Goal: Task Accomplishment & Management: Complete application form

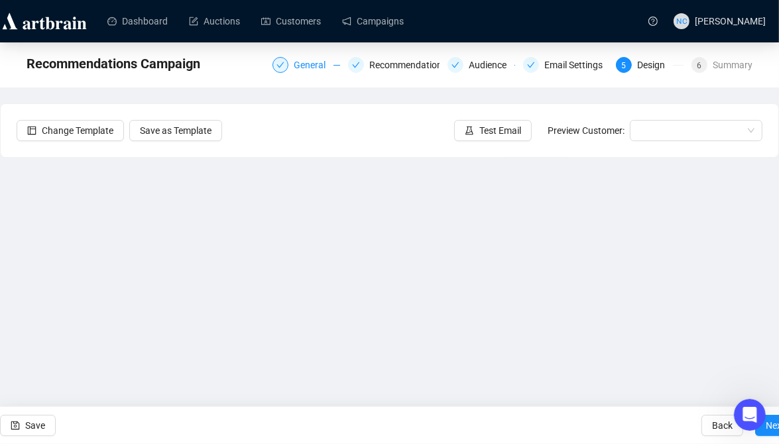
click at [324, 65] on div "General" at bounding box center [314, 65] width 40 height 16
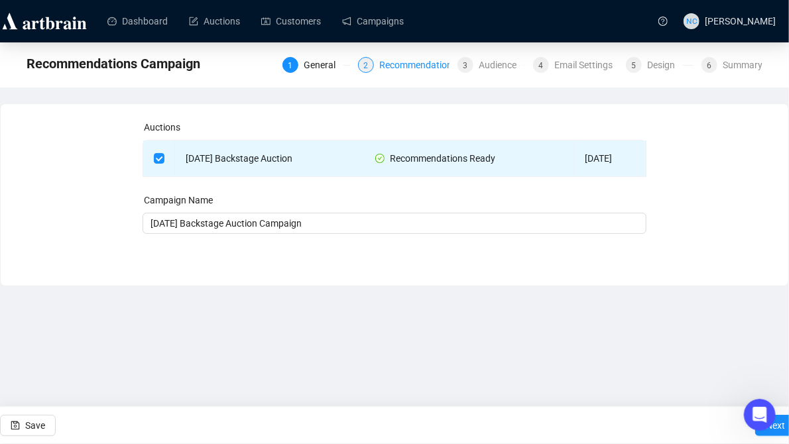
click at [383, 70] on div "Recommendations" at bounding box center [422, 65] width 86 height 16
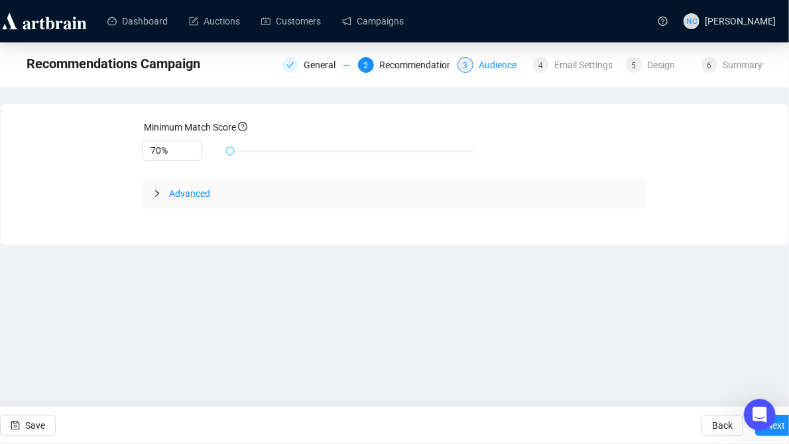
click at [477, 70] on div "3 Audience" at bounding box center [492, 65] width 68 height 16
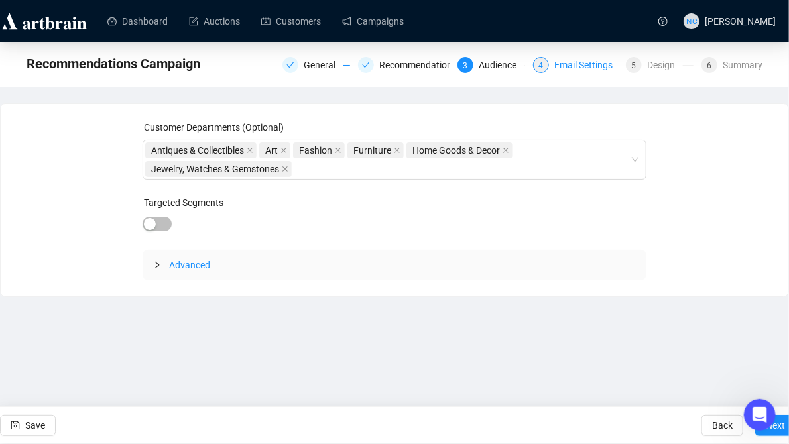
click at [573, 70] on div "Email Settings" at bounding box center [587, 65] width 66 height 16
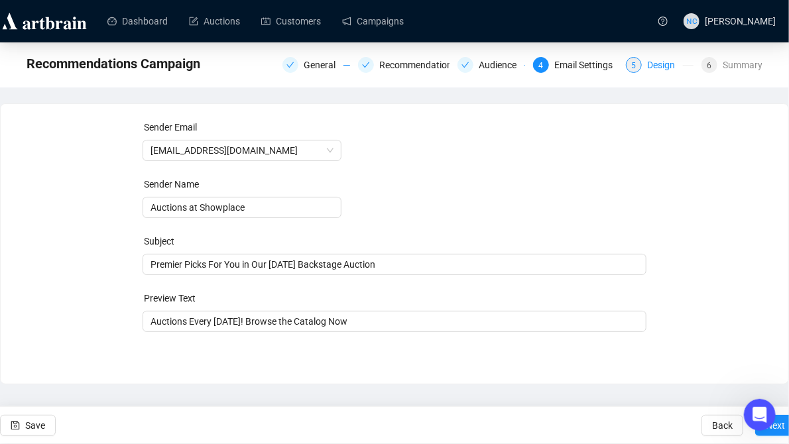
click at [662, 70] on div "Design" at bounding box center [665, 65] width 36 height 16
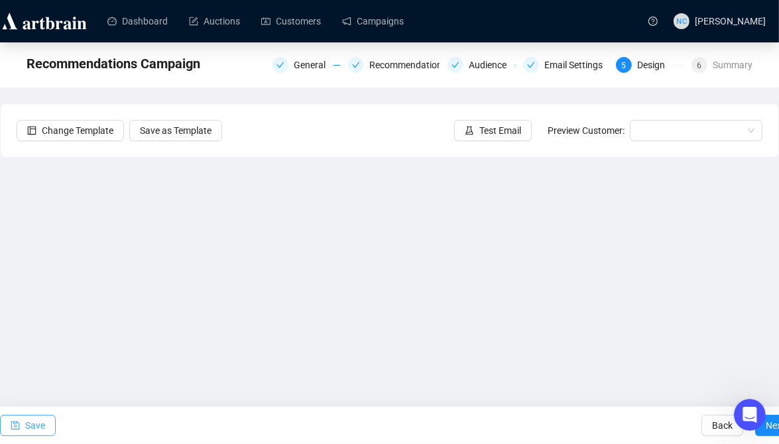
click at [43, 422] on span "Save" at bounding box center [35, 425] width 20 height 37
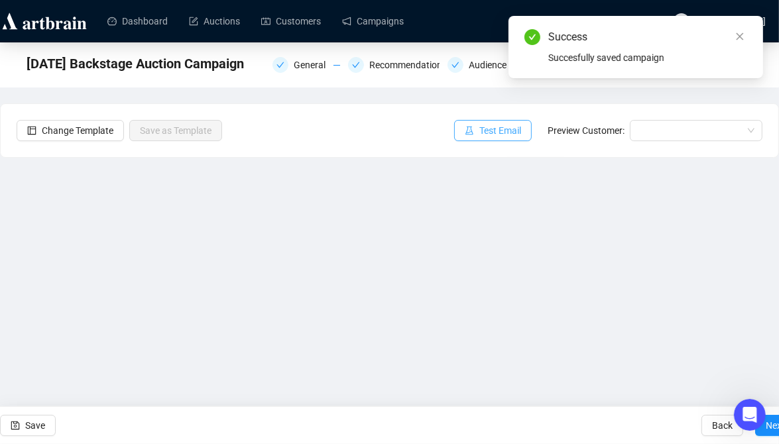
click at [502, 127] on span "Test Email" at bounding box center [501, 130] width 42 height 15
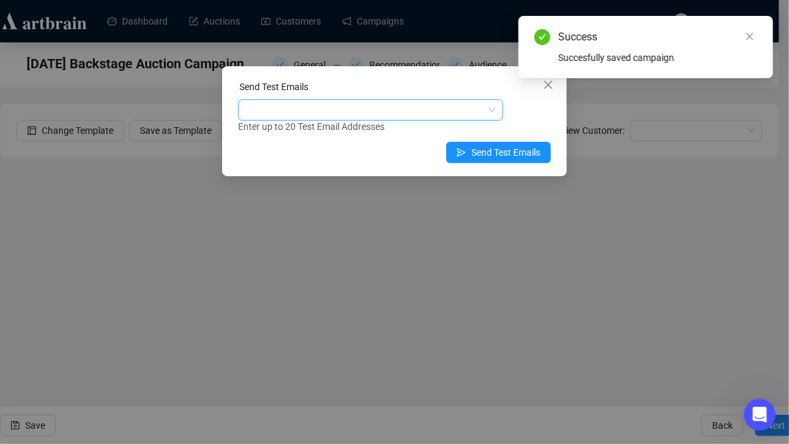
click at [430, 105] on div at bounding box center [364, 110] width 246 height 19
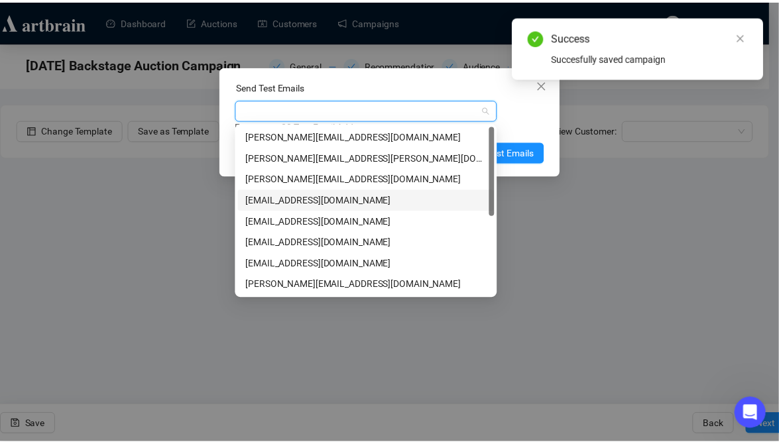
scroll to position [133, 0]
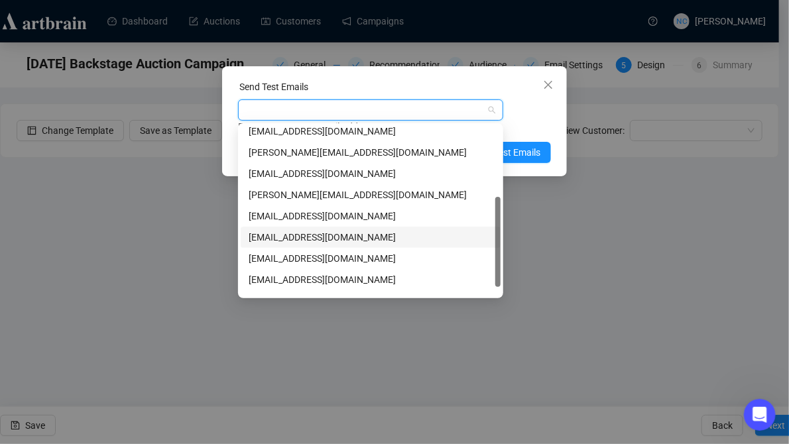
click at [367, 237] on div "nickcheng.ust@gmail.com" at bounding box center [371, 237] width 244 height 15
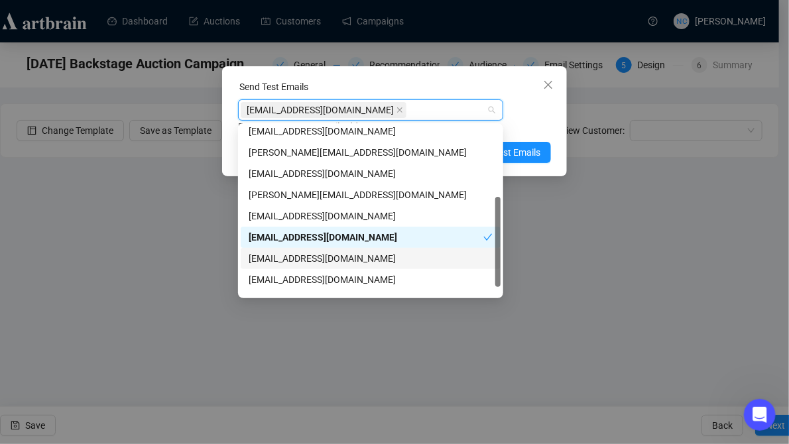
click at [366, 251] on div "sophiewolle@gmail.com" at bounding box center [371, 258] width 260 height 21
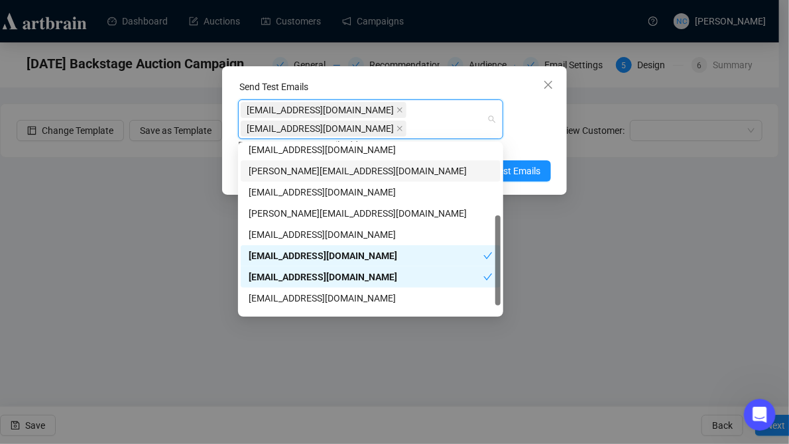
click at [552, 147] on div "Send Test Emails nickcheng.ust@gmail.com sophiewolle@gmail.com Enter up to 20 T…" at bounding box center [394, 130] width 345 height 129
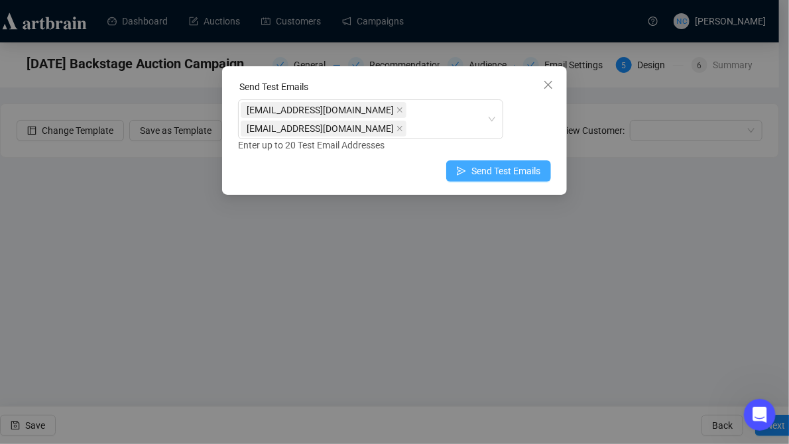
click at [533, 170] on span "Send Test Emails" at bounding box center [506, 171] width 69 height 15
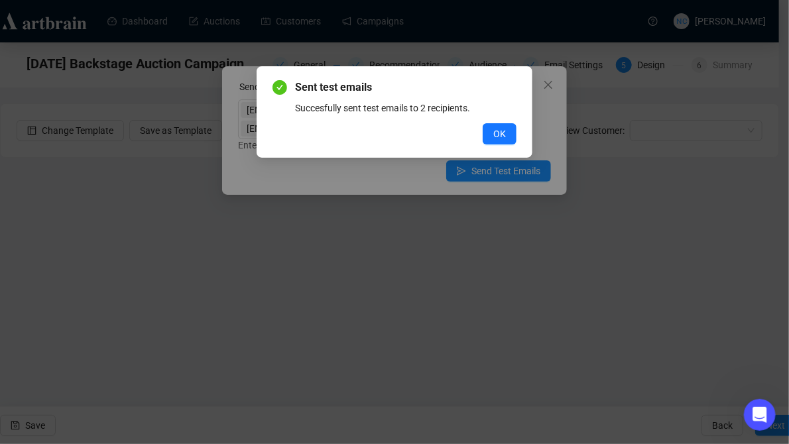
click at [146, 239] on div "Sent test emails Succesfully sent test emails to 2 recipients. OK" at bounding box center [394, 222] width 789 height 444
click at [511, 133] on button "OK" at bounding box center [500, 133] width 34 height 21
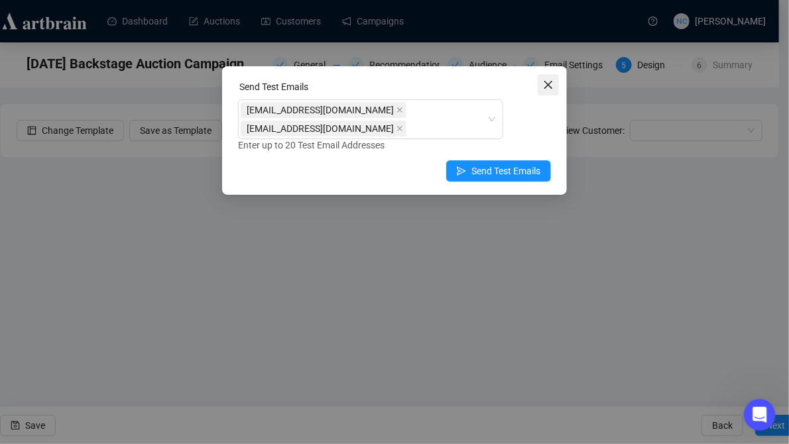
click at [551, 91] on button "Close" at bounding box center [548, 84] width 21 height 21
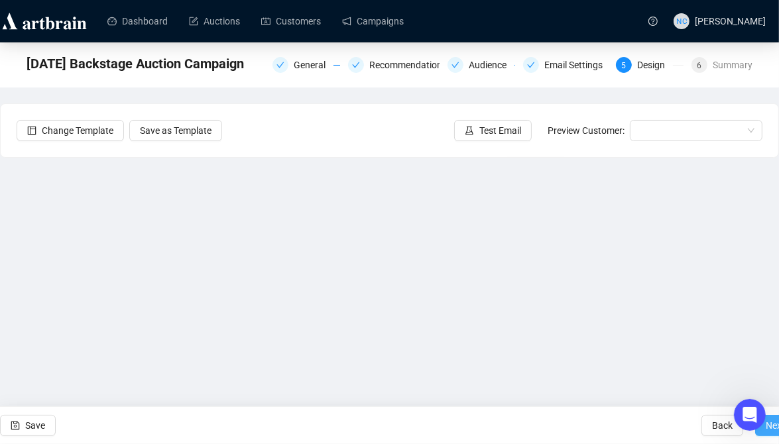
click at [775, 430] on span "Next" at bounding box center [775, 425] width 19 height 37
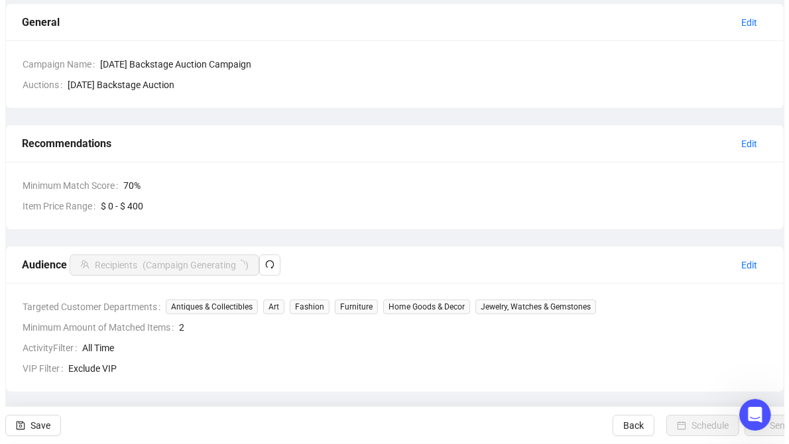
scroll to position [133, 0]
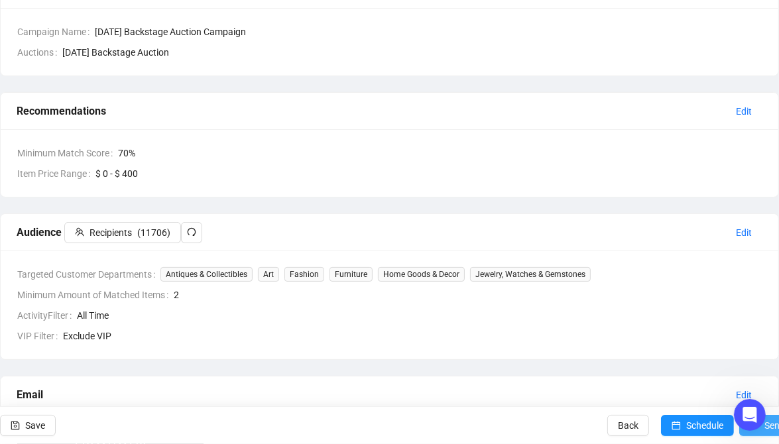
click at [771, 437] on span "Send" at bounding box center [775, 425] width 21 height 37
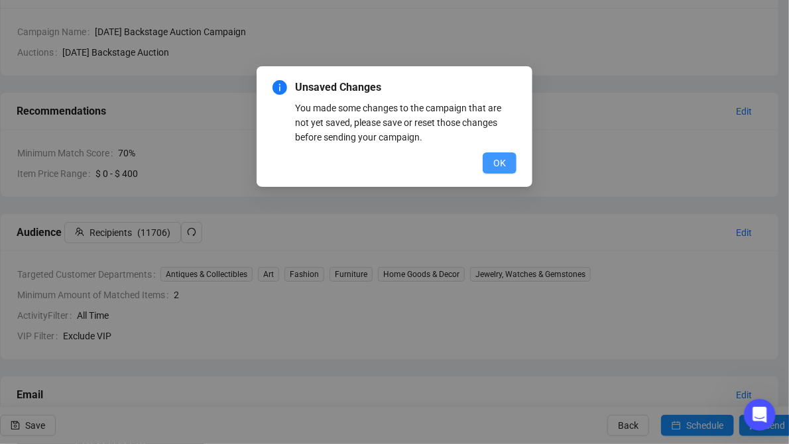
click at [497, 161] on span "OK" at bounding box center [499, 163] width 13 height 15
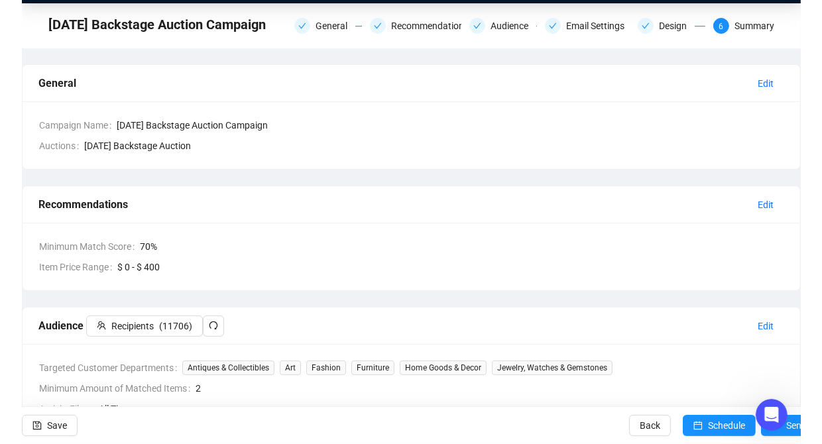
scroll to position [0, 0]
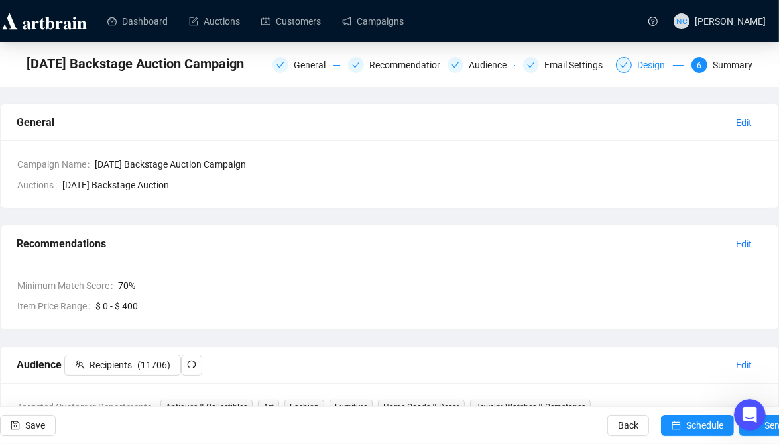
click at [625, 63] on icon "check" at bounding box center [624, 65] width 8 height 8
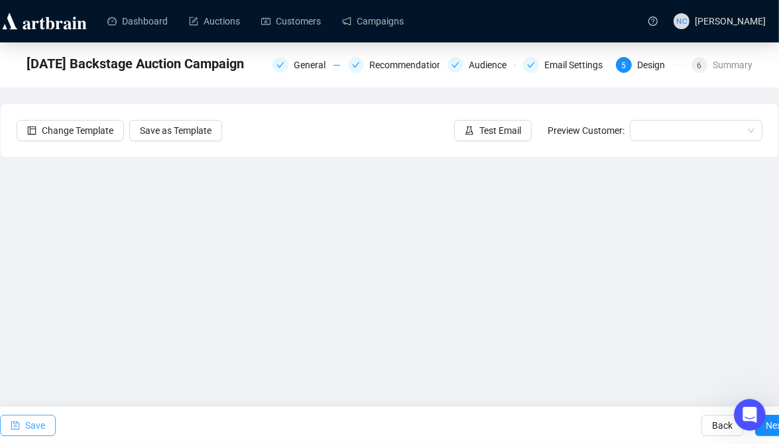
click at [33, 429] on span "Save" at bounding box center [35, 425] width 20 height 37
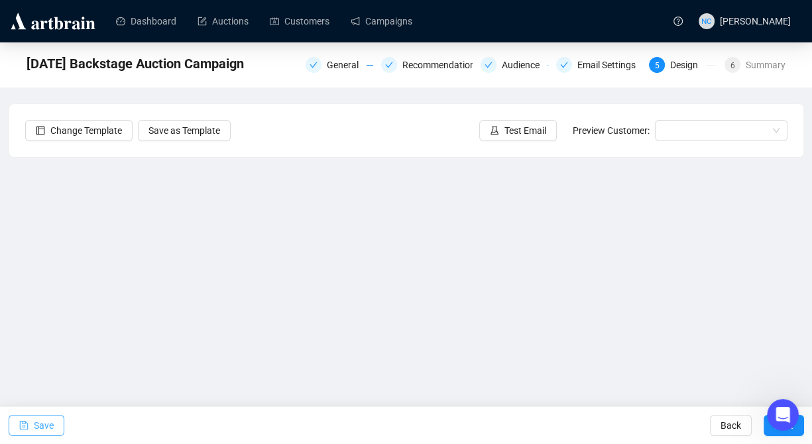
click at [52, 421] on button "Save" at bounding box center [37, 425] width 56 height 21
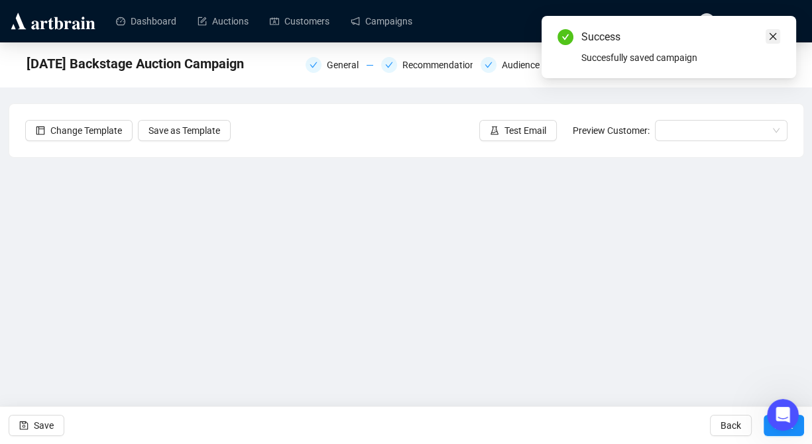
click at [775, 34] on icon "close" at bounding box center [773, 36] width 7 height 7
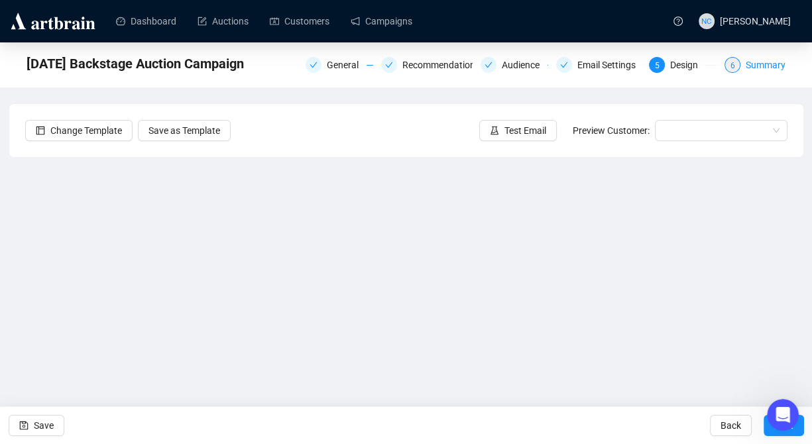
click at [746, 61] on div "6 Summary" at bounding box center [755, 65] width 61 height 16
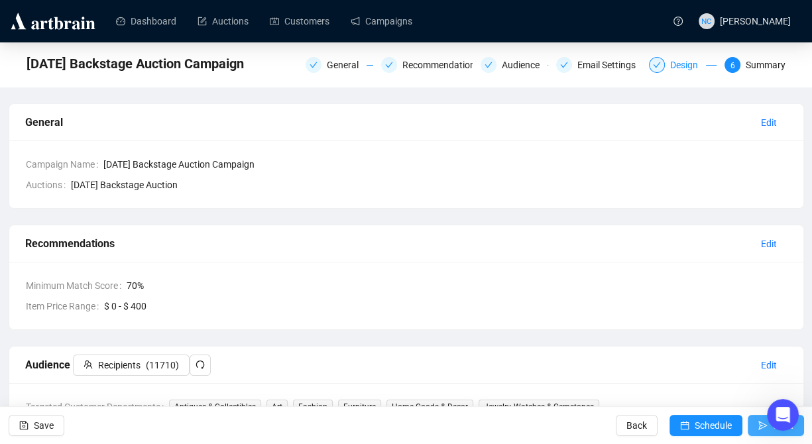
click at [759, 424] on icon "send" at bounding box center [763, 425] width 9 height 9
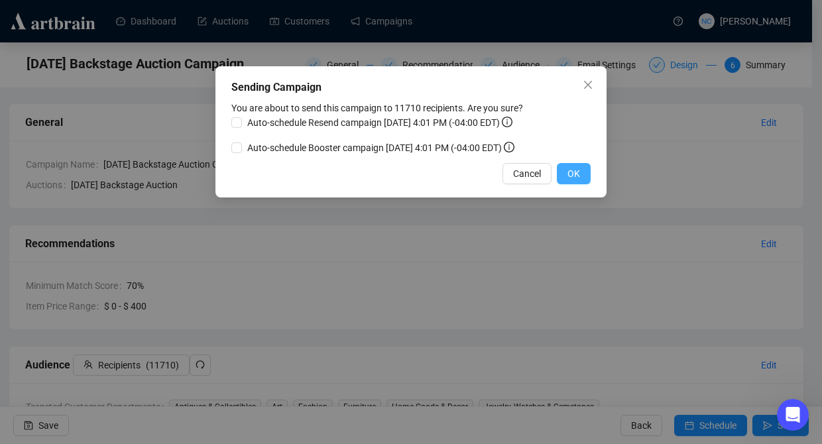
click at [584, 170] on button "OK" at bounding box center [574, 173] width 34 height 21
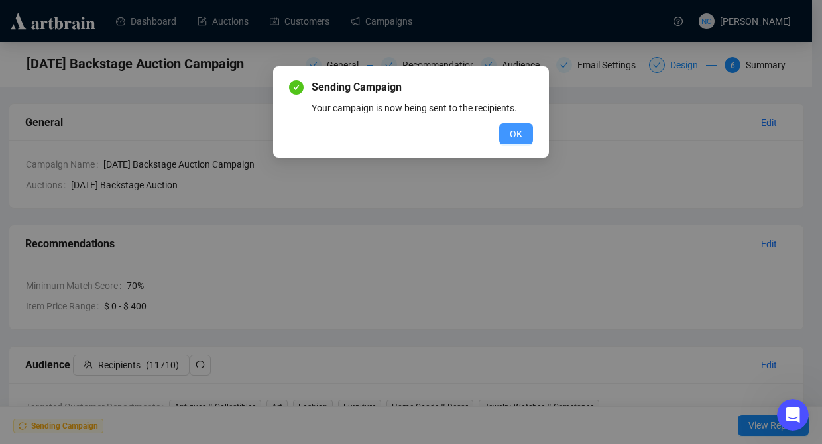
click at [527, 135] on button "OK" at bounding box center [516, 133] width 34 height 21
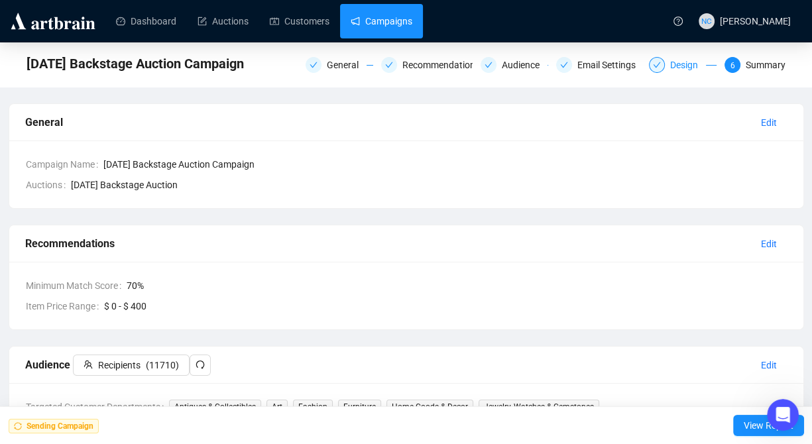
click at [351, 15] on link "Campaigns" at bounding box center [382, 21] width 62 height 34
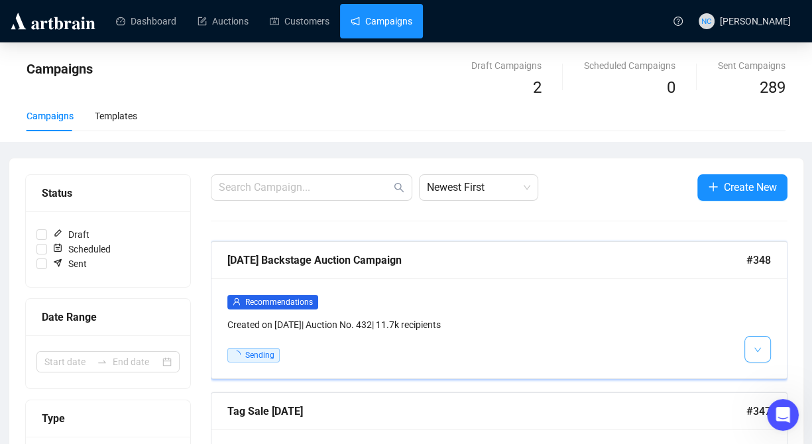
click at [765, 346] on button "button" at bounding box center [758, 349] width 27 height 27
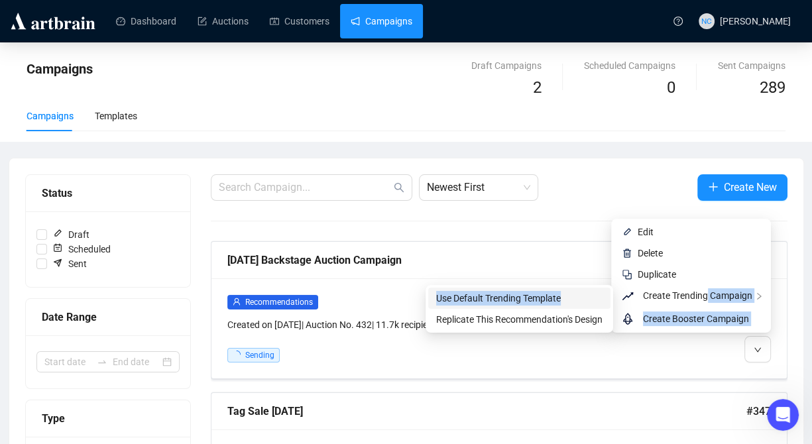
drag, startPoint x: 706, startPoint y: 289, endPoint x: 596, endPoint y: 299, distance: 110.6
click at [596, 299] on body "Dashboard Auctions Customers Campaigns NC Nick Cheng Campaigns Draft Campaigns …" at bounding box center [406, 222] width 812 height 444
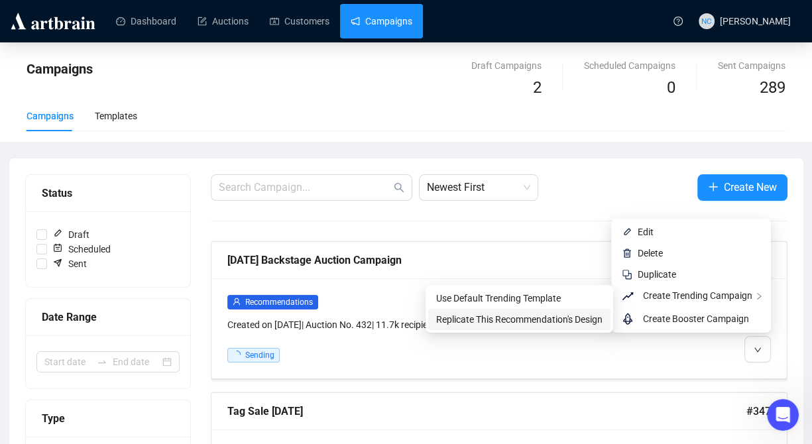
click at [577, 322] on span "Replicate This Recommendation's Design" at bounding box center [519, 319] width 166 height 11
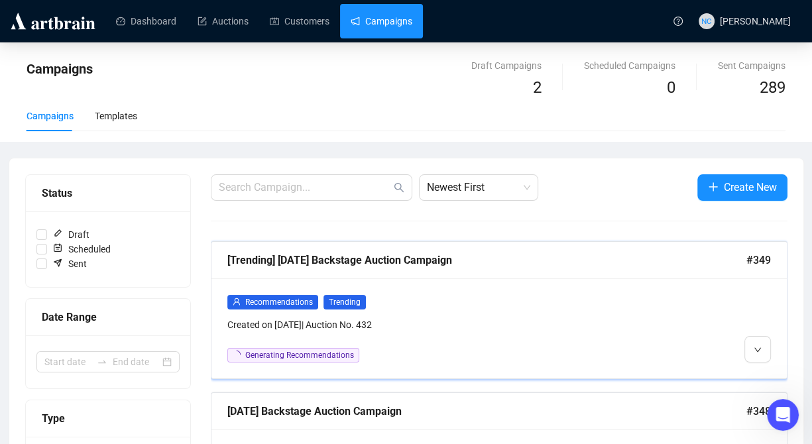
click at [495, 330] on div "Created on Aug 22, 2025 | Auction No. 432" at bounding box center [430, 325] width 406 height 15
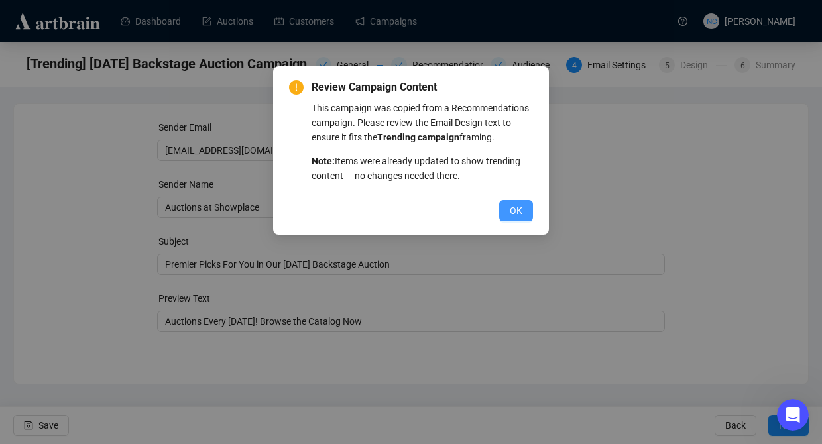
click at [525, 217] on button "OK" at bounding box center [516, 210] width 34 height 21
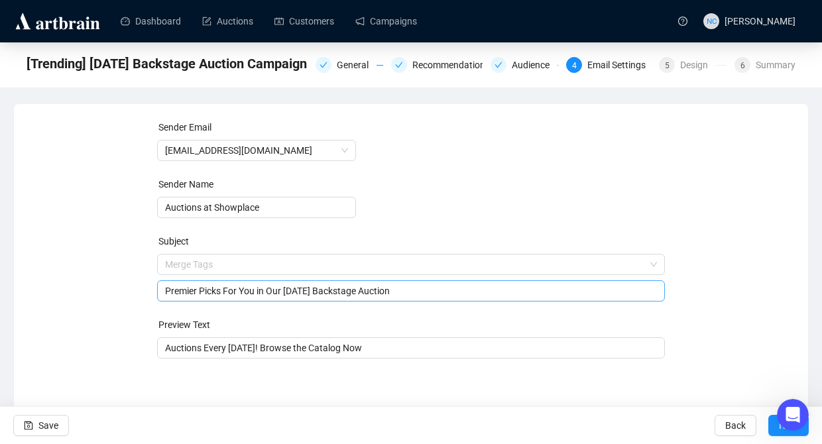
click at [285, 267] on span "Merge Tags Premier Picks For You in Our August 28th Backstage Auction" at bounding box center [411, 277] width 509 height 37
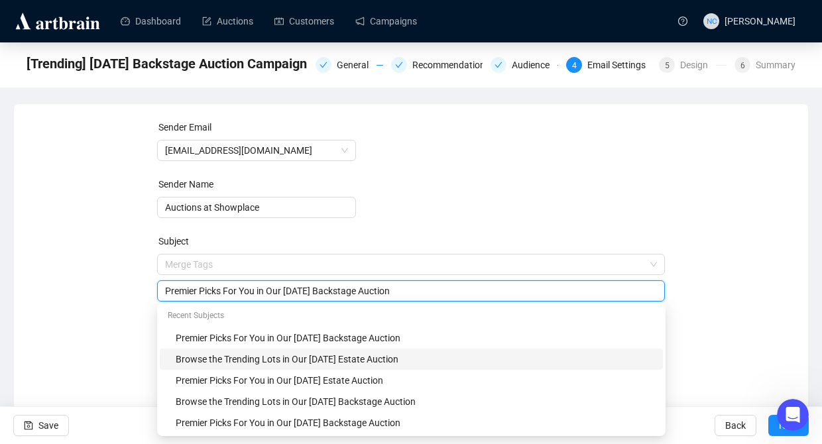
click at [345, 365] on div "Browse the Trending Lots in Our August 21st Estate Auction" at bounding box center [416, 359] width 480 height 15
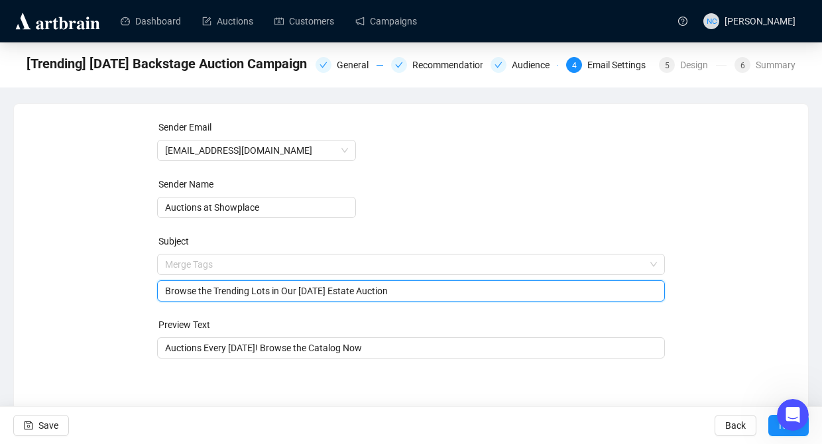
click at [337, 291] on input "Browse the Trending Lots in Our August 21st Estate Auction" at bounding box center [411, 291] width 493 height 15
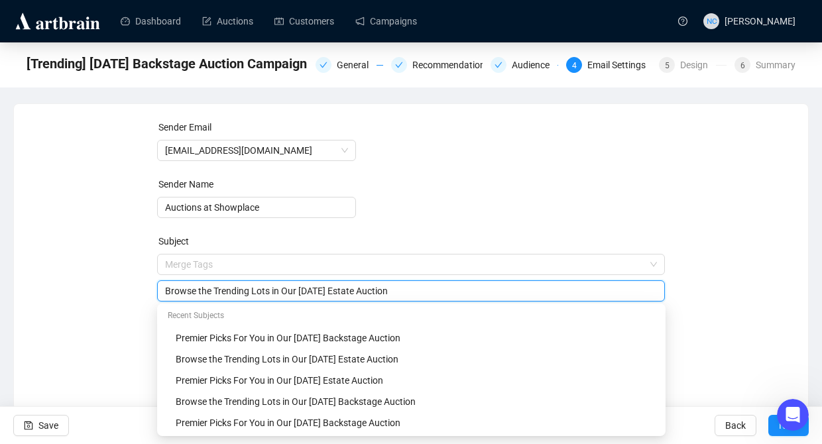
click at [362, 296] on input "Browse the Trending Lots in Our August 28th Estate Auction" at bounding box center [411, 291] width 493 height 15
type input "Browse the Trending Lots in Our August 28th Backstage Auction"
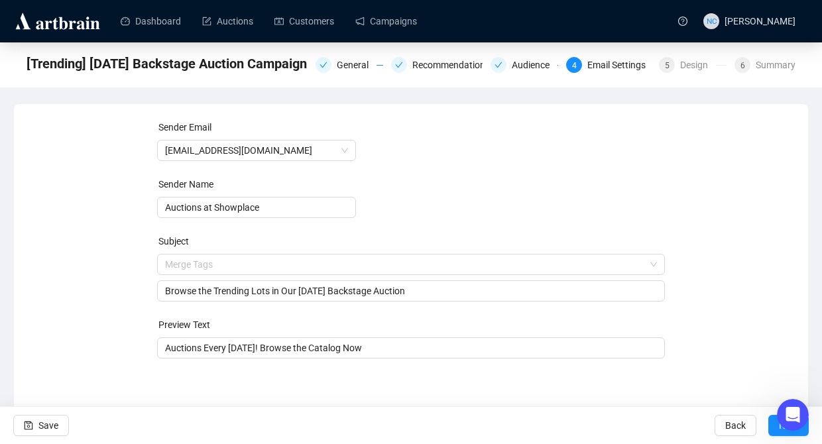
click at [592, 190] on form "Sender Email auctions@nyshowplace.com Sender Name Auctions at Showplace Subject…" at bounding box center [411, 239] width 509 height 239
click at [34, 423] on button "Save" at bounding box center [41, 425] width 56 height 21
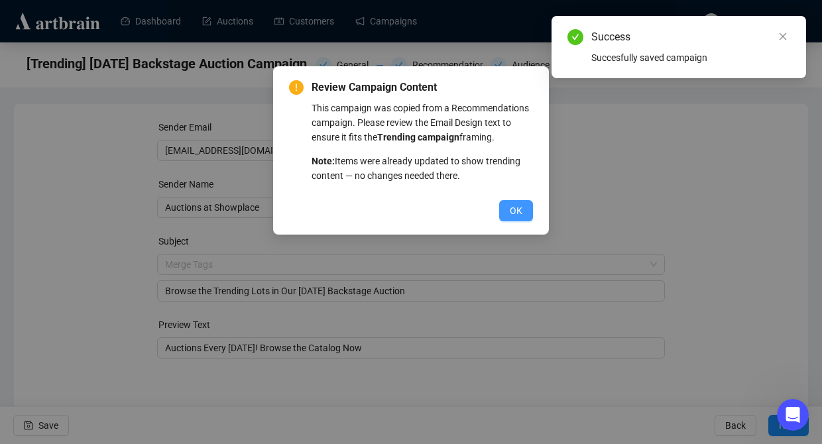
click at [515, 206] on span "OK" at bounding box center [516, 211] width 13 height 15
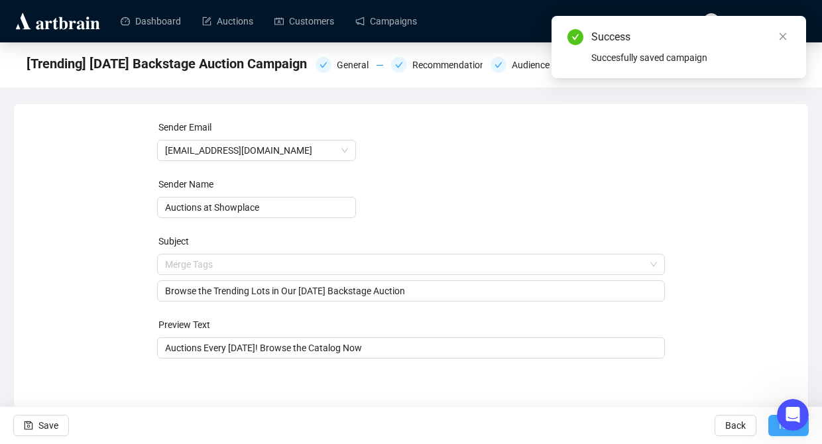
click at [779, 433] on span "Next" at bounding box center [788, 425] width 19 height 37
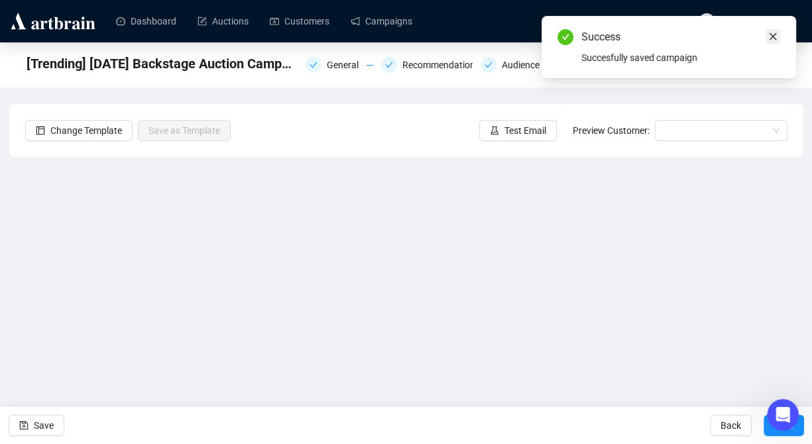
click at [769, 41] on link "Close" at bounding box center [773, 36] width 15 height 15
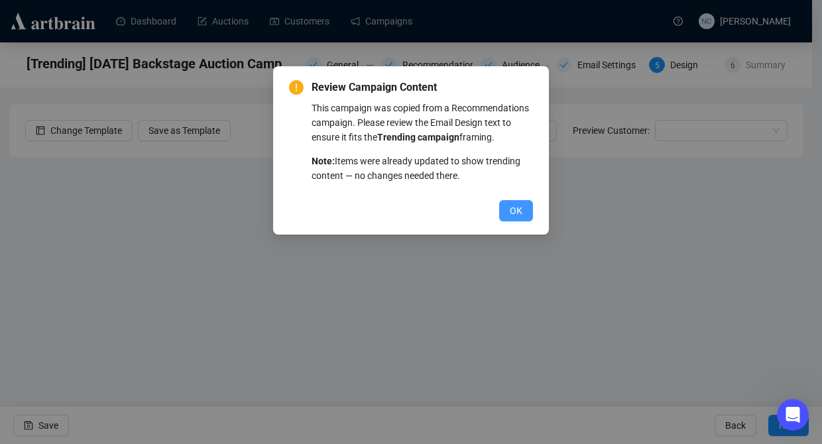
click at [505, 215] on button "OK" at bounding box center [516, 210] width 34 height 21
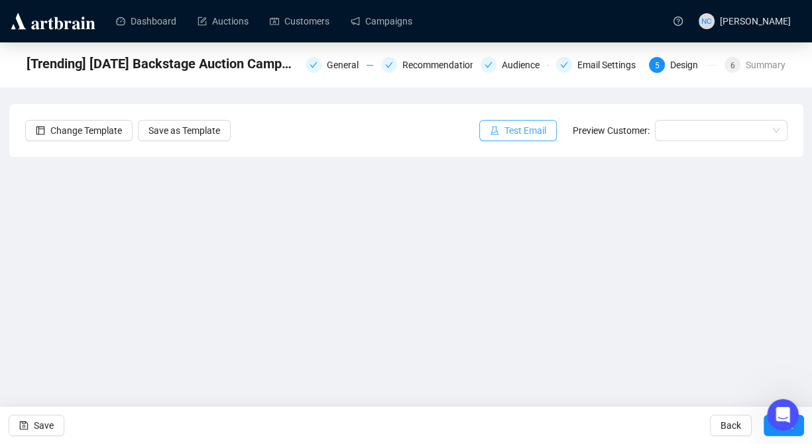
click at [509, 135] on span "Test Email" at bounding box center [526, 130] width 42 height 15
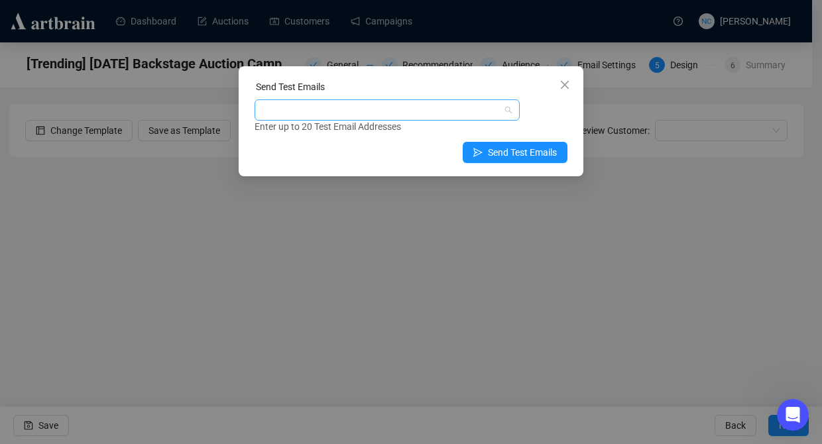
click at [411, 117] on div at bounding box center [380, 110] width 246 height 19
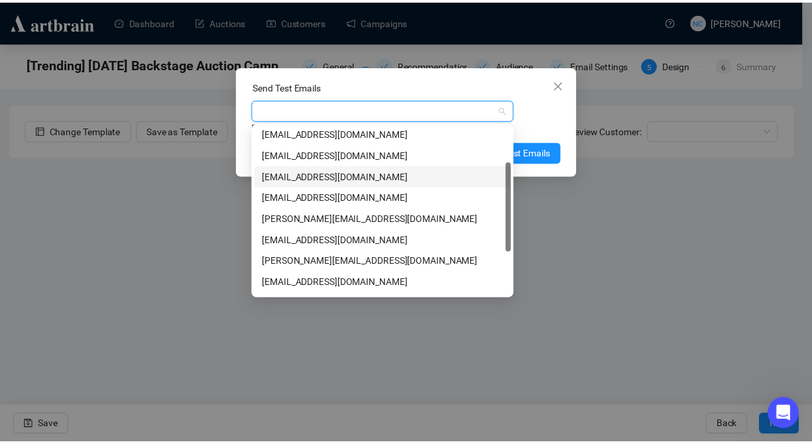
scroll to position [133, 0]
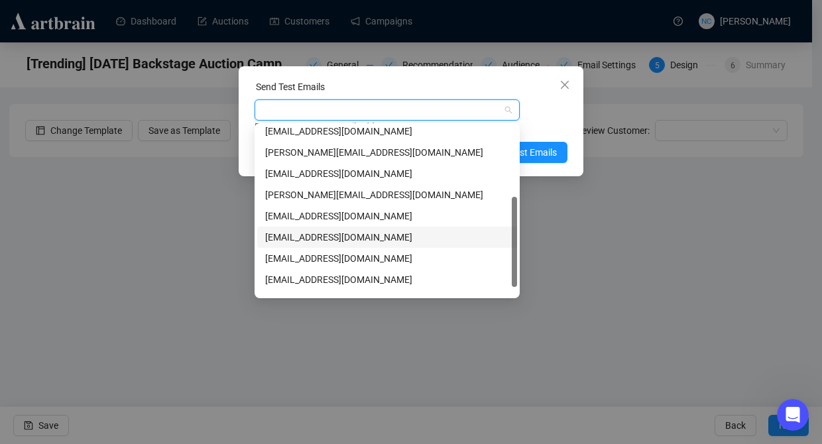
click at [328, 241] on div "nickcheng.ust@gmail.com" at bounding box center [387, 237] width 244 height 15
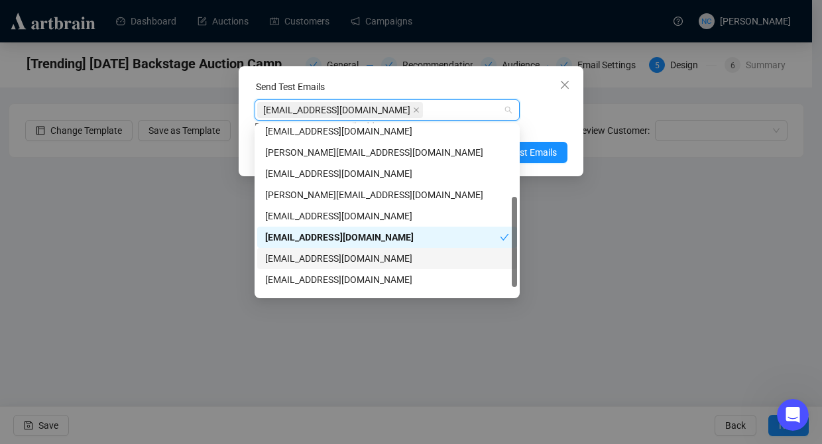
click at [334, 254] on div "sophiewolle@gmail.com" at bounding box center [387, 258] width 244 height 15
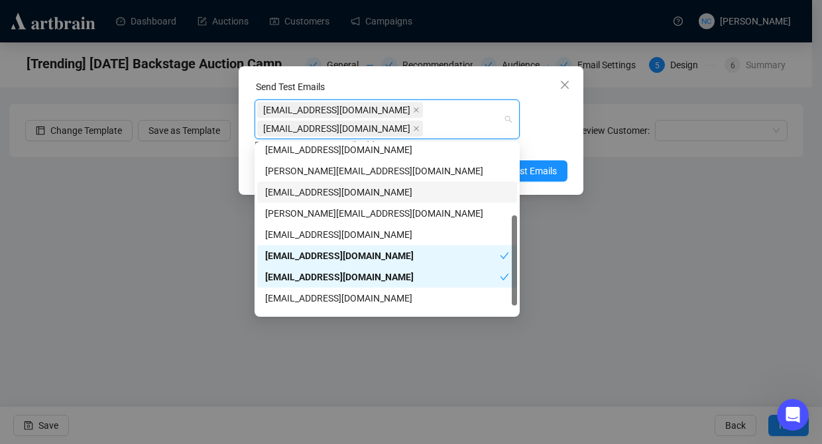
click at [552, 140] on div "Enter up to 20 Test Email Addresses" at bounding box center [411, 145] width 313 height 15
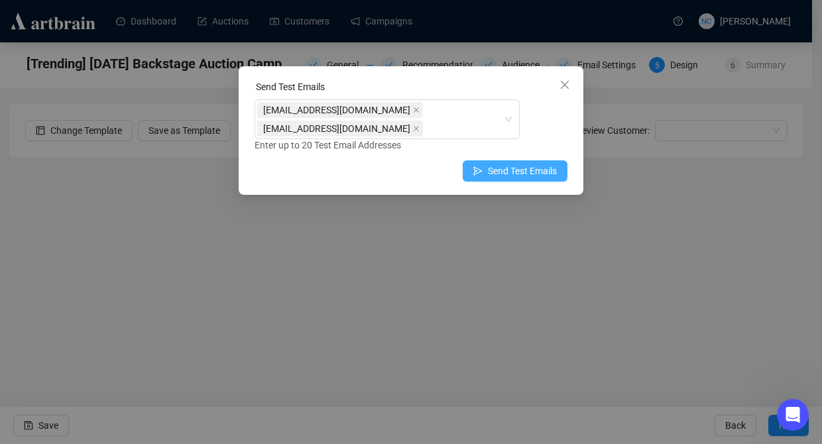
click at [547, 174] on span "Send Test Emails" at bounding box center [522, 171] width 69 height 15
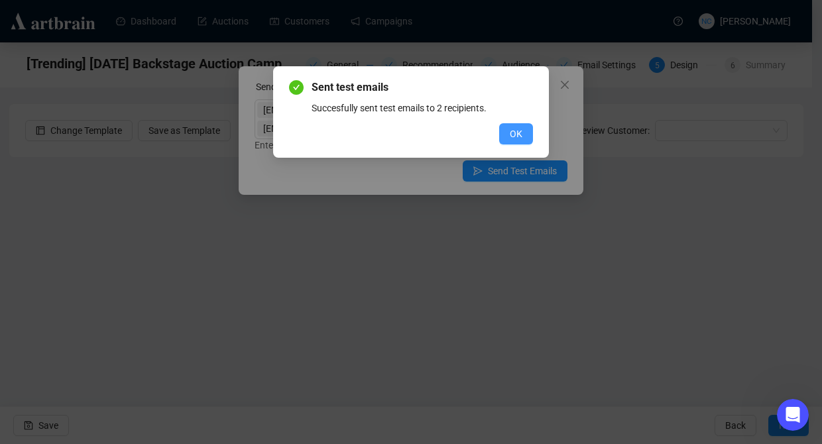
click at [507, 133] on button "OK" at bounding box center [516, 133] width 34 height 21
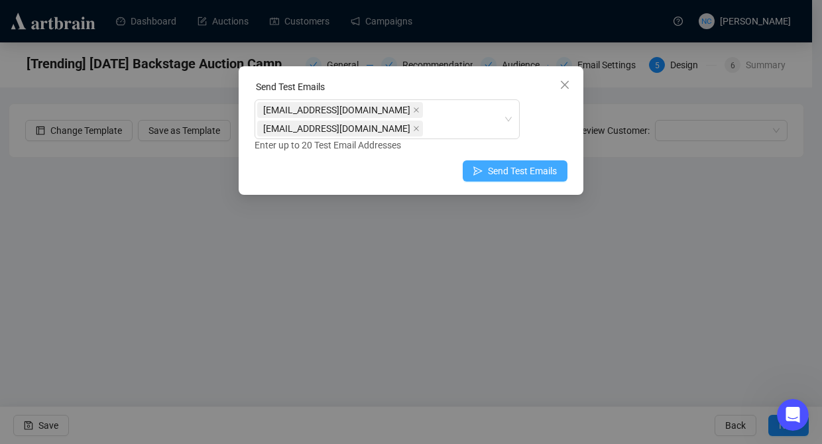
click at [524, 172] on span "Send Test Emails" at bounding box center [522, 171] width 69 height 15
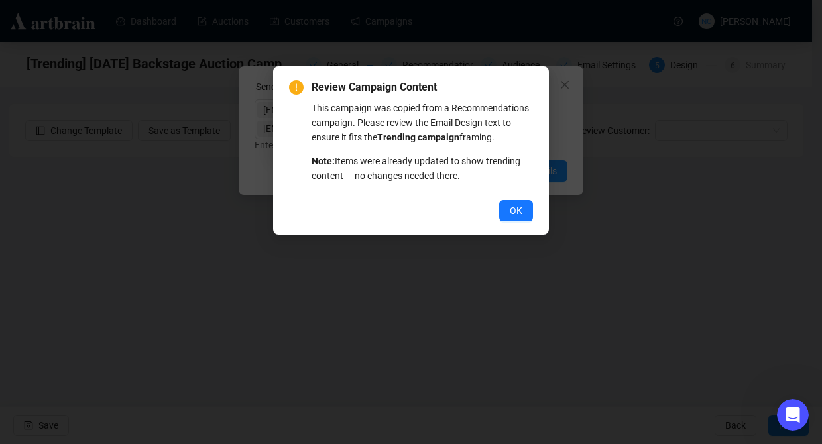
click at [61, 258] on div "Review Campaign Content This campaign was copied from a Recommendations campaig…" at bounding box center [411, 222] width 822 height 444
click at [522, 214] on span "OK" at bounding box center [516, 211] width 13 height 15
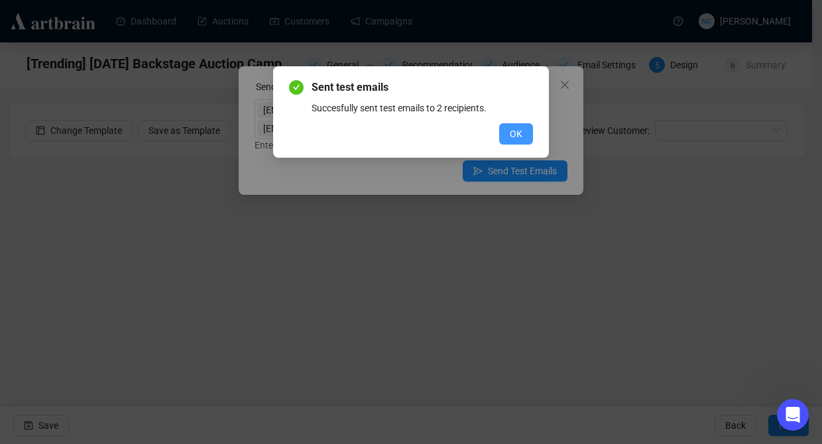
click at [513, 131] on span "OK" at bounding box center [516, 134] width 13 height 15
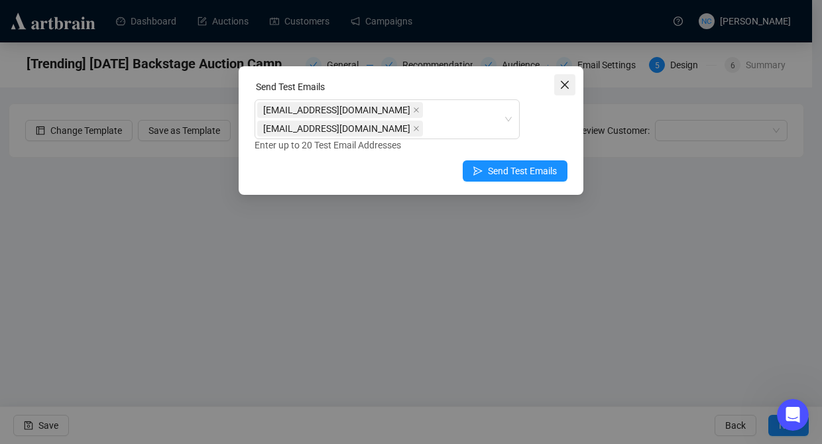
click at [569, 88] on icon "close" at bounding box center [565, 85] width 11 height 11
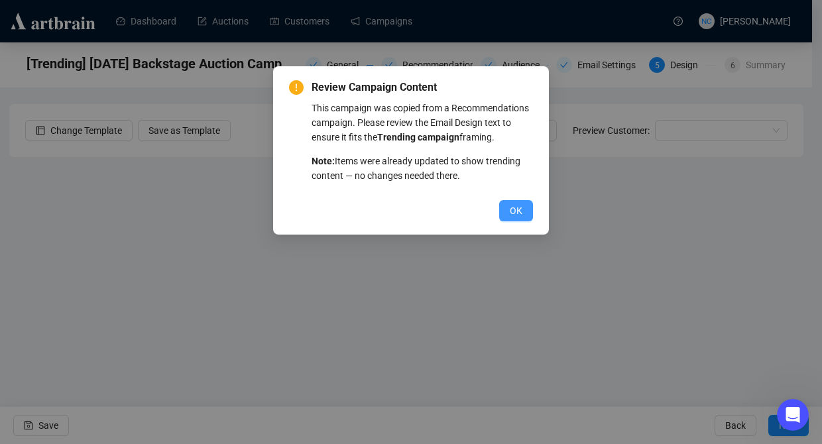
click at [514, 212] on span "OK" at bounding box center [516, 211] width 13 height 15
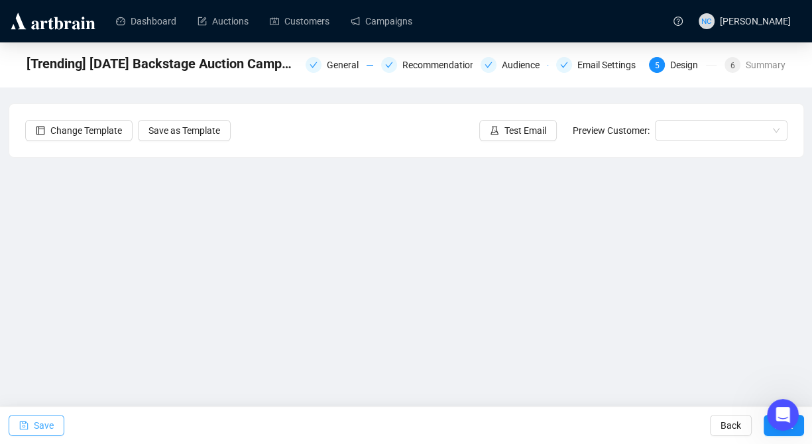
click at [37, 424] on span "Save" at bounding box center [44, 425] width 20 height 37
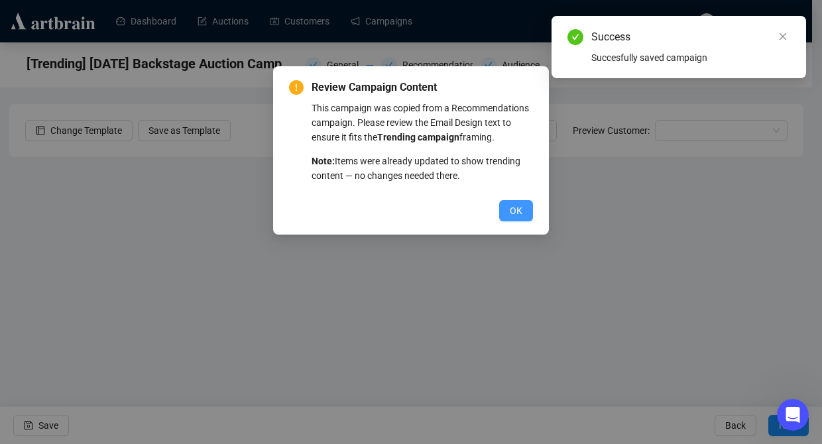
click at [522, 205] on span "OK" at bounding box center [516, 211] width 13 height 15
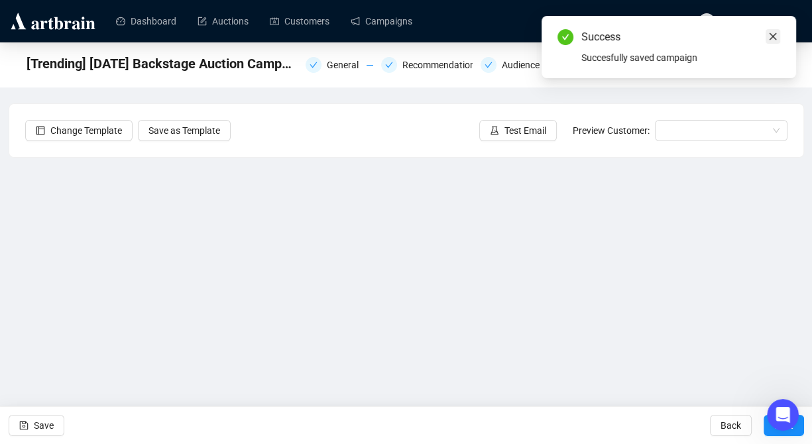
click at [775, 36] on icon "close" at bounding box center [773, 36] width 9 height 9
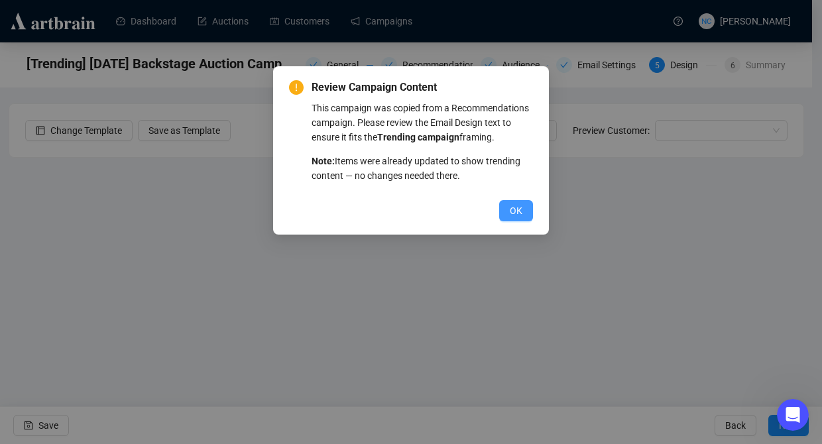
click at [510, 205] on span "OK" at bounding box center [516, 211] width 13 height 15
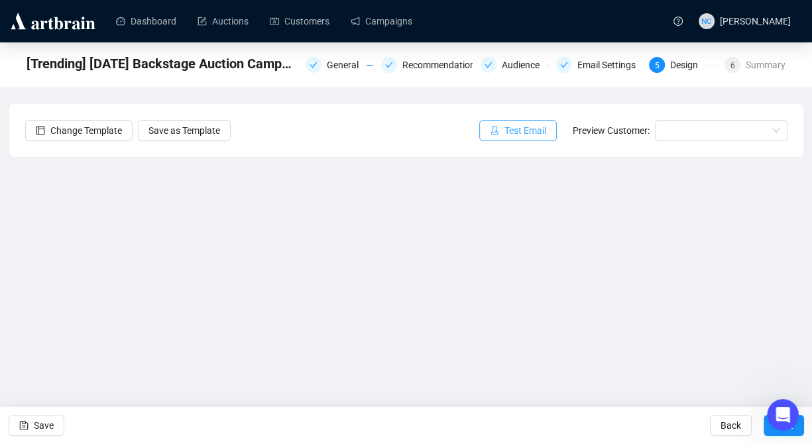
click at [516, 129] on span "Test Email" at bounding box center [526, 130] width 42 height 15
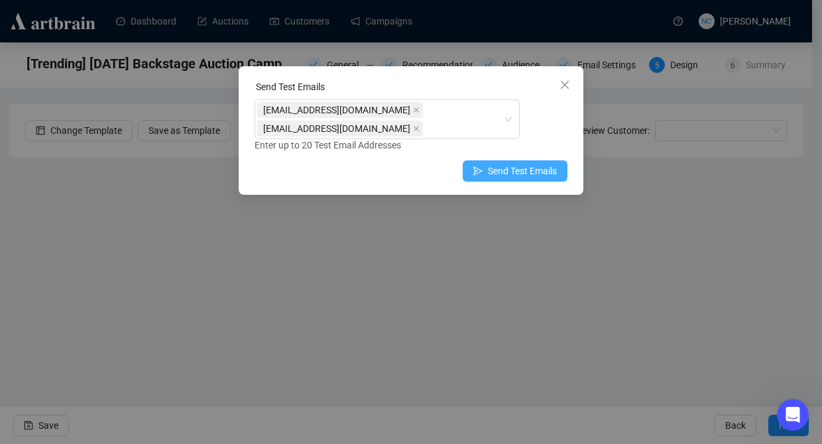
click at [497, 175] on span "Send Test Emails" at bounding box center [522, 171] width 69 height 15
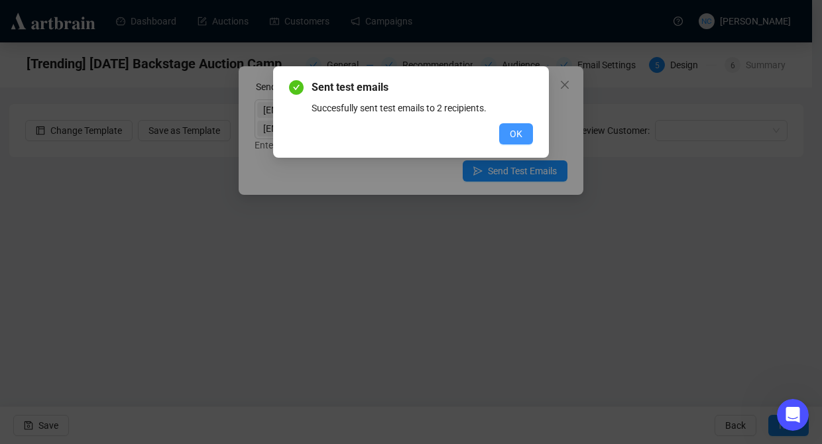
click at [515, 142] on button "OK" at bounding box center [516, 133] width 34 height 21
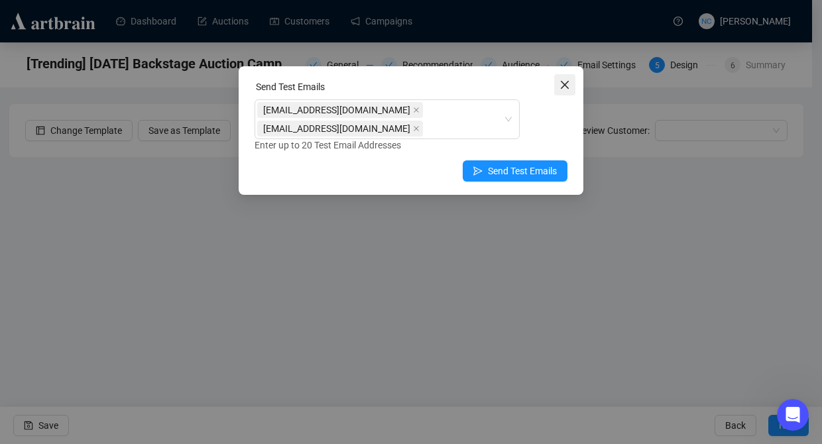
click at [562, 84] on icon "close" at bounding box center [565, 85] width 11 height 11
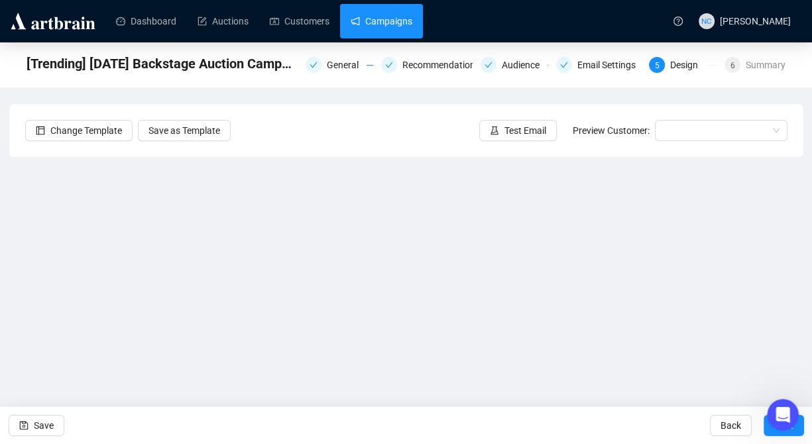
click at [358, 24] on link "Campaigns" at bounding box center [382, 21] width 62 height 34
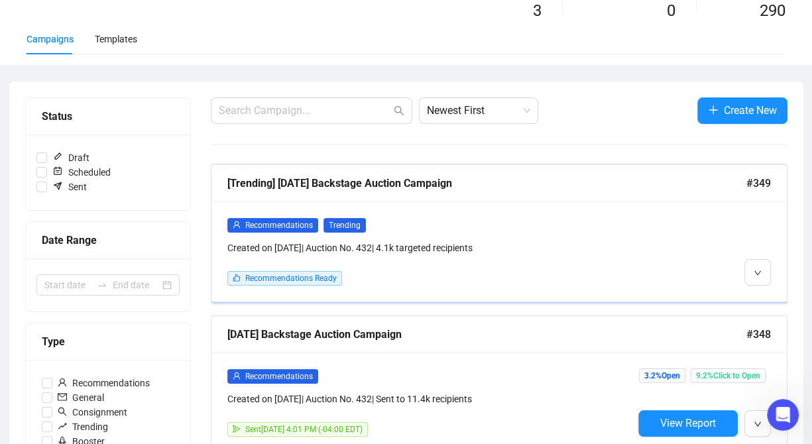
scroll to position [199, 0]
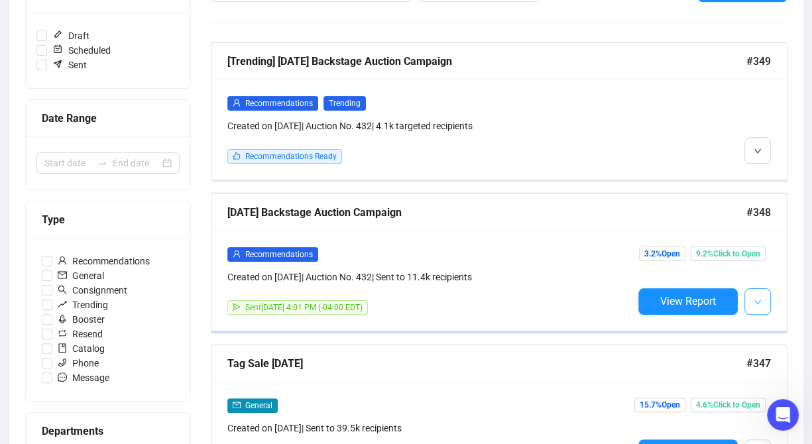
click at [763, 299] on button "button" at bounding box center [758, 302] width 27 height 27
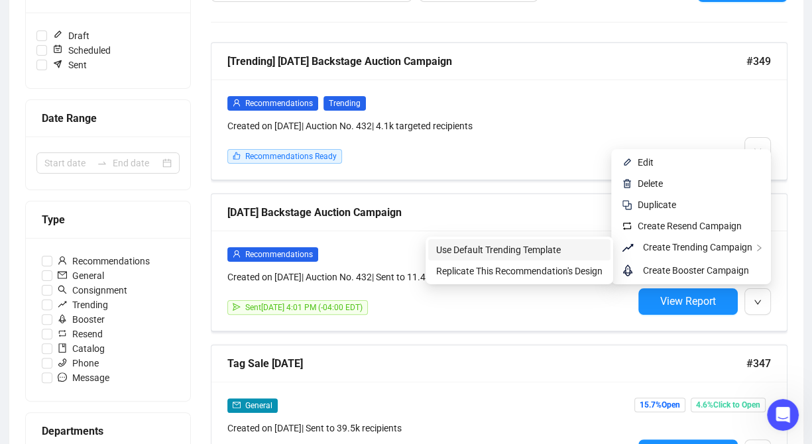
click at [592, 247] on span "Use Default Trending Template" at bounding box center [519, 250] width 166 height 15
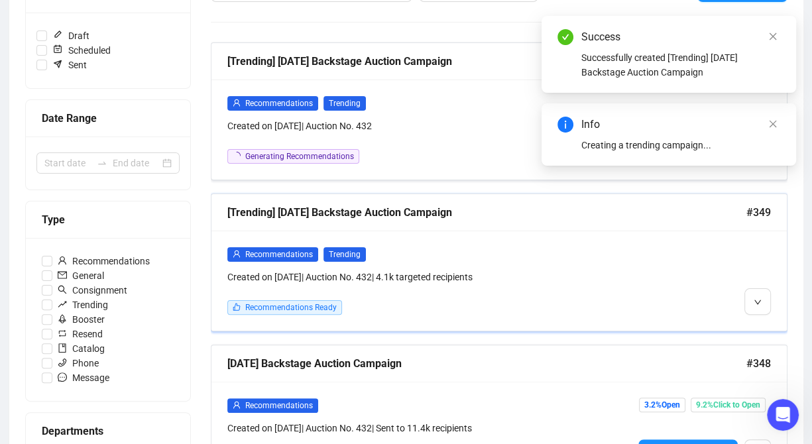
click at [776, 305] on div "Recommendations Trending Created on Aug 22, 2025 | Auction No. 432 | 4.1k targe…" at bounding box center [500, 281] width 576 height 100
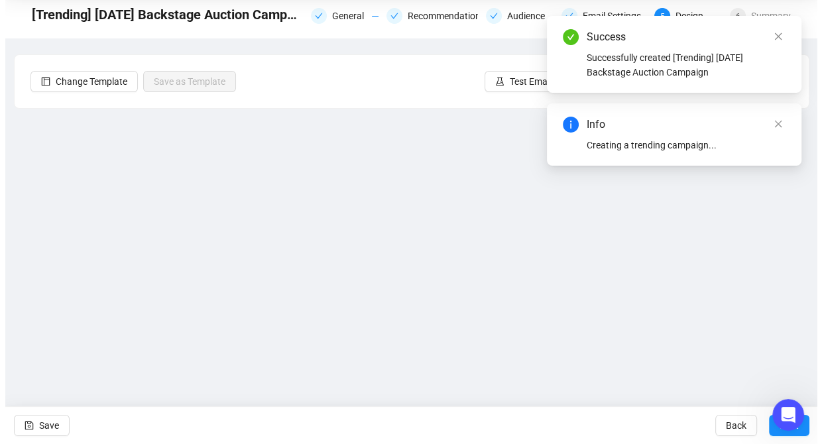
scroll to position [48, 0]
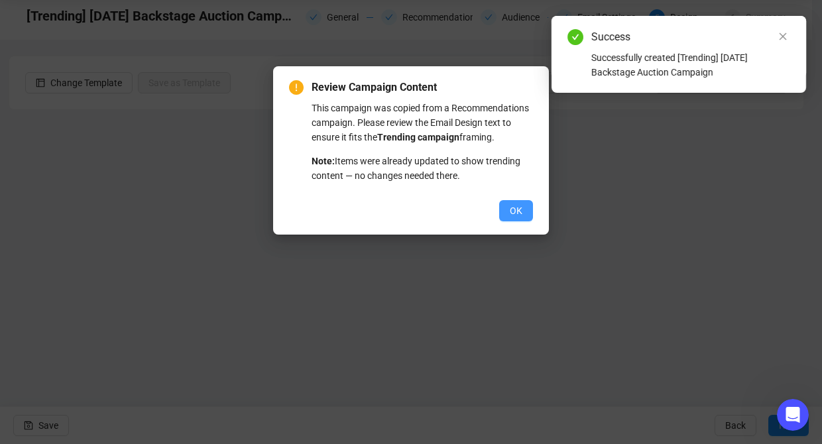
click at [517, 214] on span "OK" at bounding box center [516, 211] width 13 height 15
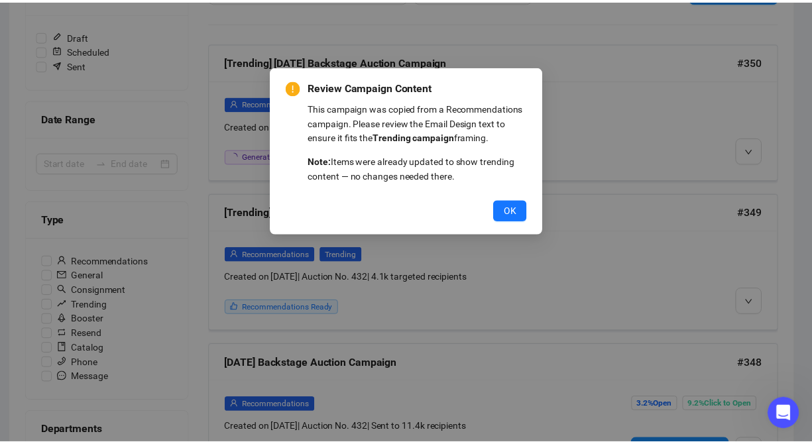
scroll to position [200, 0]
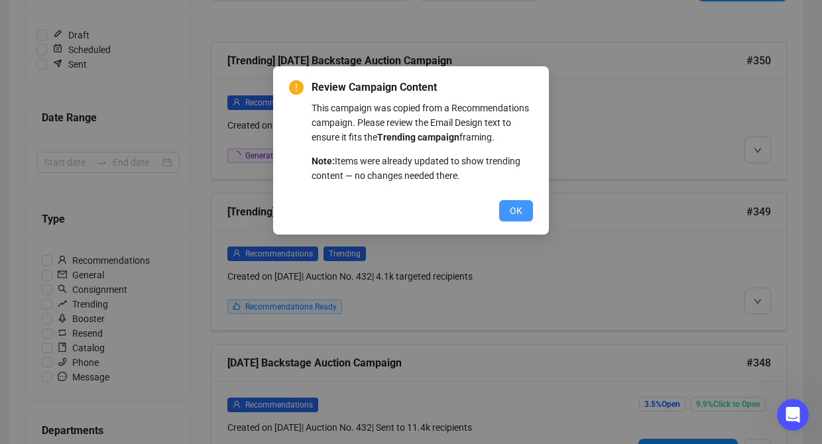
click at [507, 204] on button "OK" at bounding box center [516, 210] width 34 height 21
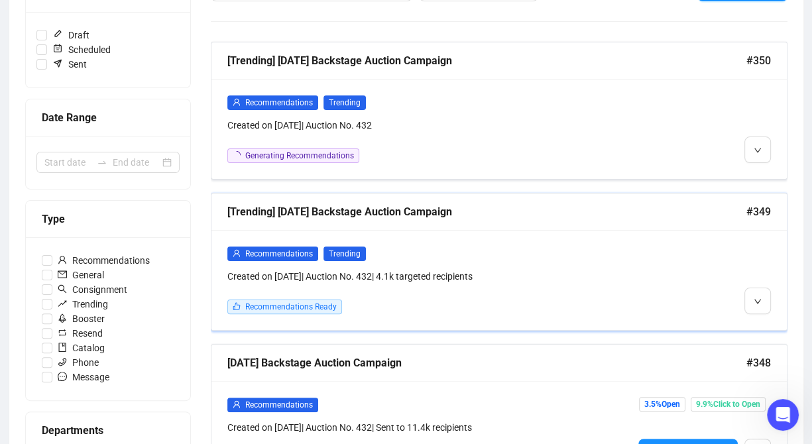
click at [736, 292] on div at bounding box center [702, 280] width 138 height 68
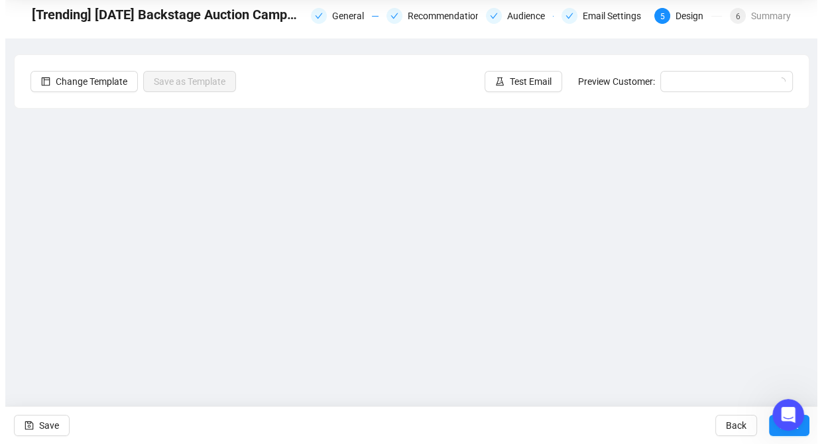
scroll to position [48, 0]
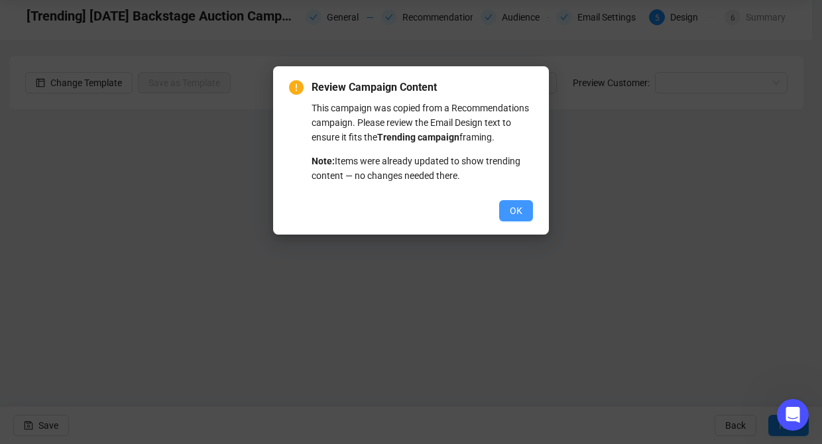
click at [519, 207] on span "OK" at bounding box center [516, 211] width 13 height 15
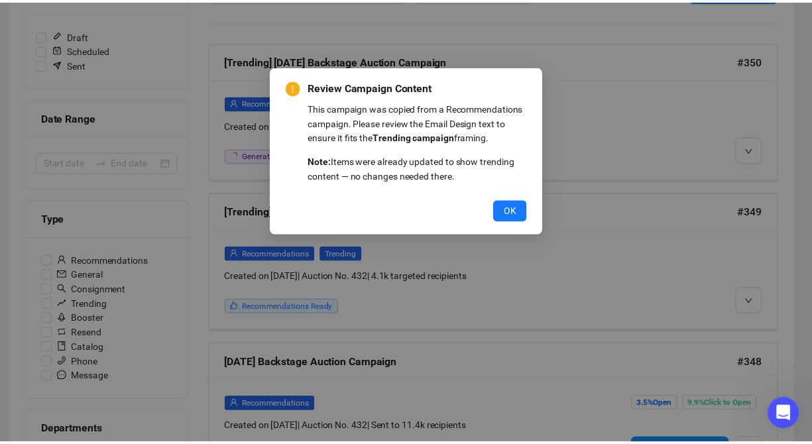
scroll to position [201, 0]
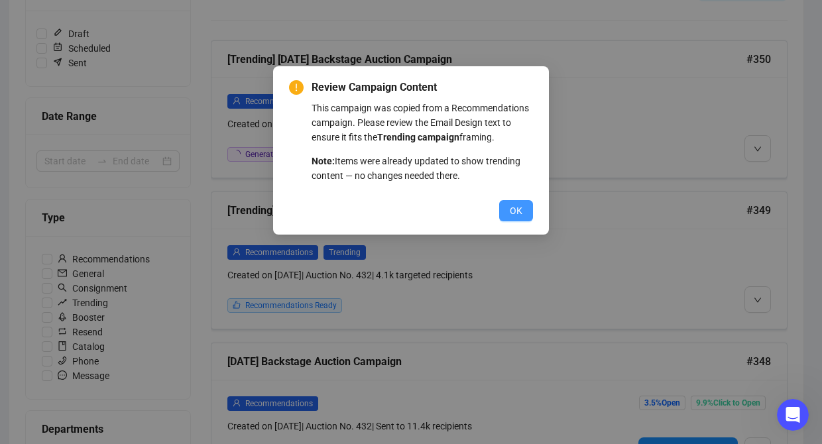
click at [509, 214] on button "OK" at bounding box center [516, 210] width 34 height 21
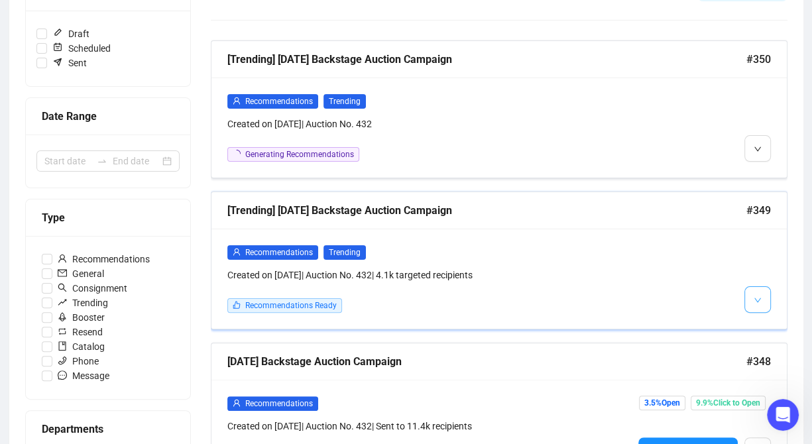
click at [749, 303] on button "button" at bounding box center [758, 300] width 27 height 27
click at [769, 348] on li "Delete" at bounding box center [775, 348] width 57 height 21
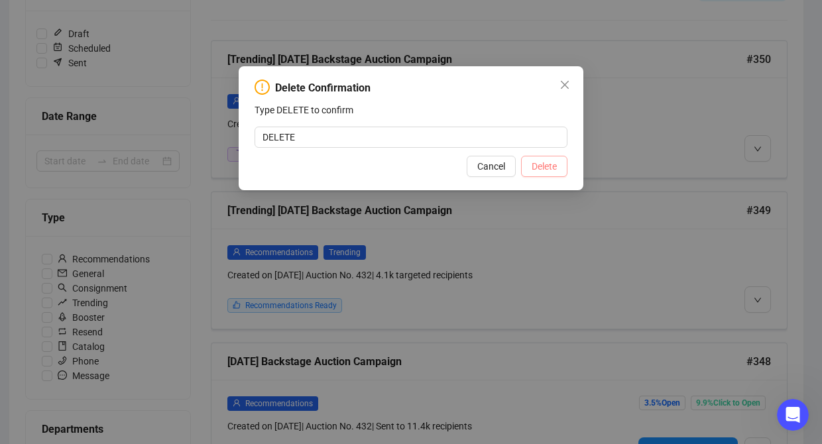
type input "DELETE"
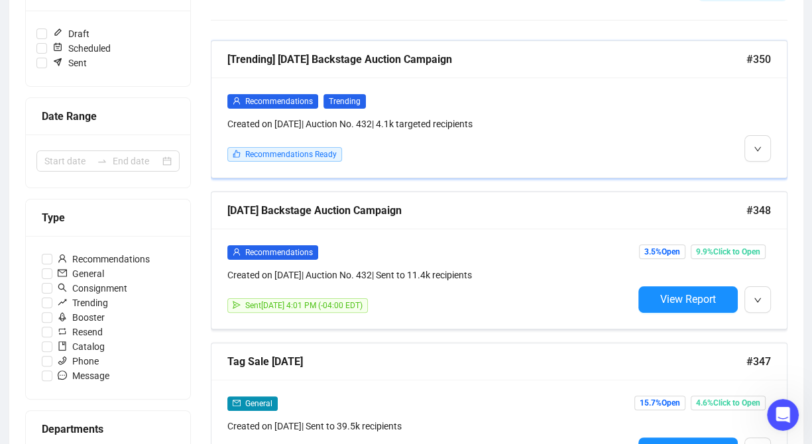
click at [620, 140] on div "Recommendations Trending Created on Aug 22, 2025 | Auction No. 432 | 4.1k targe…" at bounding box center [430, 128] width 406 height 68
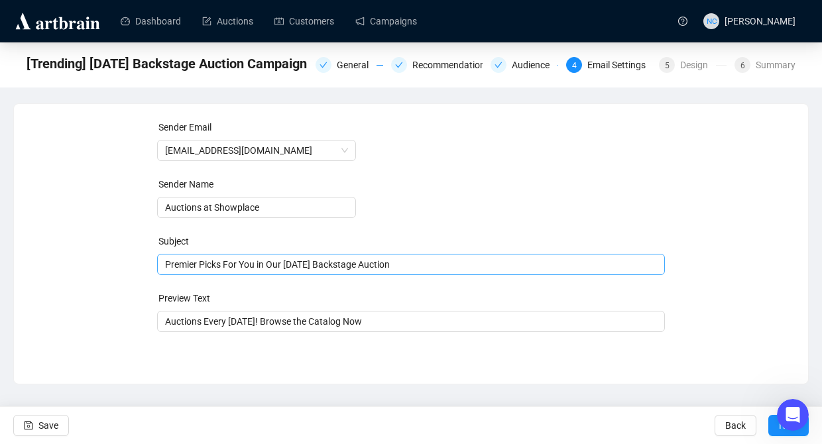
click at [332, 262] on span "Premier Picks For You in Our [DATE] Backstage Auction" at bounding box center [411, 264] width 509 height 11
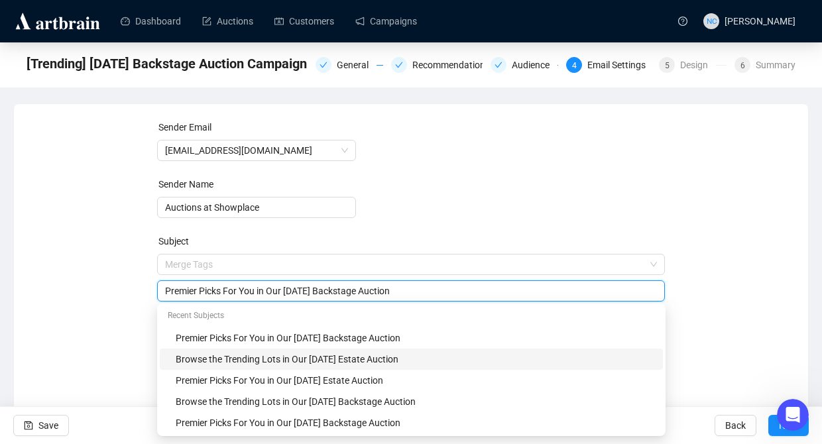
click at [320, 364] on div "Browse the Trending Lots in Our August 21st Estate Auction" at bounding box center [416, 359] width 480 height 15
drag, startPoint x: 348, startPoint y: 291, endPoint x: 336, endPoint y: 290, distance: 11.3
click at [336, 290] on input "Browse the Trending Lots in Our August 21st Estate Auction" at bounding box center [411, 291] width 493 height 15
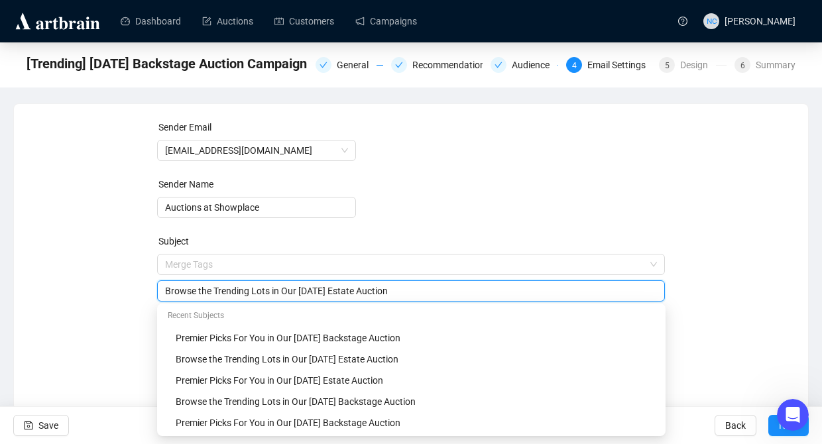
click at [363, 286] on input "Browse the Trending Lots in Our August 28th Estate Auction" at bounding box center [411, 291] width 493 height 15
type input "Browse the Trending Lots in Our August 28th Backstage Auction"
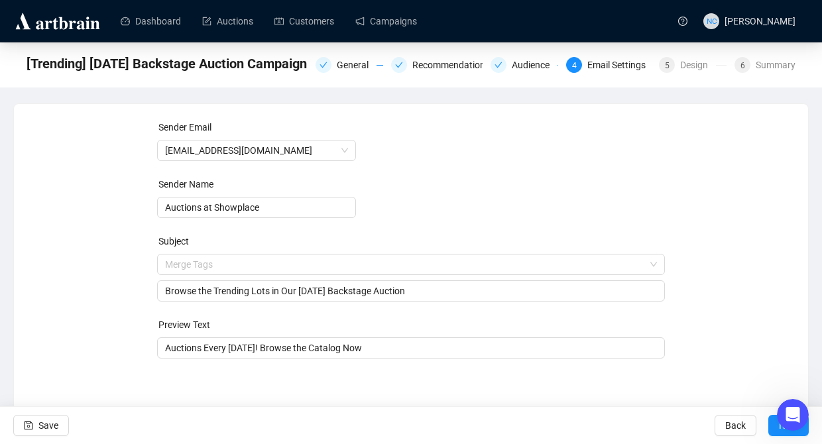
click at [700, 125] on div "Sender Email auctions@nyshowplace.com Sender Name Auctions at Showplace Subject…" at bounding box center [411, 247] width 763 height 255
click at [773, 428] on button "Next" at bounding box center [789, 425] width 40 height 21
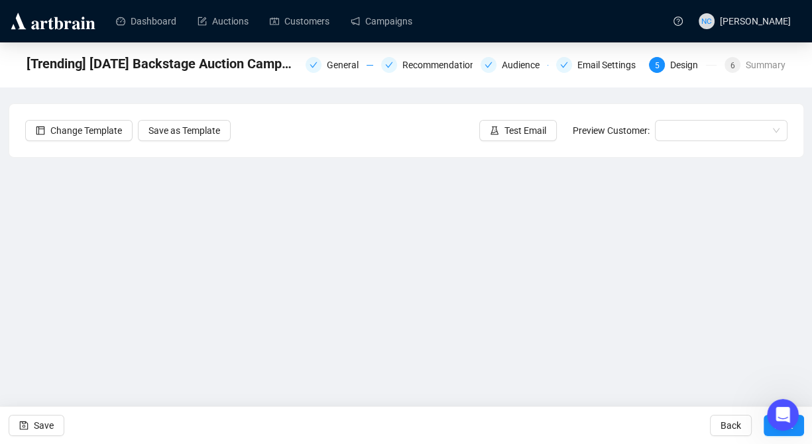
click at [417, 125] on div "Change Template Save as Template Test Email Preview Customer:" at bounding box center [406, 130] width 795 height 53
click at [46, 425] on span "Save" at bounding box center [44, 425] width 20 height 37
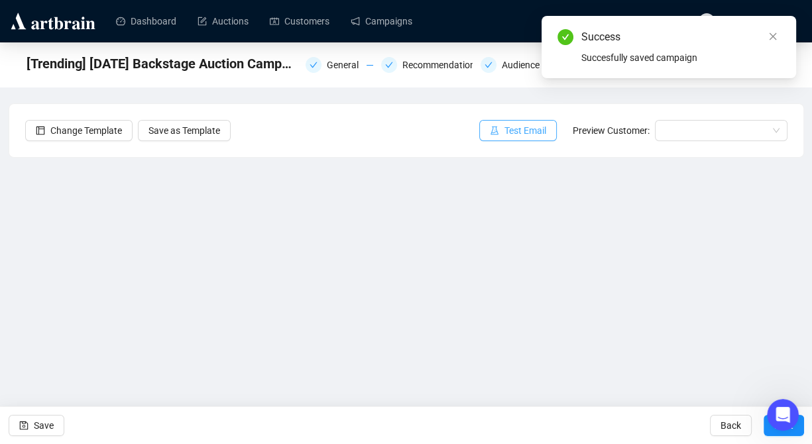
click at [521, 135] on span "Test Email" at bounding box center [526, 130] width 42 height 15
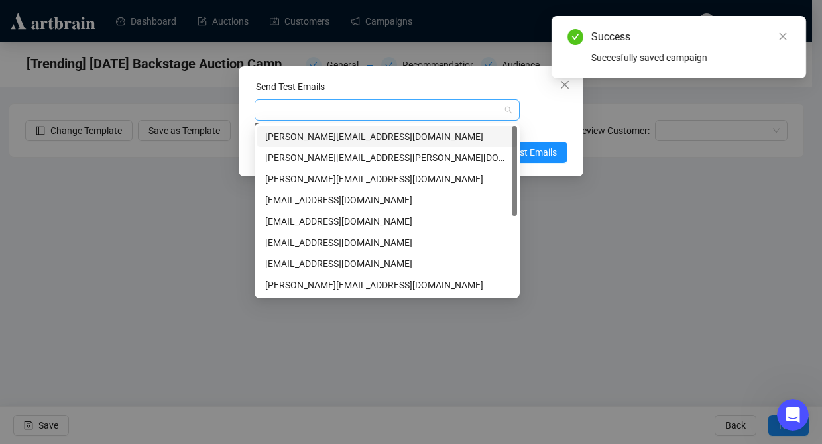
click at [354, 115] on div at bounding box center [380, 110] width 246 height 19
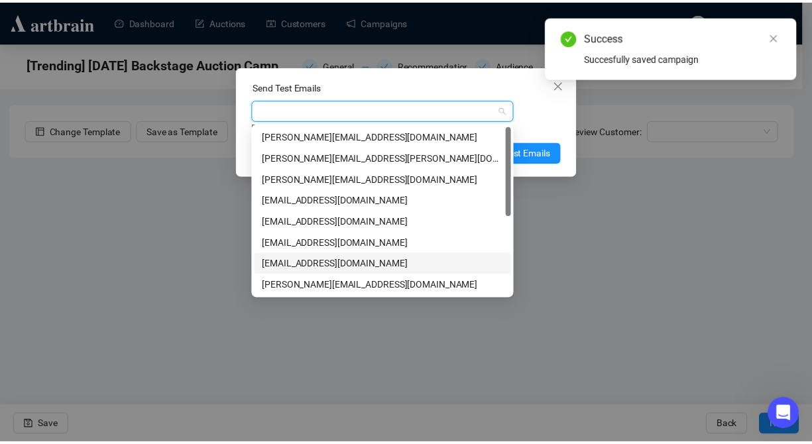
scroll to position [133, 0]
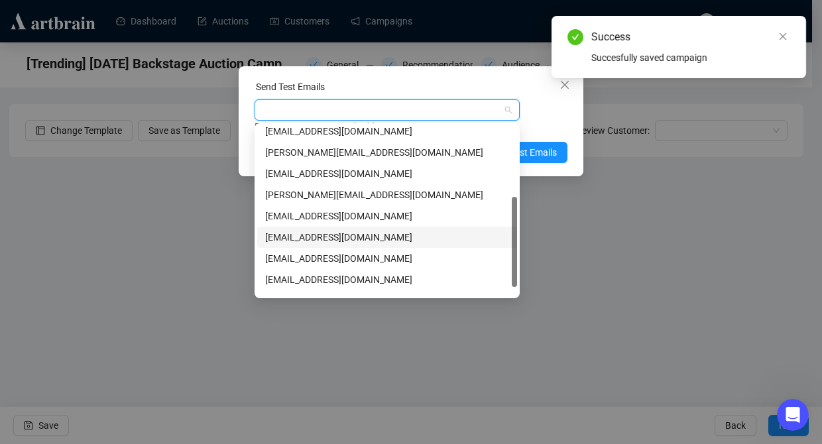
click at [346, 237] on div "nickcheng.ust@gmail.com" at bounding box center [387, 237] width 244 height 15
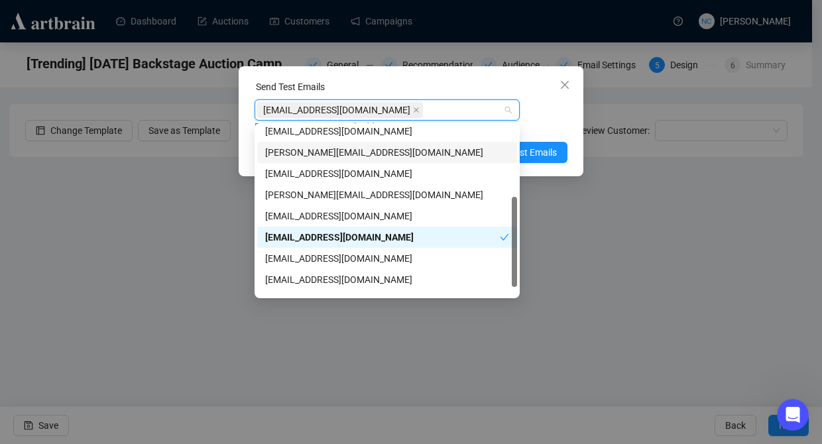
click at [569, 153] on div "Send Test Emails nickcheng.ust@gmail.com Enter up to 20 Test Email Addresses Se…" at bounding box center [411, 121] width 345 height 110
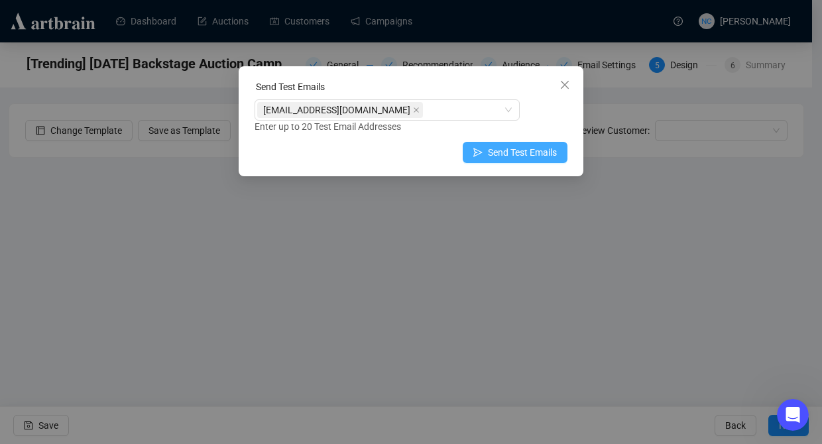
click at [560, 153] on button "Send Test Emails" at bounding box center [515, 152] width 105 height 21
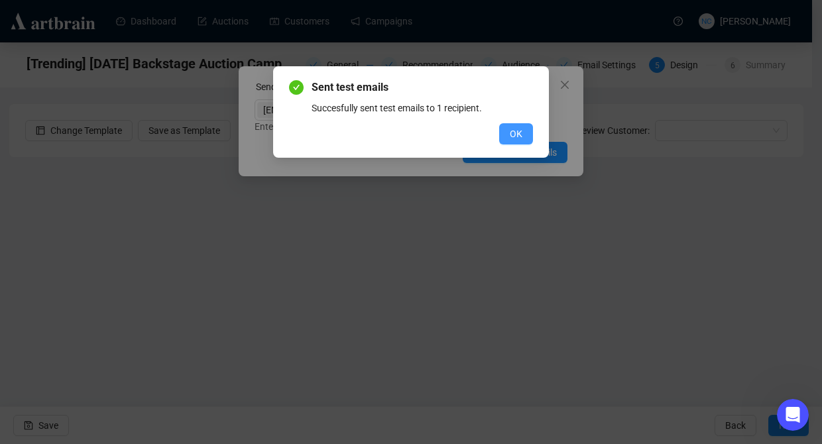
click at [519, 135] on span "OK" at bounding box center [516, 134] width 13 height 15
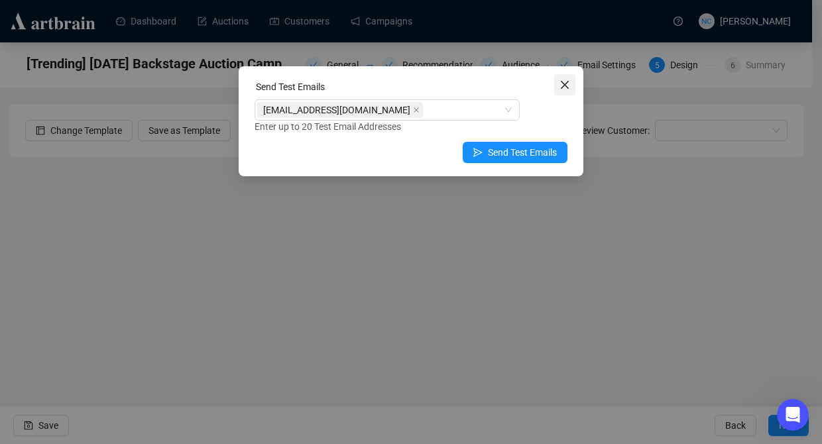
click at [562, 91] on button "Close" at bounding box center [564, 84] width 21 height 21
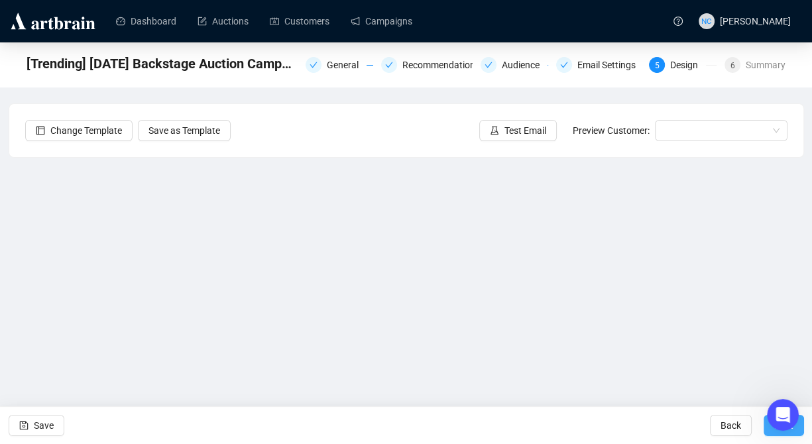
click at [764, 432] on button "Next" at bounding box center [784, 425] width 40 height 21
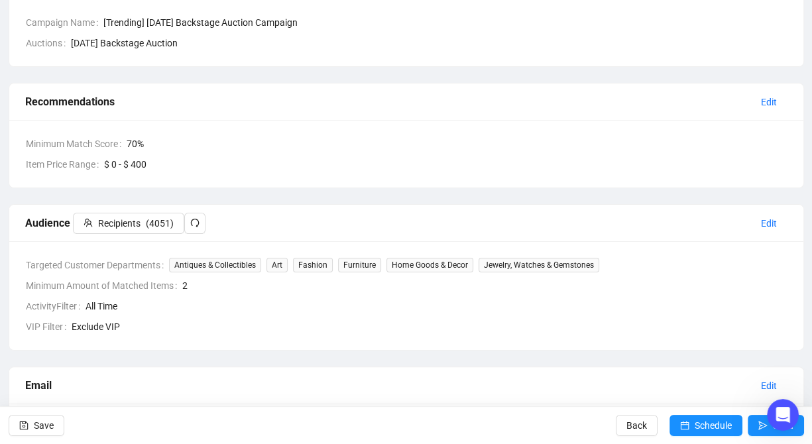
scroll to position [199, 0]
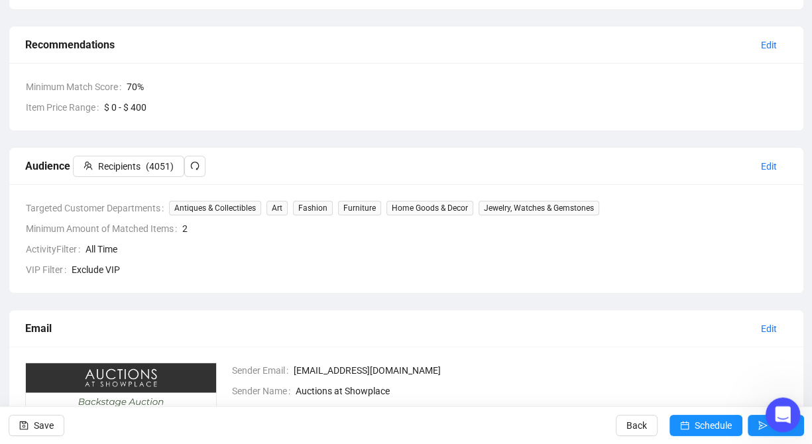
drag, startPoint x: 779, startPoint y: 410, endPoint x: 881, endPoint y: 372, distance: 108.9
click html
click at [749, 428] on button "Send" at bounding box center [776, 425] width 56 height 21
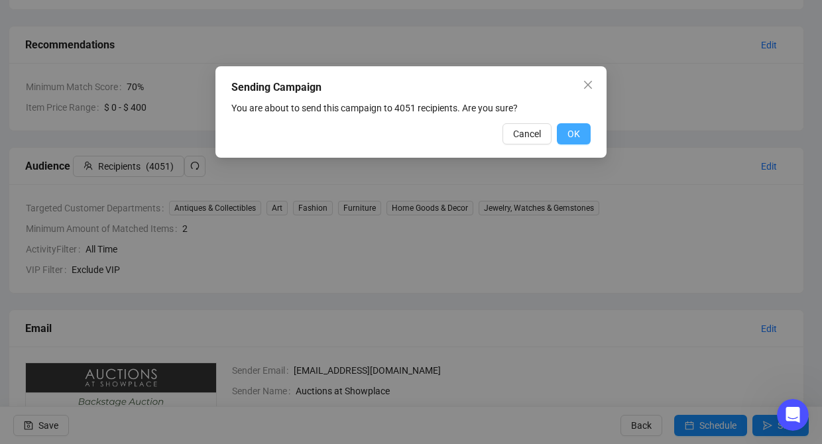
click at [569, 133] on span "OK" at bounding box center [574, 134] width 13 height 15
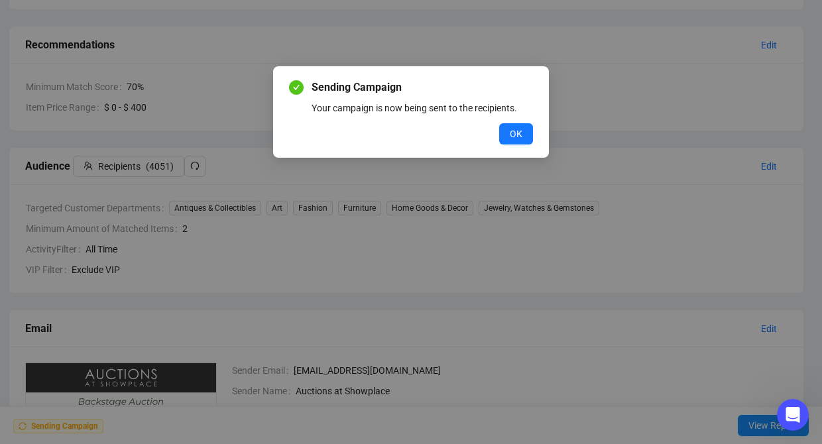
click at [515, 119] on div "Sending Campaign Your campaign is now being sent to the recipients. OK" at bounding box center [411, 112] width 244 height 65
click at [516, 134] on span "OK" at bounding box center [516, 134] width 13 height 15
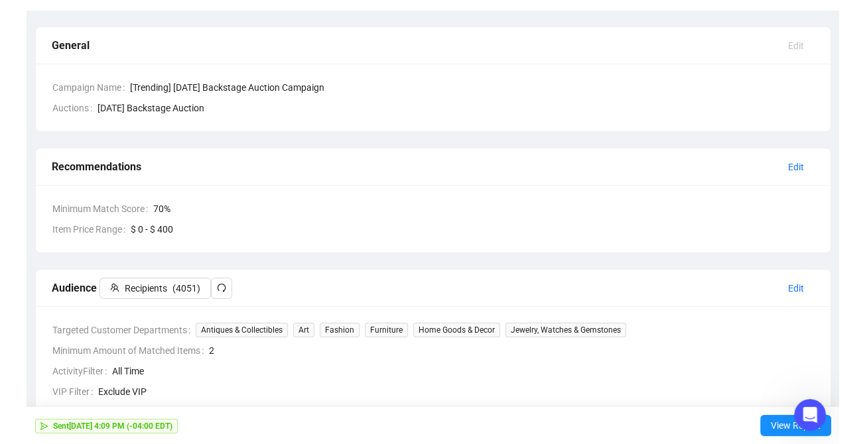
scroll to position [0, 0]
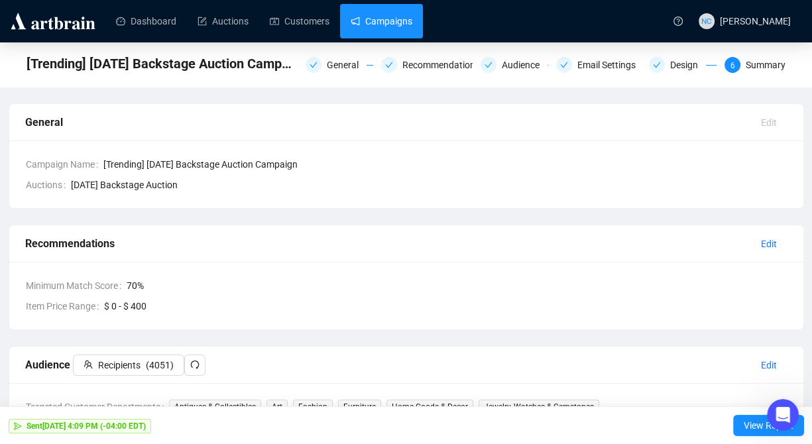
click at [368, 26] on link "Campaigns" at bounding box center [382, 21] width 62 height 34
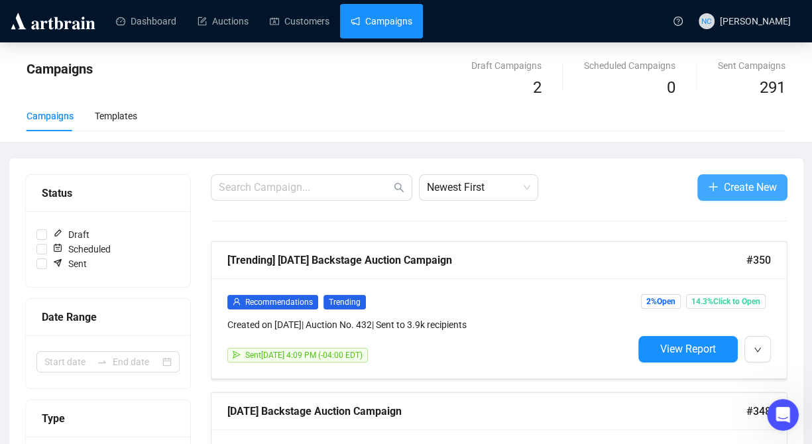
click at [738, 191] on span "Create New" at bounding box center [750, 187] width 53 height 17
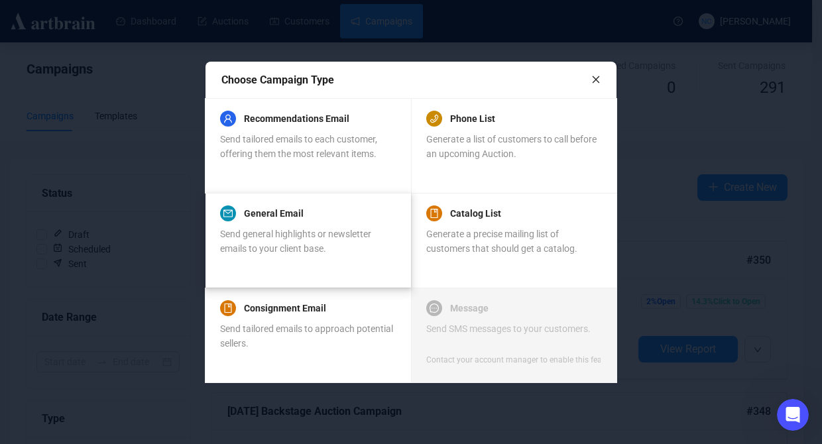
click at [328, 220] on div "General Email" at bounding box center [307, 214] width 175 height 16
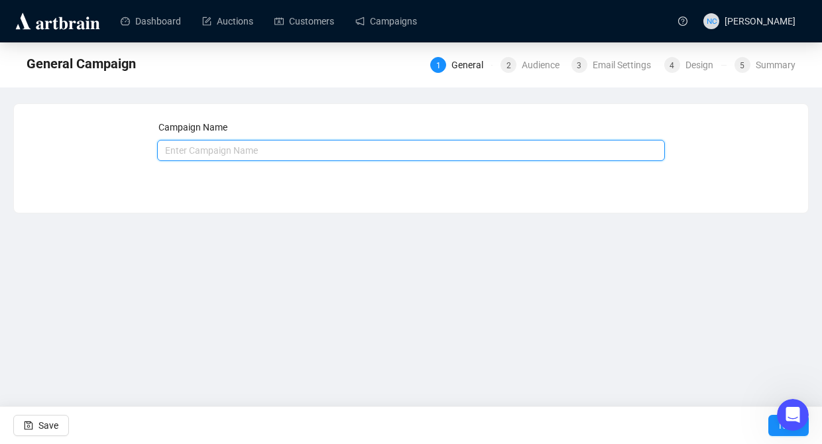
click at [298, 145] on input "text" at bounding box center [411, 150] width 509 height 21
type input "General [DATE]"
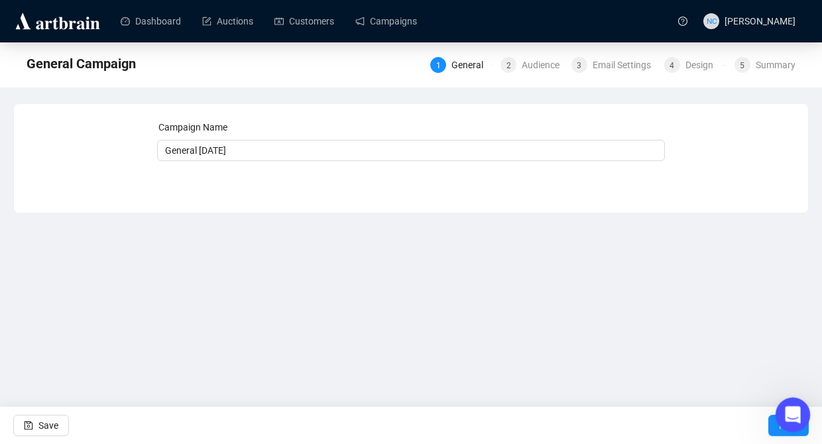
click at [777, 429] on body "Dashboard Auctions Customers Campaigns NC Nick Cheng General Campaign 1 General…" at bounding box center [411, 222] width 822 height 444
drag, startPoint x: 800, startPoint y: 410, endPoint x: 716, endPoint y: 353, distance: 101.7
click html
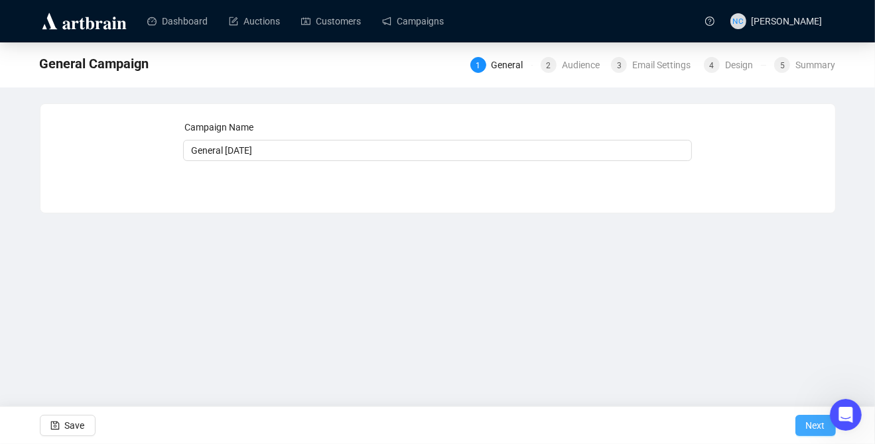
click at [779, 420] on span "Next" at bounding box center [815, 425] width 19 height 37
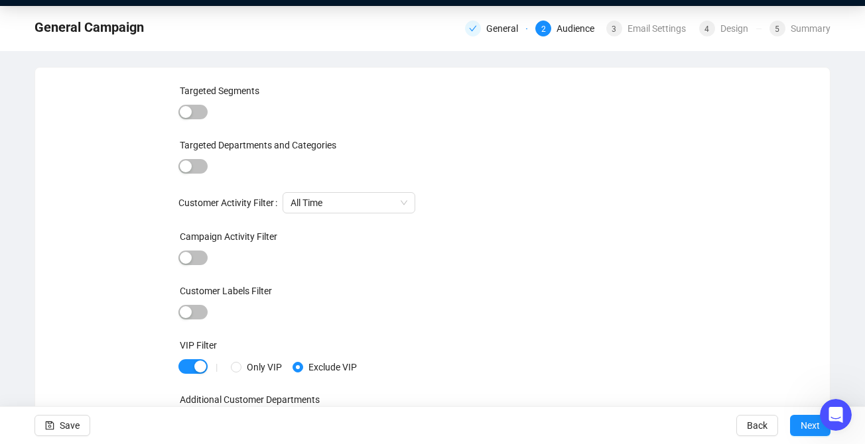
scroll to position [55, 0]
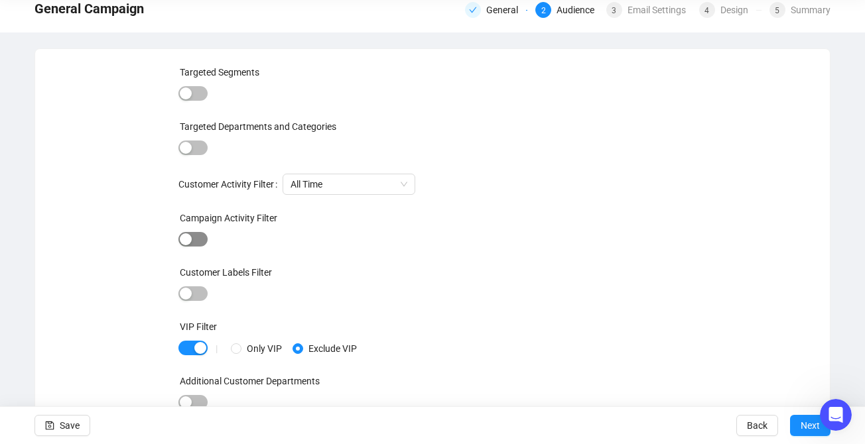
click at [186, 233] on div "button" at bounding box center [186, 239] width 12 height 12
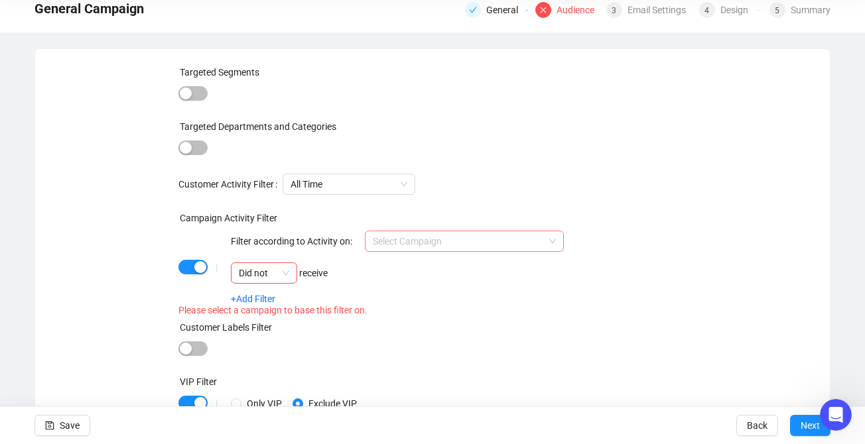
click at [406, 231] on input "search" at bounding box center [458, 241] width 171 height 20
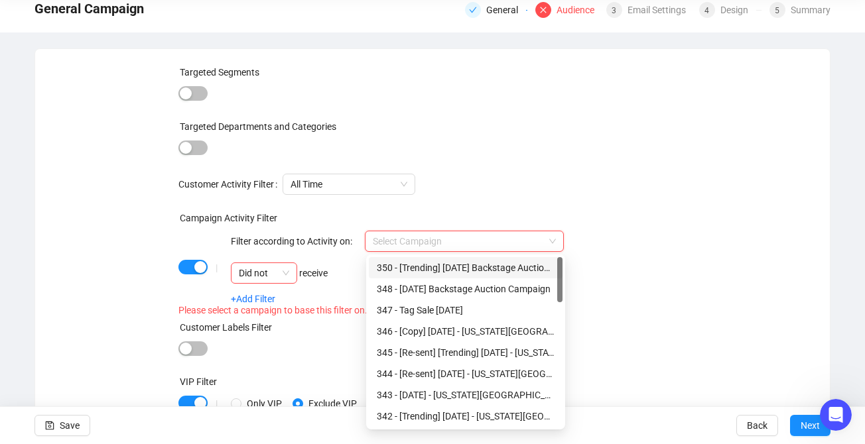
click at [432, 265] on div "350 - [Trending] August 28th Backstage Auction Campaign" at bounding box center [466, 268] width 178 height 15
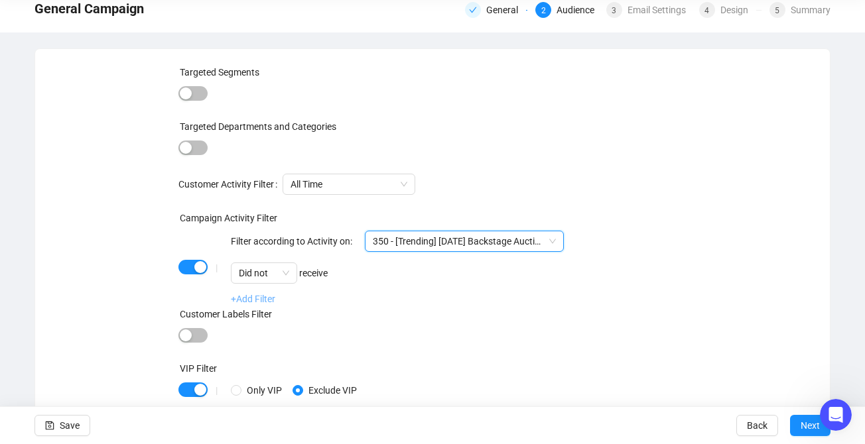
click at [251, 297] on link "+Add Filter" at bounding box center [253, 299] width 44 height 11
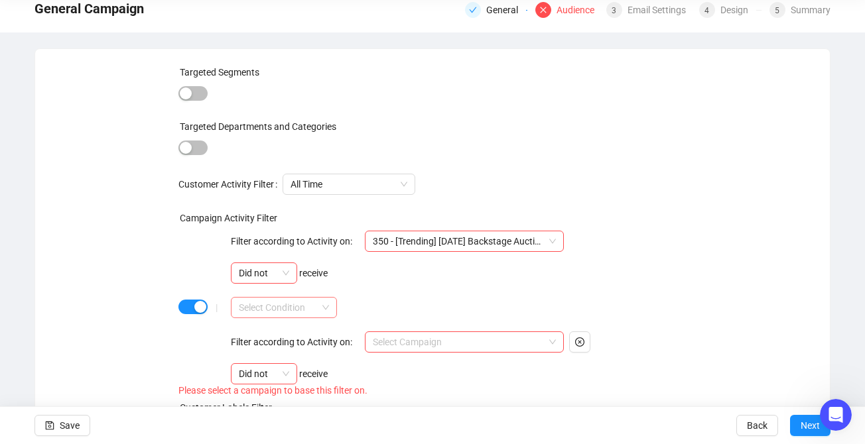
click at [262, 301] on input "search" at bounding box center [278, 308] width 78 height 20
click at [277, 332] on div "AND" at bounding box center [283, 334] width 85 height 15
click at [421, 337] on input "search" at bounding box center [458, 342] width 171 height 20
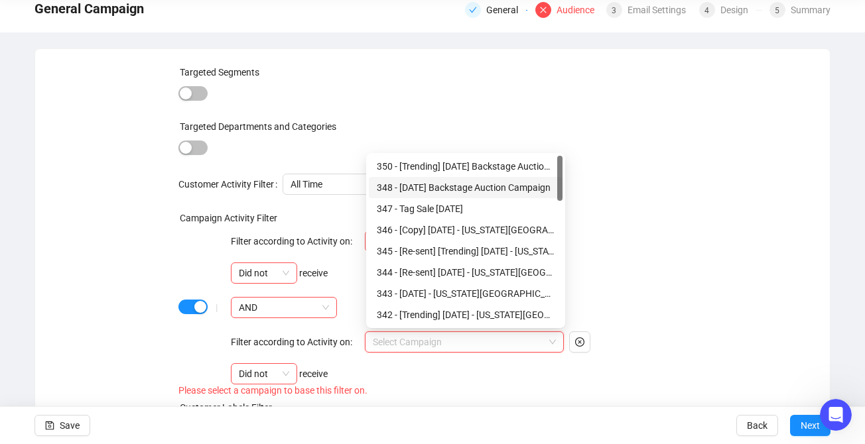
click at [468, 190] on div "348 - [DATE] Backstage Auction Campaign" at bounding box center [466, 187] width 178 height 15
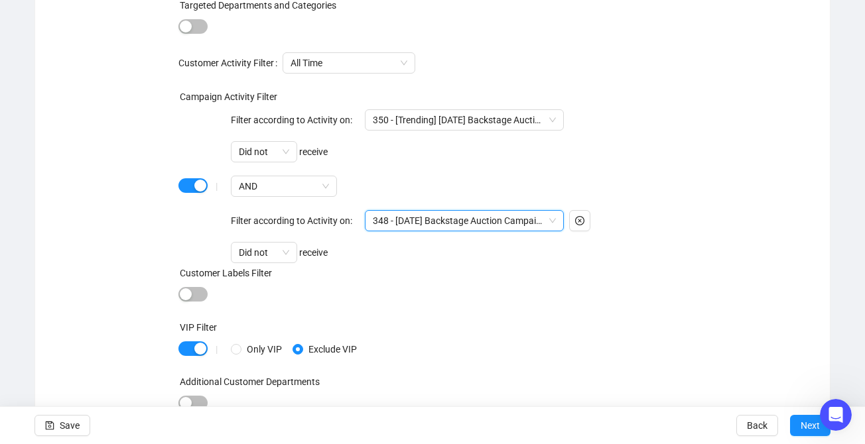
scroll to position [177, 0]
click at [779, 429] on span "Next" at bounding box center [810, 425] width 19 height 37
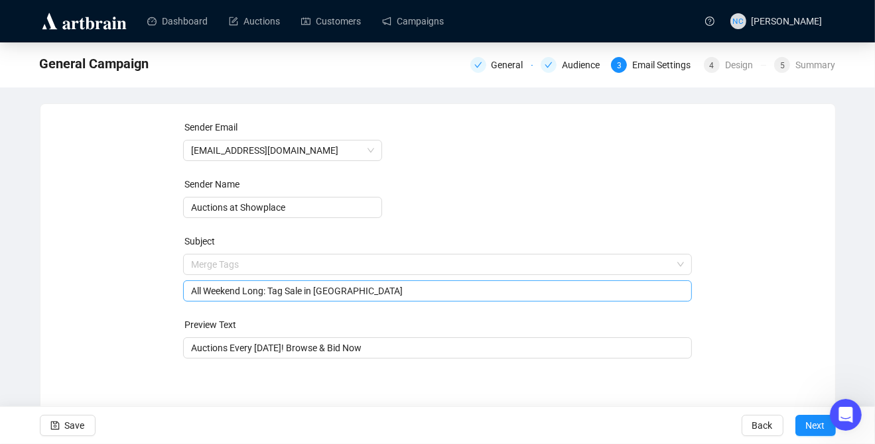
click at [342, 262] on span "Merge Tags All Weekend Long: Tag Sale in Astoria" at bounding box center [437, 277] width 509 height 37
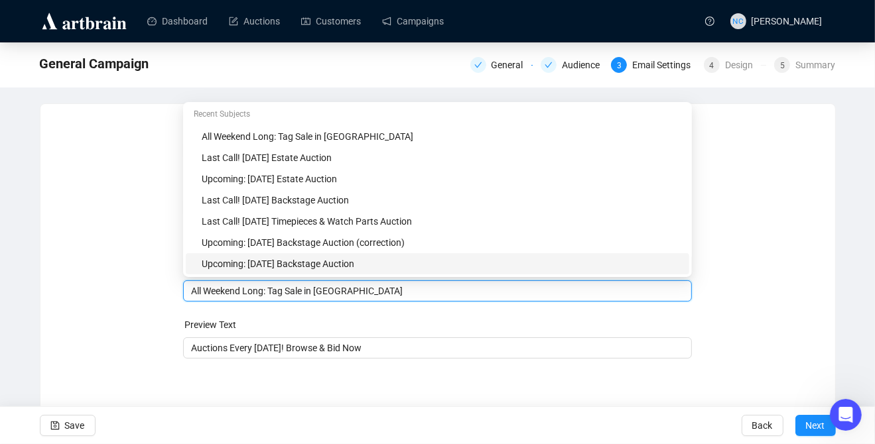
click at [306, 271] on div "Upcoming: August 7th Backstage Auction" at bounding box center [442, 264] width 480 height 15
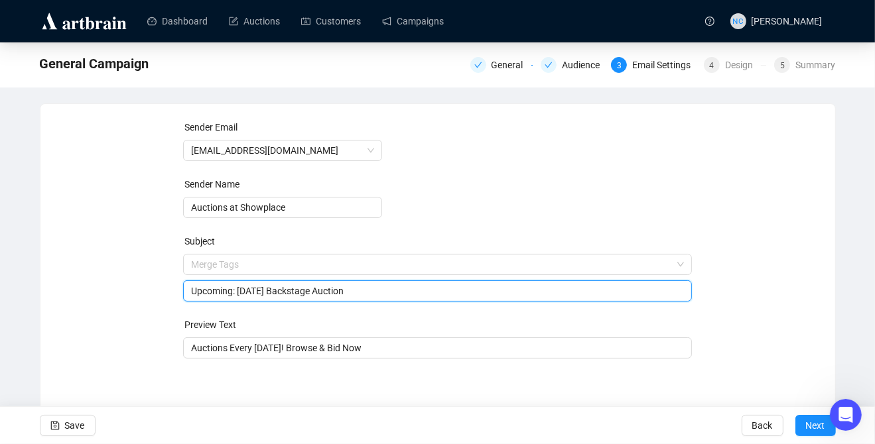
click at [278, 291] on input "Upcoming: August 7th Backstage Auction" at bounding box center [437, 291] width 493 height 15
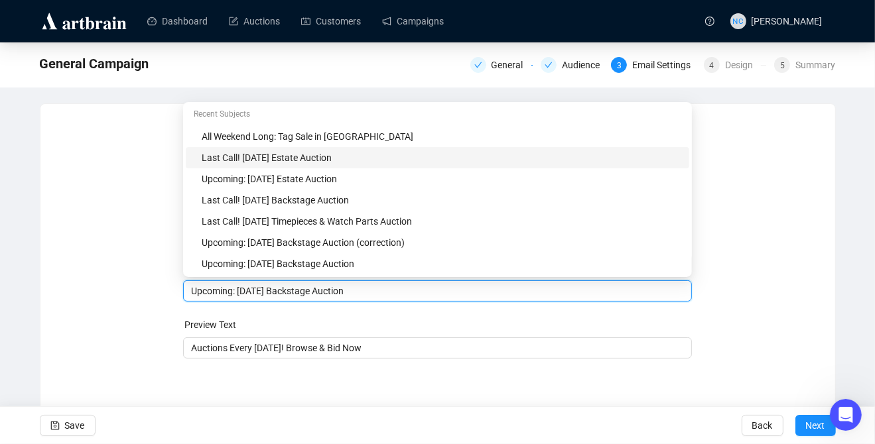
type input "Upcoming: August 28th Backstage Auction"
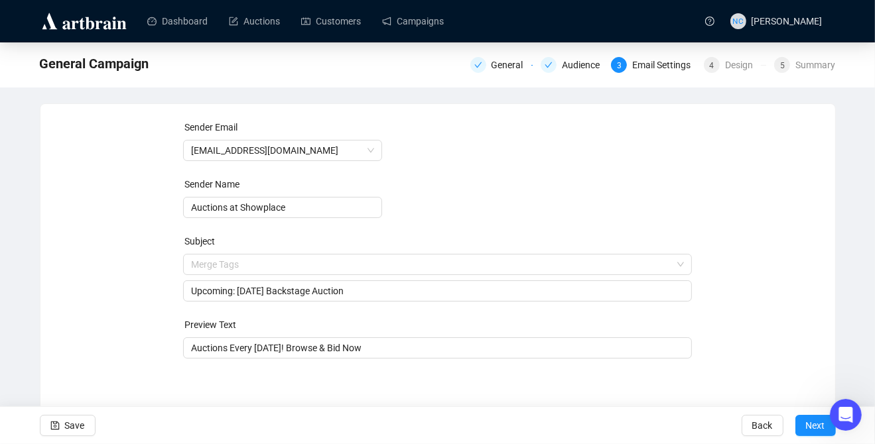
click at [751, 324] on div "Sender Email auctions@nyshowplace.com Sender Name Auctions at Showplace Subject…" at bounding box center [437, 247] width 763 height 255
click at [779, 431] on button "Next" at bounding box center [815, 425] width 40 height 21
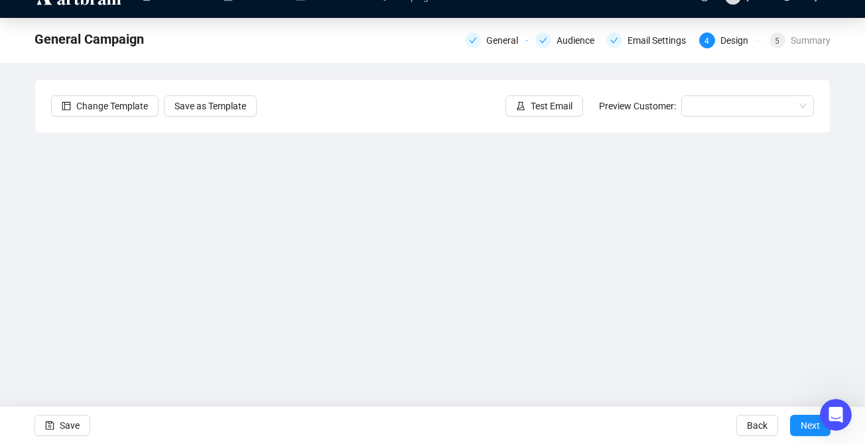
scroll to position [48, 0]
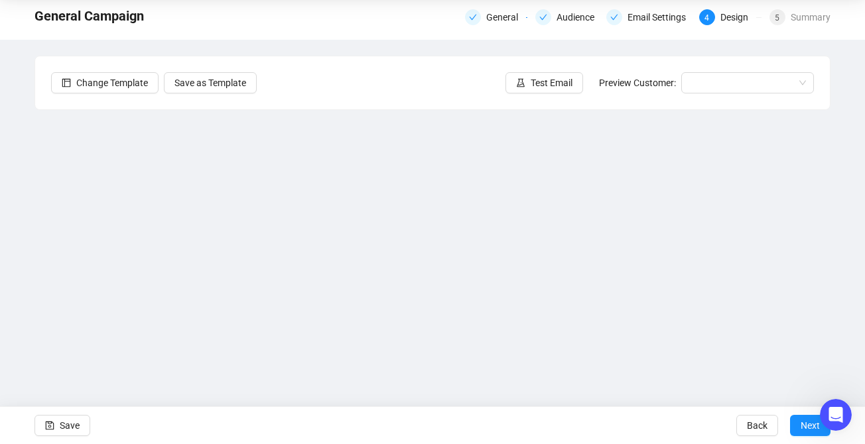
click at [396, 108] on div "Change Template Save as Template Test Email Preview Customer:" at bounding box center [432, 82] width 795 height 53
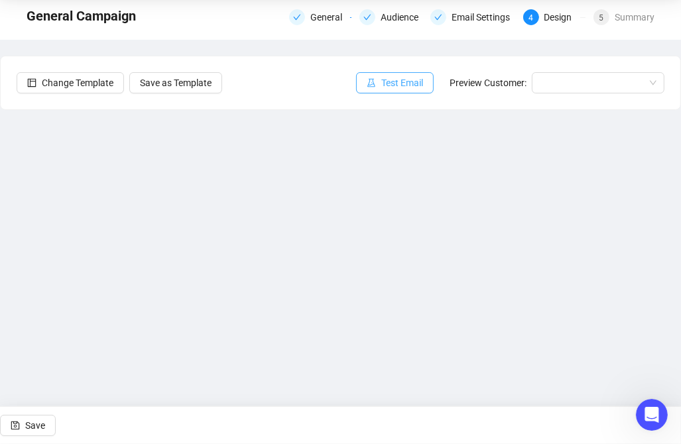
click at [397, 91] on button "Test Email" at bounding box center [395, 82] width 78 height 21
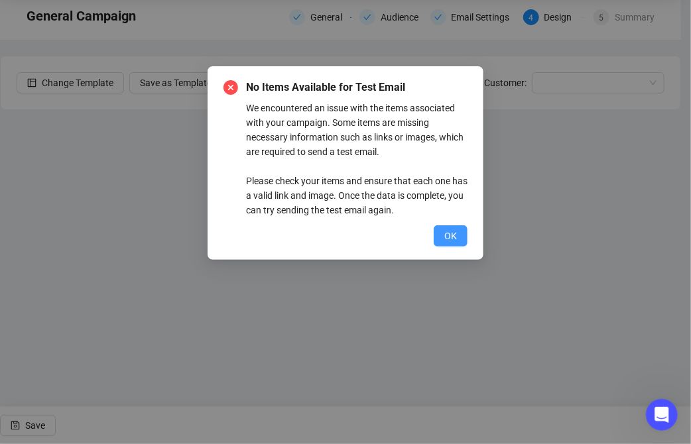
click at [446, 235] on span "OK" at bounding box center [450, 236] width 13 height 15
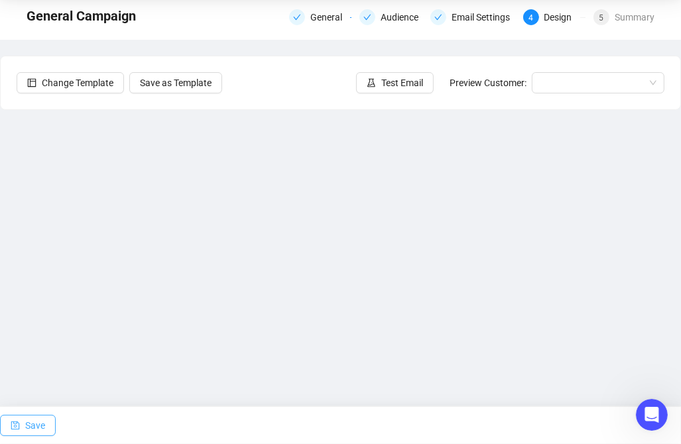
click at [29, 424] on span "Save" at bounding box center [35, 425] width 20 height 37
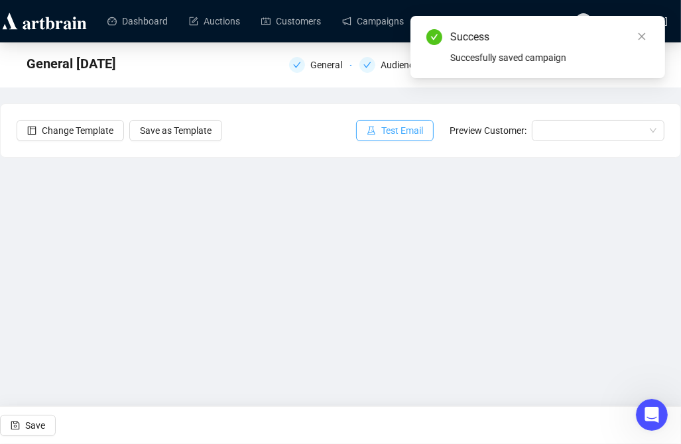
click at [411, 131] on span "Test Email" at bounding box center [402, 130] width 42 height 15
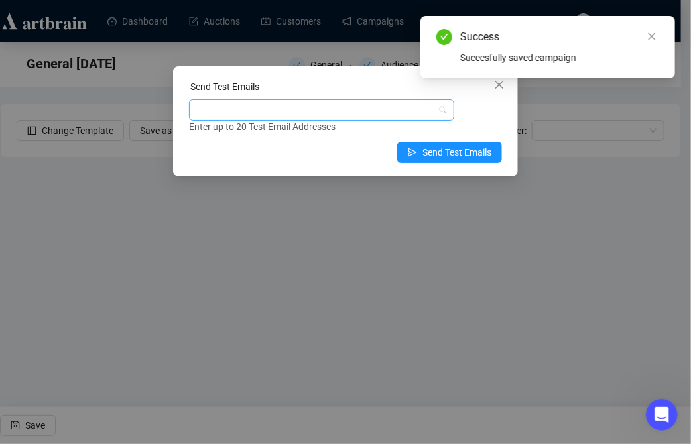
click at [355, 112] on div at bounding box center [315, 110] width 246 height 19
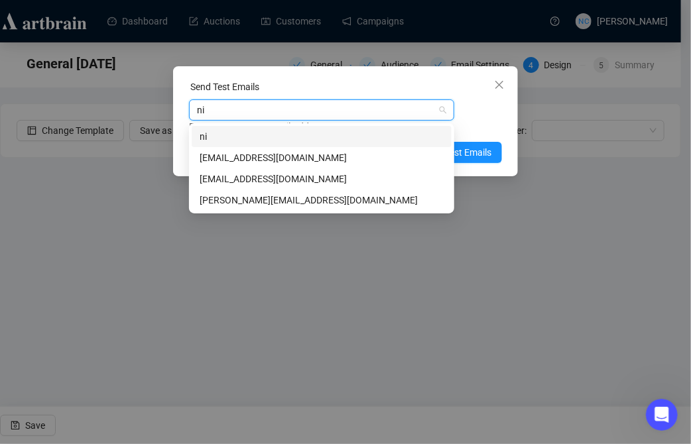
type input "nic"
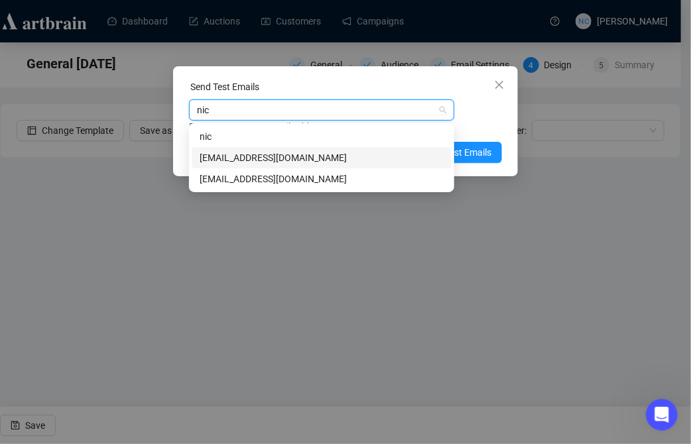
click at [207, 150] on div "nickcheng.ust@gmail.com" at bounding box center [322, 157] width 260 height 21
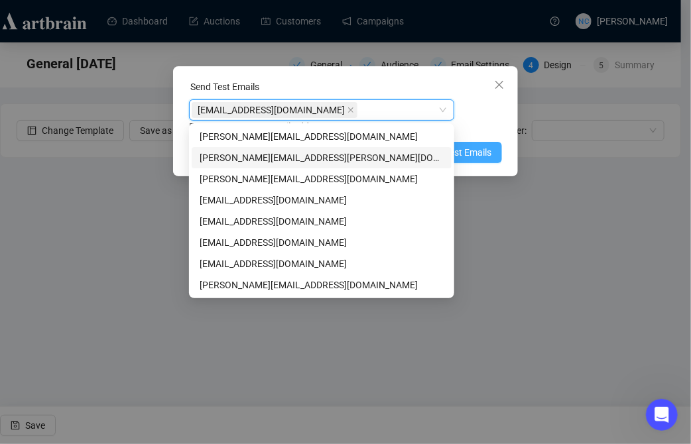
click at [483, 145] on span "Send Test Emails" at bounding box center [456, 152] width 69 height 15
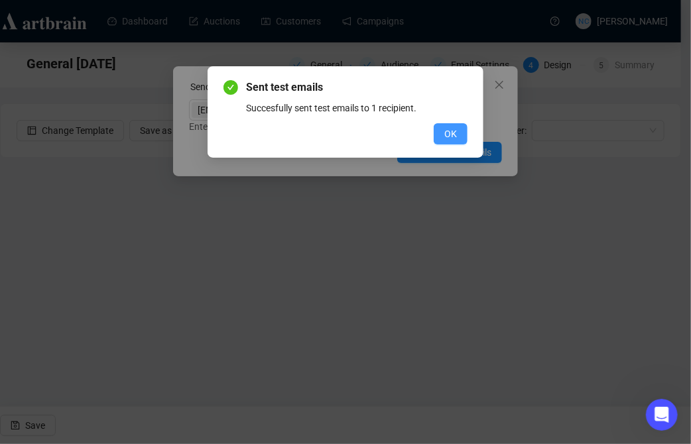
click at [450, 127] on span "OK" at bounding box center [450, 134] width 13 height 15
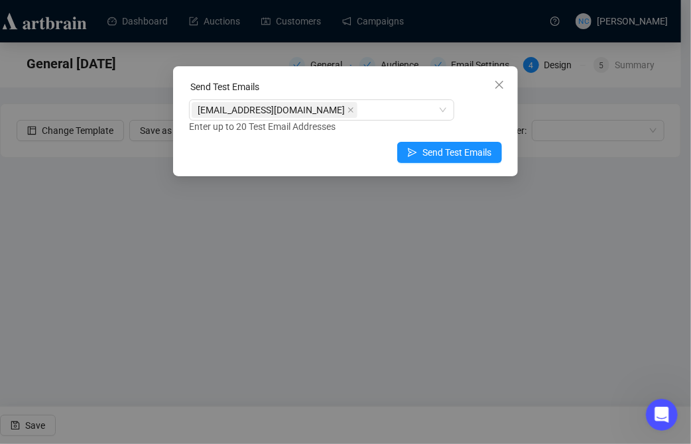
click at [327, 122] on div "Enter up to 20 Test Email Addresses" at bounding box center [345, 126] width 313 height 15
click at [502, 88] on icon "close" at bounding box center [499, 85] width 8 height 8
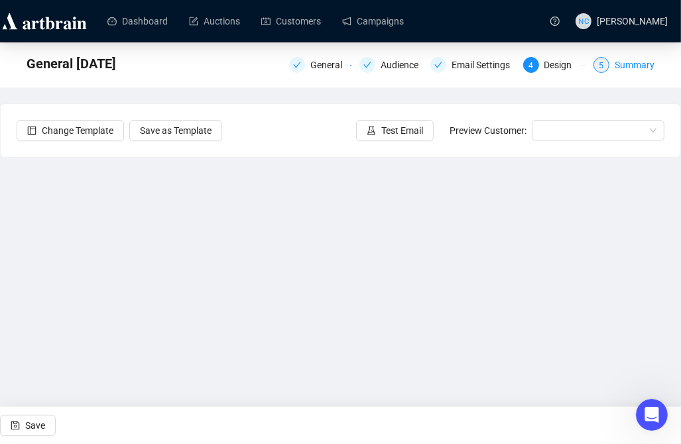
click at [636, 59] on div "Summary" at bounding box center [635, 65] width 40 height 16
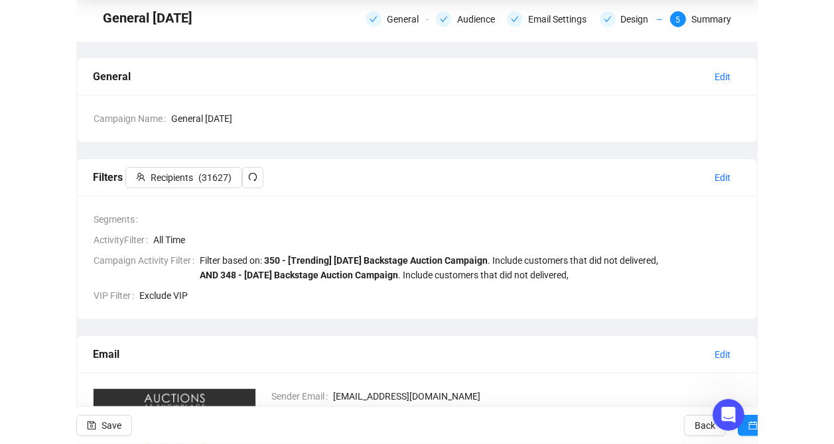
scroll to position [66, 0]
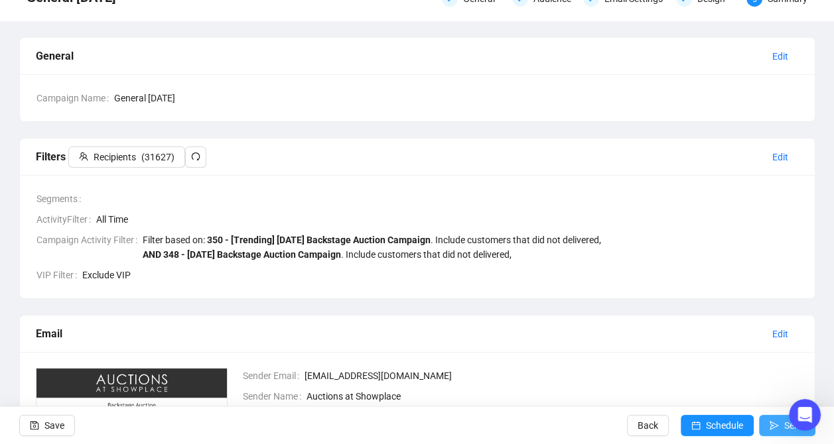
click at [779, 430] on span "Send" at bounding box center [794, 425] width 21 height 37
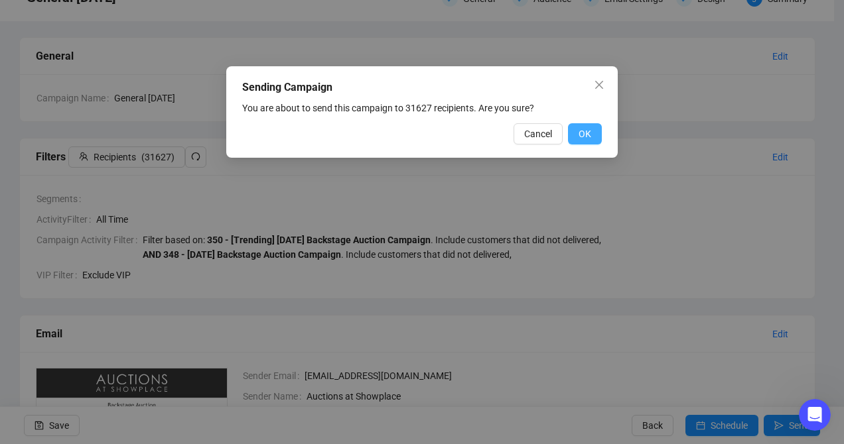
click at [582, 135] on span "OK" at bounding box center [584, 134] width 13 height 15
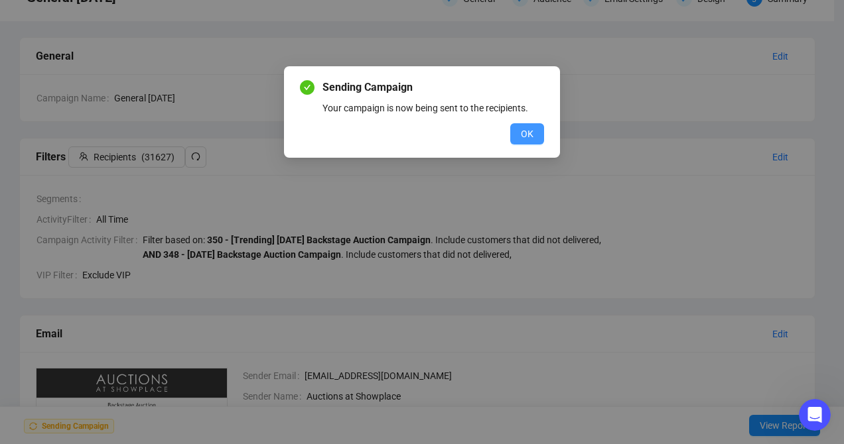
click at [530, 131] on span "OK" at bounding box center [527, 134] width 13 height 15
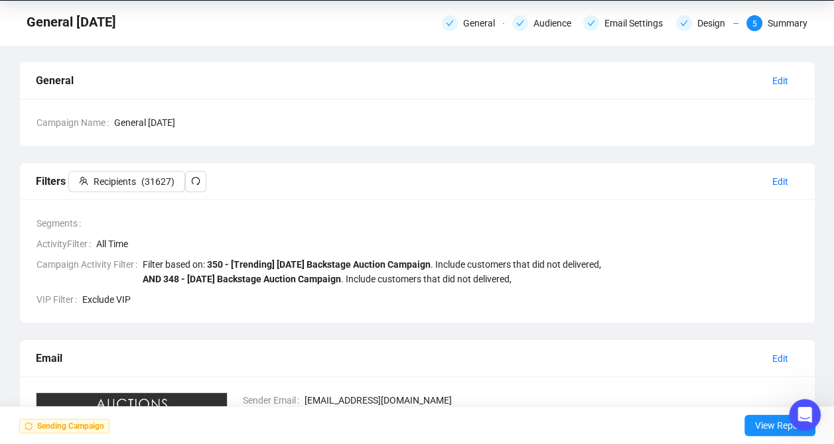
scroll to position [0, 0]
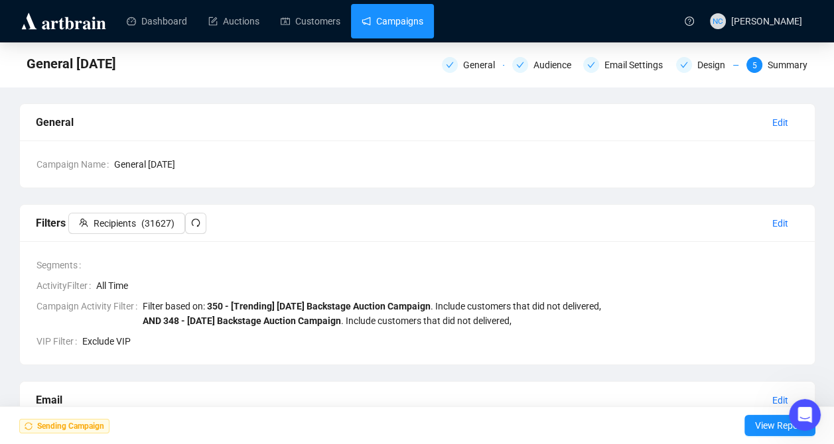
click at [390, 17] on link "Campaigns" at bounding box center [392, 21] width 62 height 34
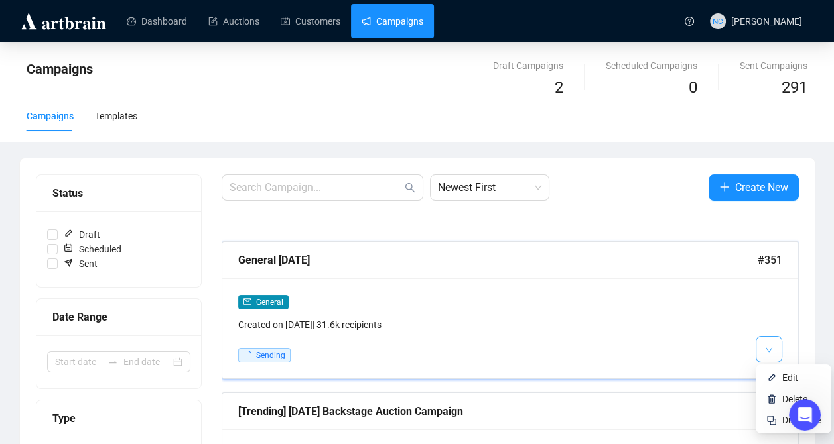
click at [761, 346] on button "button" at bounding box center [768, 349] width 27 height 27
click at [761, 342] on button "button" at bounding box center [768, 349] width 27 height 27
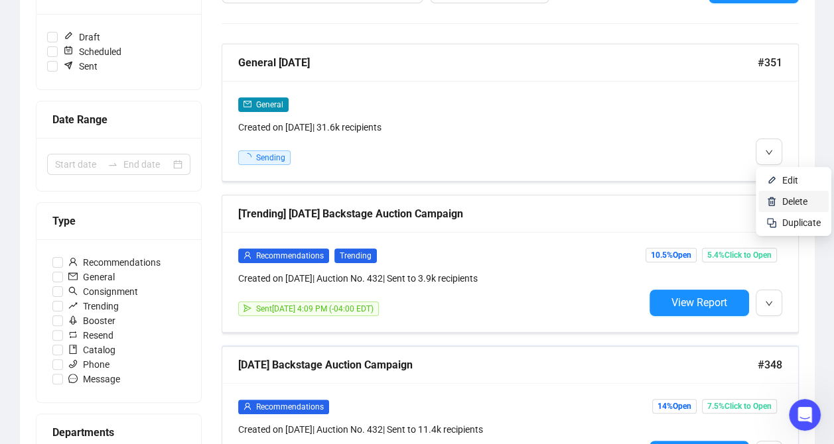
scroll to position [199, 0]
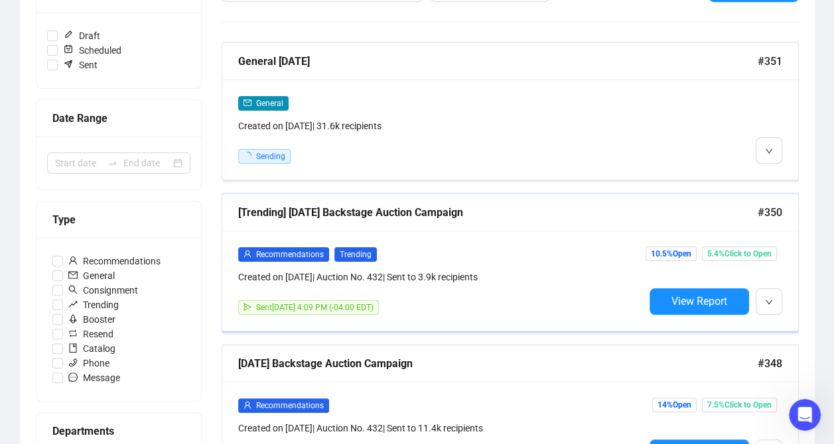
click at [765, 315] on div "Recommendations Trending Created on Aug 22, 2025 | Auction No. 432 | Sent to 3.…" at bounding box center [510, 281] width 576 height 100
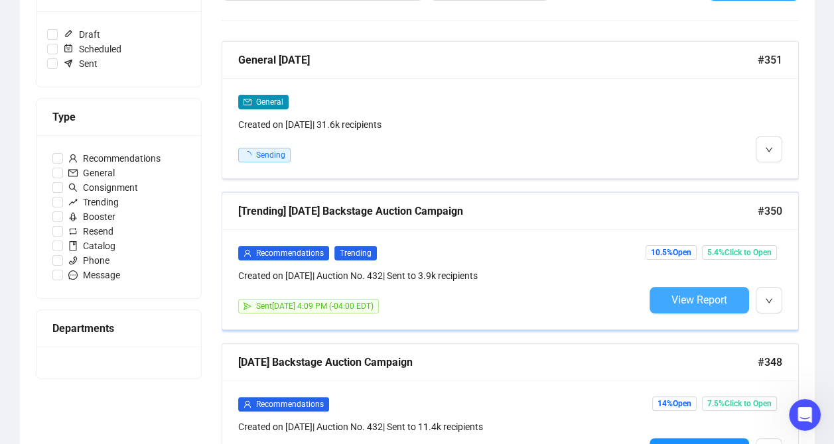
scroll to position [200, 0]
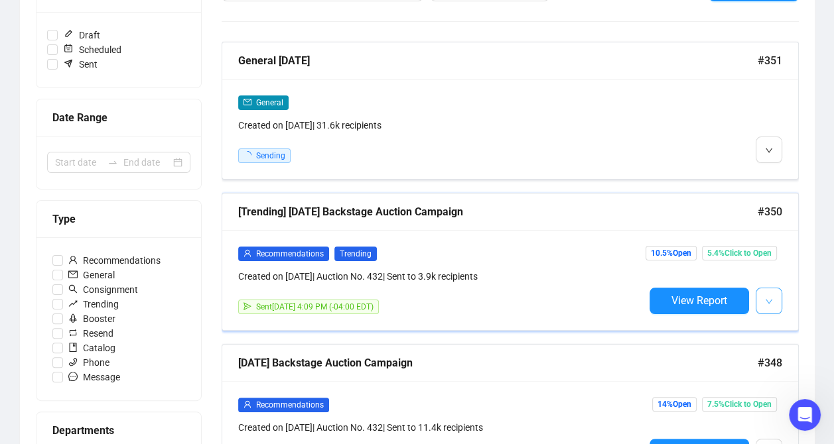
click at [765, 292] on span "button" at bounding box center [769, 300] width 8 height 17
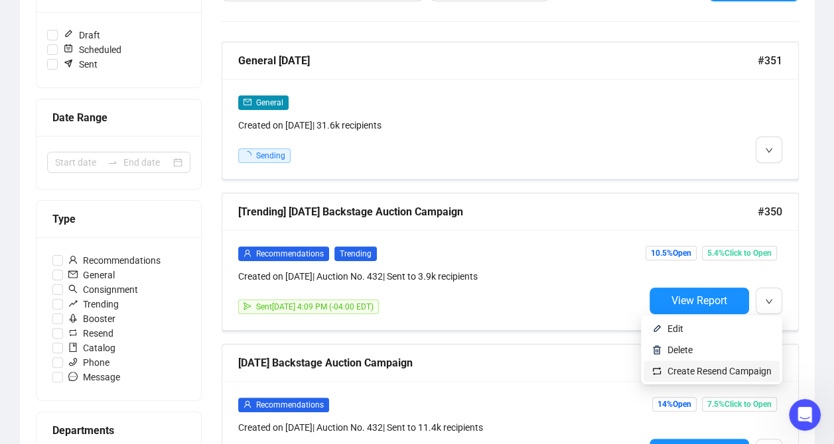
click at [712, 376] on span "Create Resend Campaign" at bounding box center [719, 371] width 104 height 11
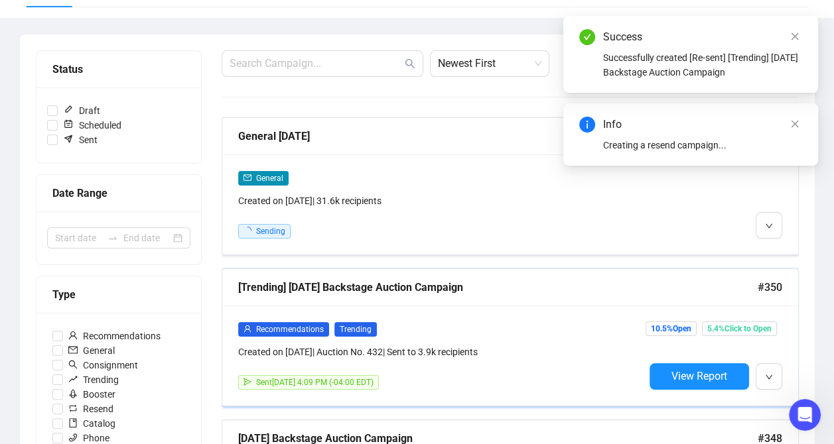
scroll to position [1, 0]
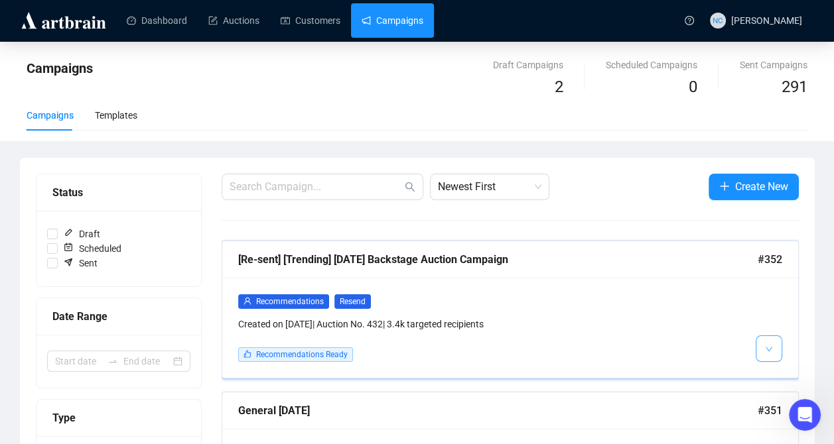
click at [757, 342] on button "button" at bounding box center [768, 349] width 27 height 27
click at [576, 302] on div "Recommendations Resend" at bounding box center [441, 301] width 406 height 15
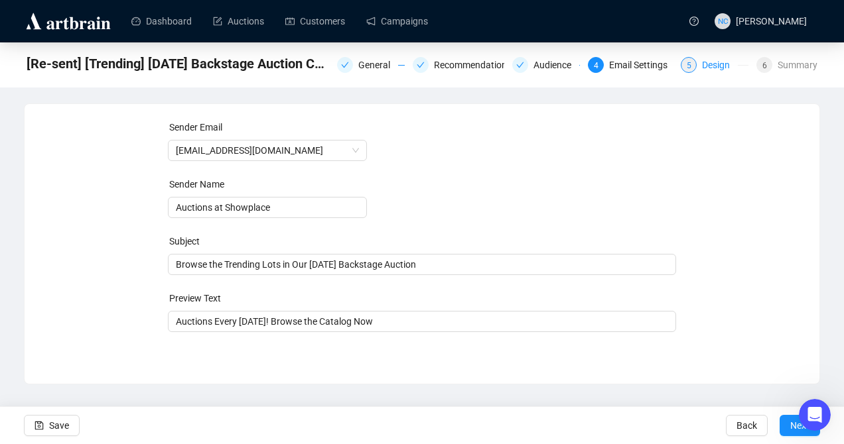
click at [719, 72] on div "Design" at bounding box center [720, 65] width 36 height 16
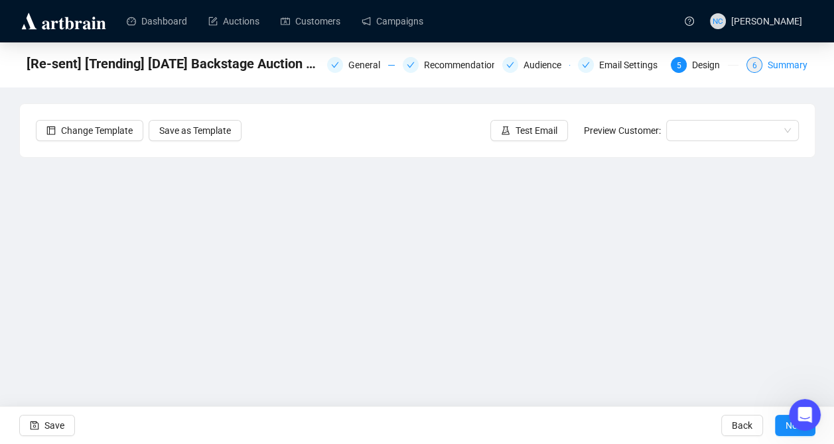
click at [777, 66] on div "Summary" at bounding box center [787, 65] width 40 height 16
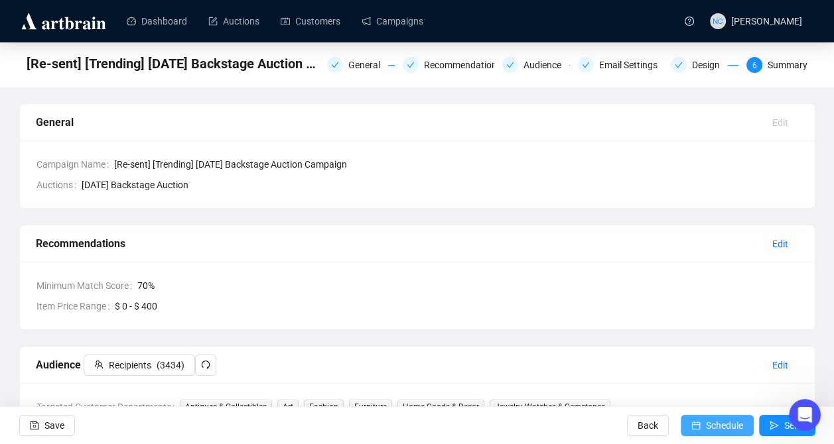
click at [708, 427] on span "Schedule" at bounding box center [724, 425] width 37 height 37
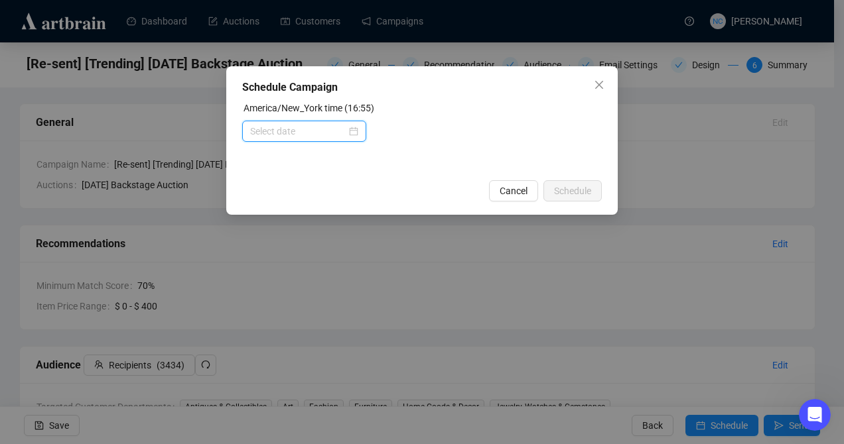
click at [332, 129] on input at bounding box center [298, 131] width 96 height 15
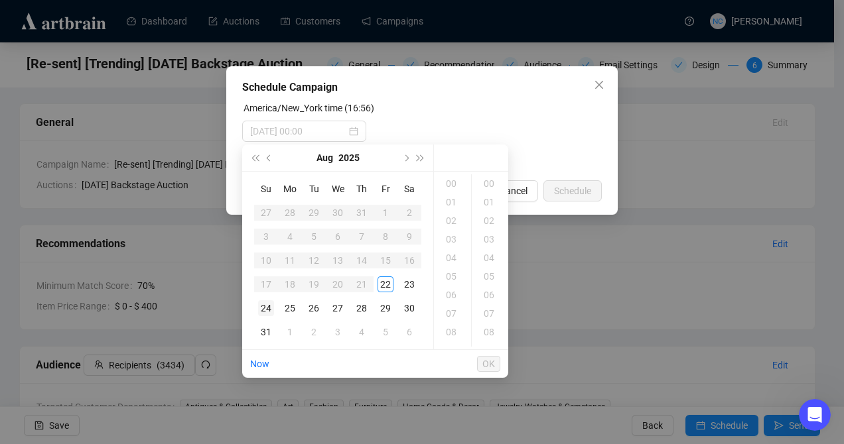
click at [258, 308] on div "24" at bounding box center [266, 308] width 16 height 16
click at [456, 255] on div "11" at bounding box center [452, 255] width 32 height 19
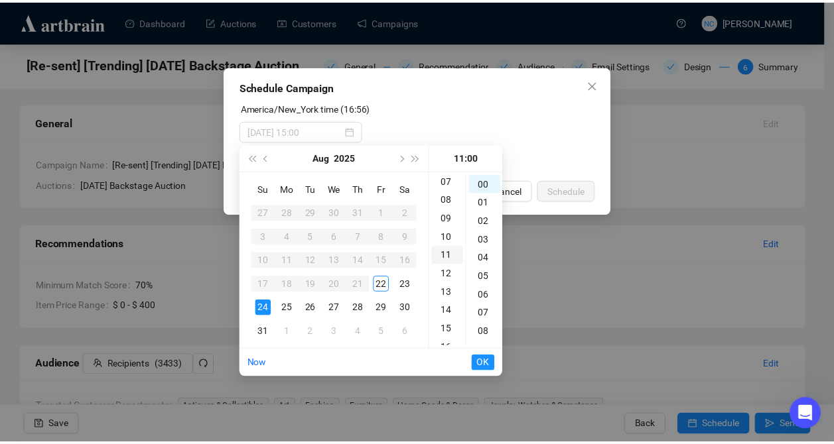
scroll to position [204, 0]
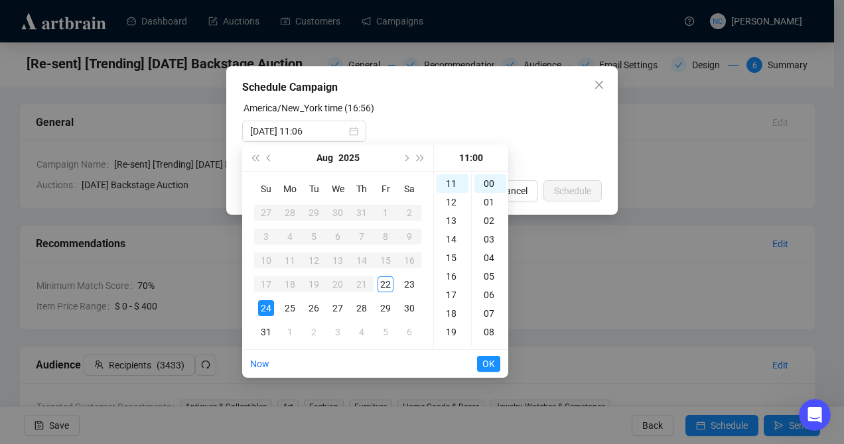
type input "[DATE] 11:00"
click at [489, 368] on span "OK" at bounding box center [488, 364] width 13 height 25
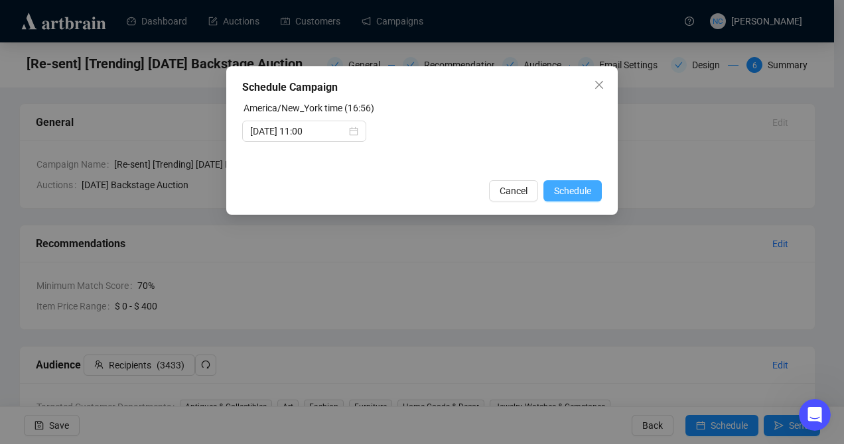
click at [567, 188] on span "Schedule" at bounding box center [572, 191] width 37 height 15
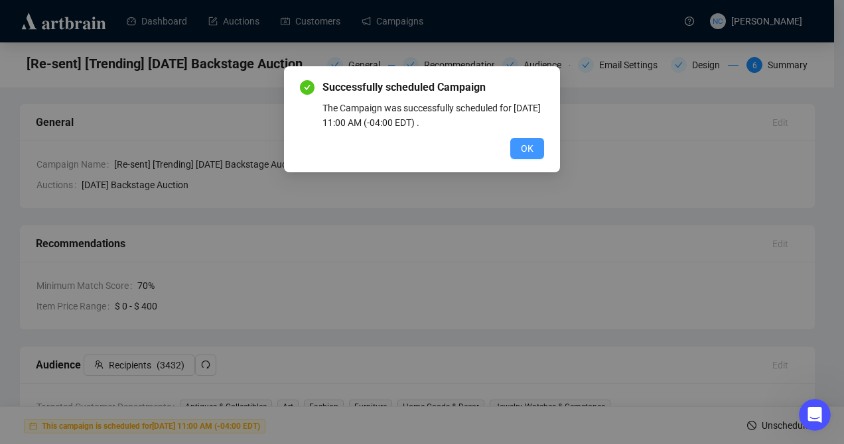
click at [525, 154] on span "OK" at bounding box center [527, 148] width 13 height 15
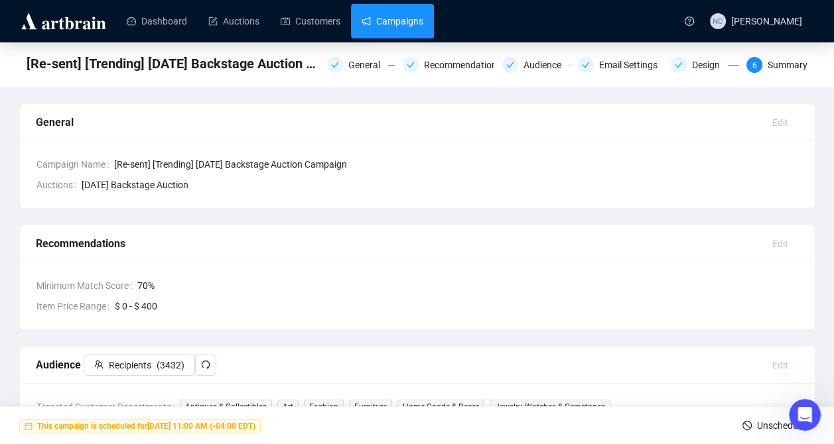
click at [373, 34] on link "Campaigns" at bounding box center [392, 21] width 62 height 34
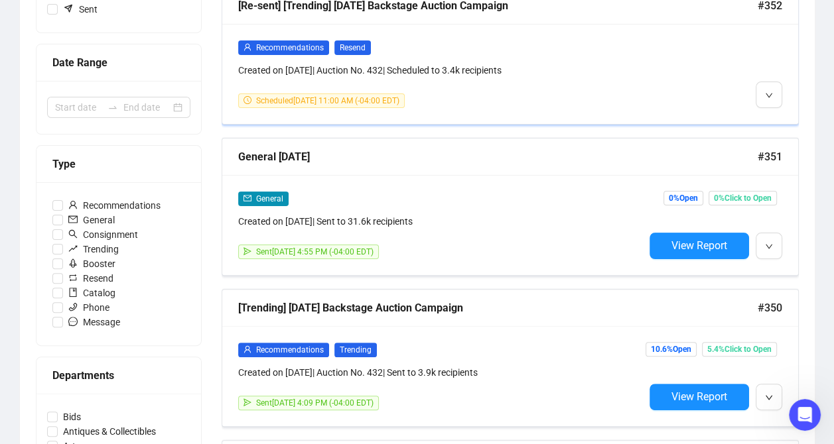
scroll to position [265, 0]
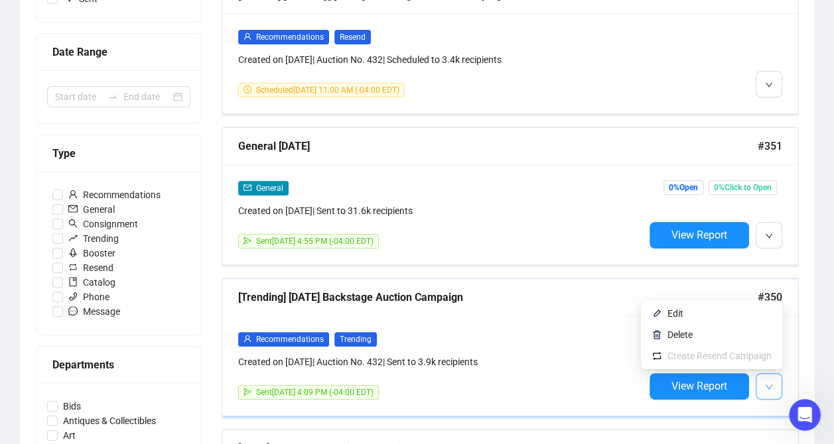
click at [763, 377] on button "button" at bounding box center [768, 386] width 27 height 27
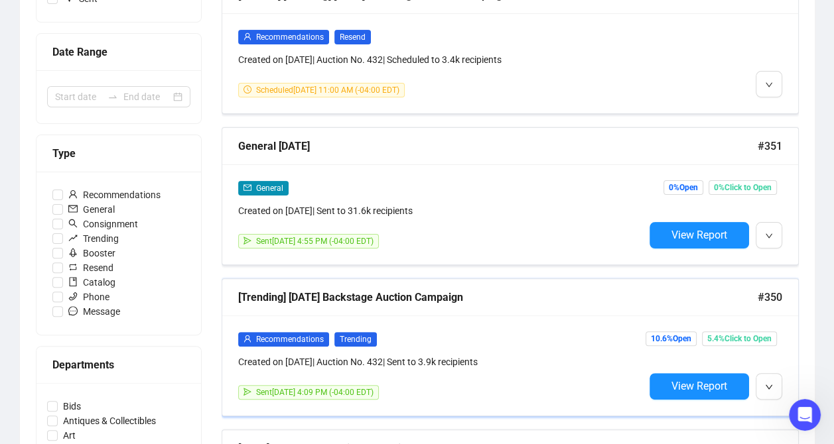
scroll to position [398, 0]
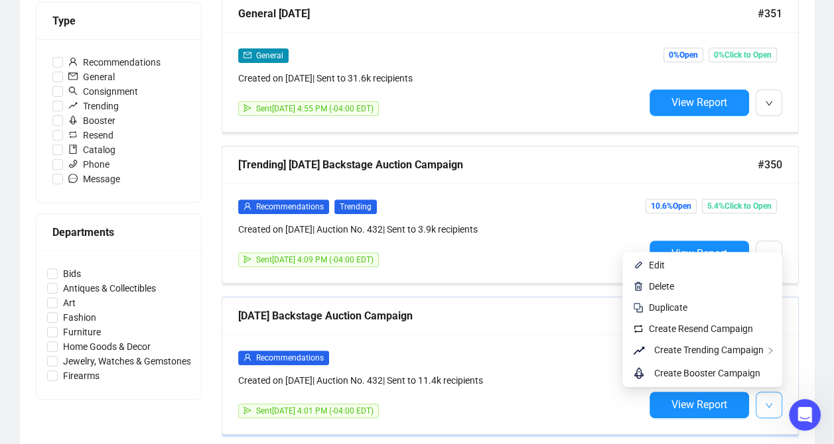
click at [761, 397] on button "button" at bounding box center [768, 405] width 27 height 27
click at [707, 330] on span "Create Resend Campaign" at bounding box center [701, 329] width 104 height 11
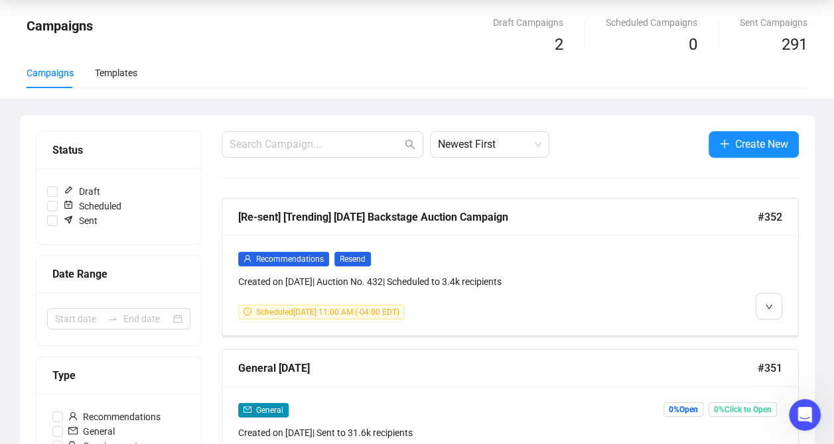
scroll to position [66, 0]
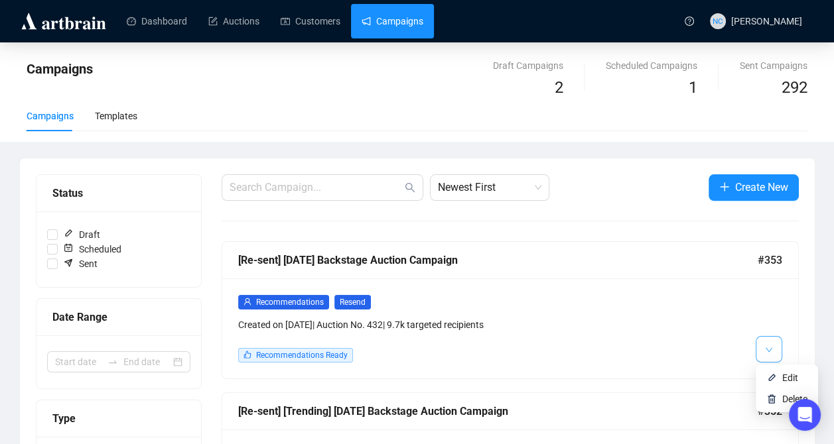
click at [763, 348] on button "button" at bounding box center [768, 349] width 27 height 27
click at [529, 334] on div "Recommendations Resend Created on [DATE] | Auction No. 432 | 9.7k targeted reci…" at bounding box center [441, 328] width 406 height 68
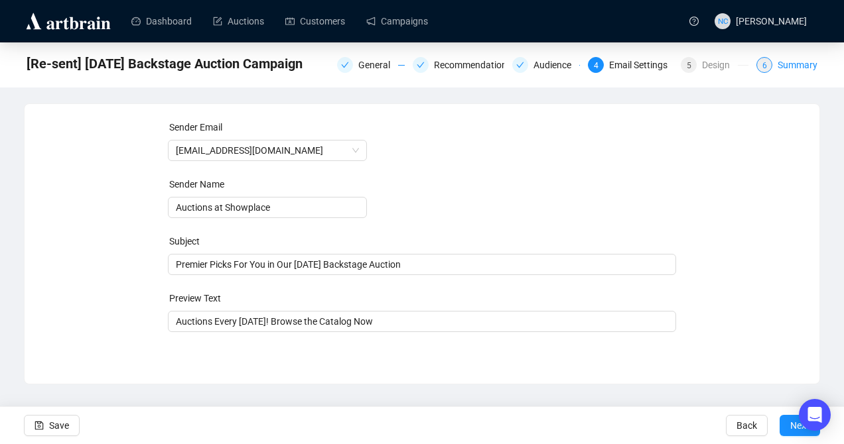
click at [780, 60] on div "Summary" at bounding box center [797, 65] width 40 height 16
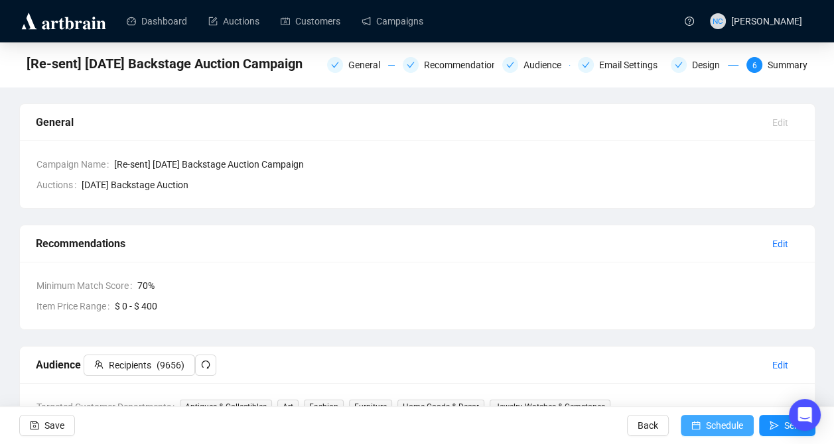
click at [698, 433] on span "submit" at bounding box center [695, 425] width 9 height 37
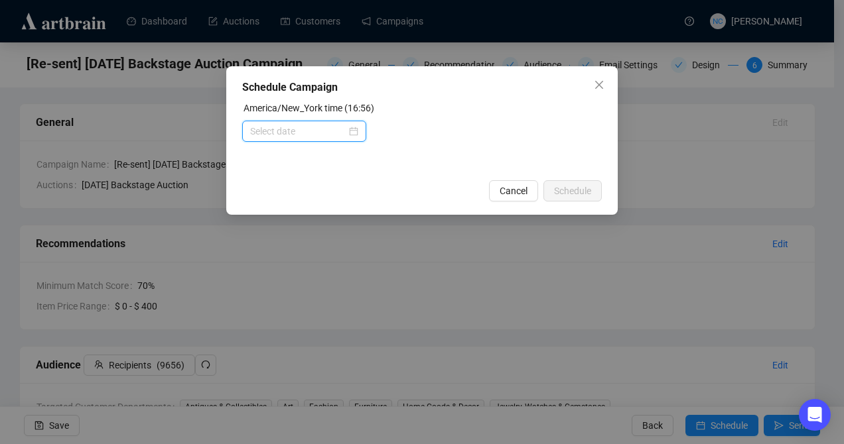
click at [300, 134] on input at bounding box center [298, 131] width 96 height 15
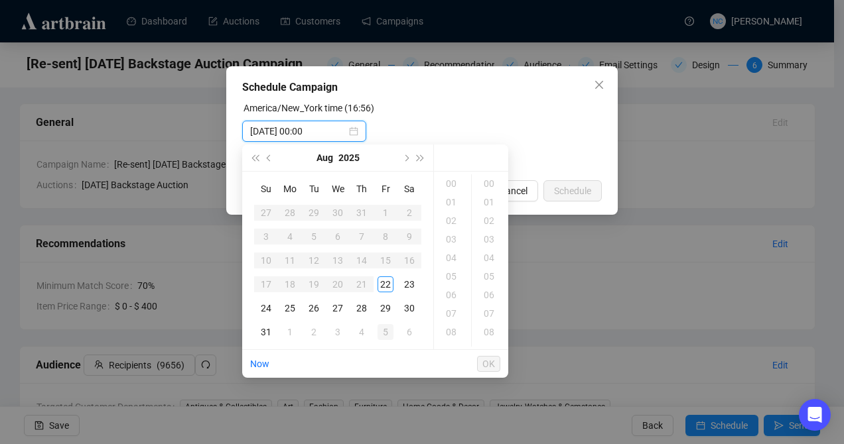
type input "[DATE] 00:00"
click at [255, 304] on td "24" at bounding box center [266, 308] width 24 height 24
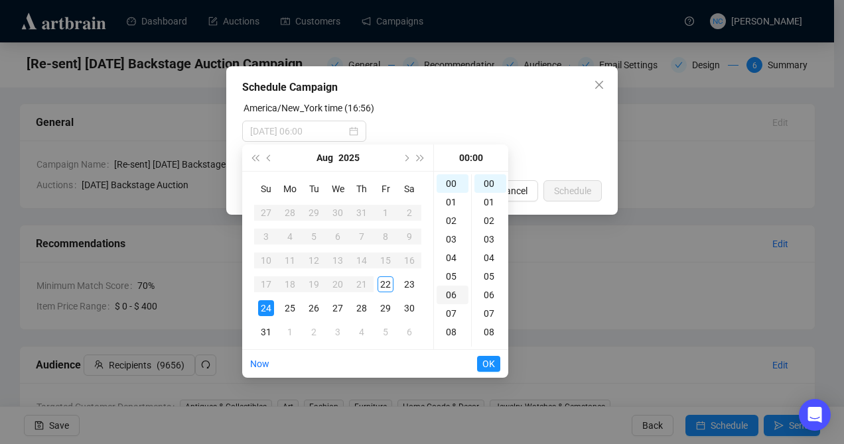
scroll to position [66, 0]
click at [453, 323] on div "11" at bounding box center [452, 321] width 32 height 19
type input "[DATE] 11:00"
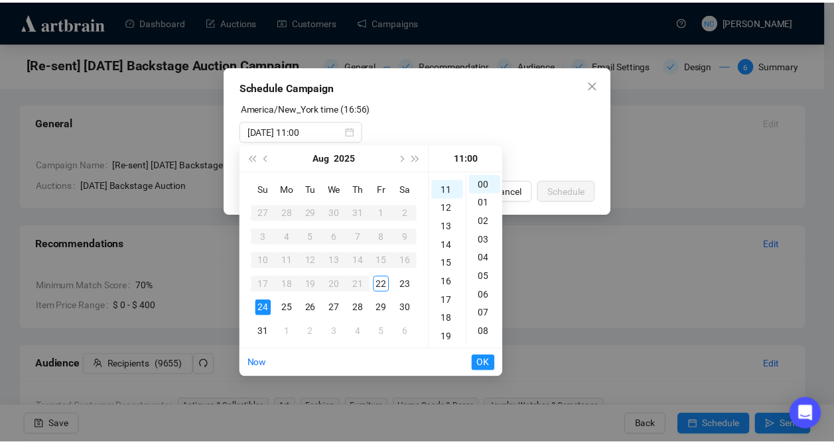
scroll to position [204, 0]
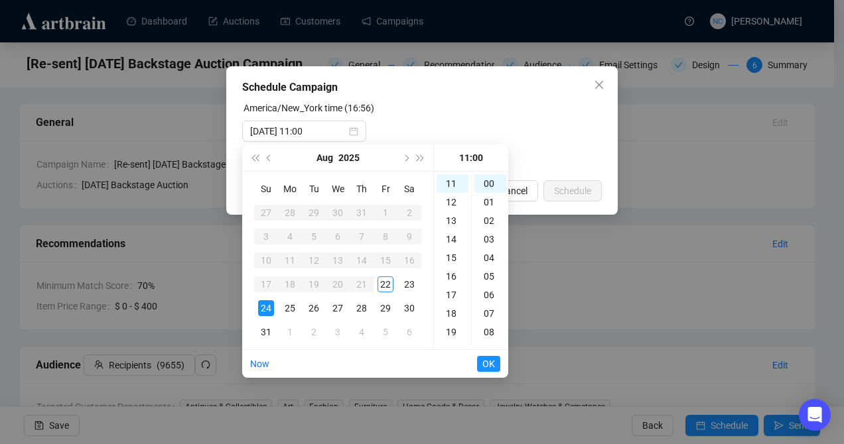
click at [478, 355] on li "OK" at bounding box center [488, 364] width 23 height 28
click at [486, 362] on span "OK" at bounding box center [488, 364] width 13 height 25
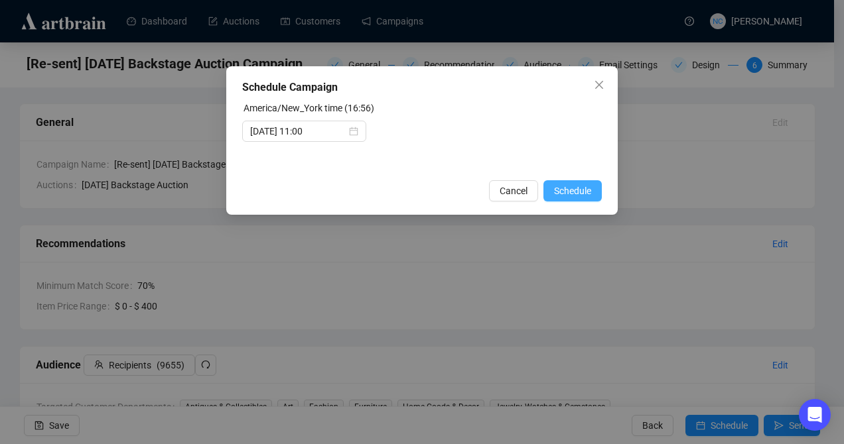
click at [566, 186] on span "Schedule" at bounding box center [572, 191] width 37 height 15
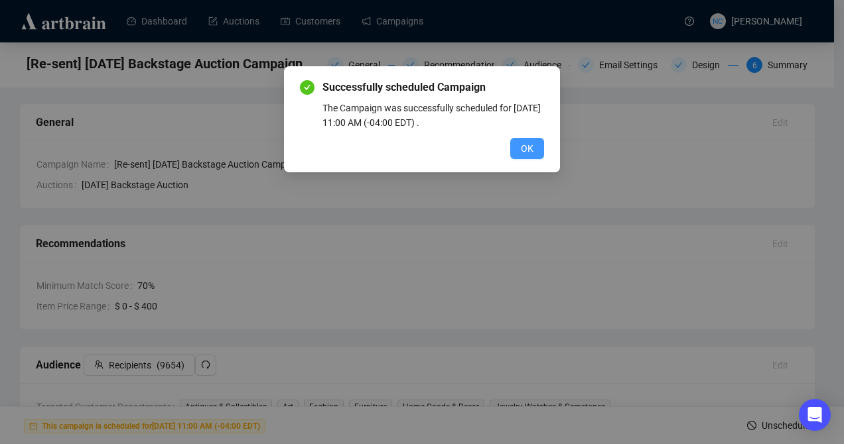
click at [519, 151] on button "OK" at bounding box center [527, 148] width 34 height 21
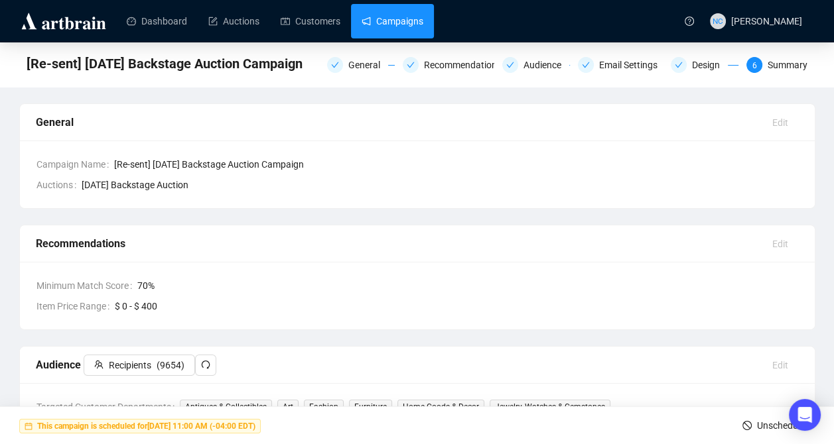
click at [362, 17] on link "Campaigns" at bounding box center [392, 21] width 62 height 34
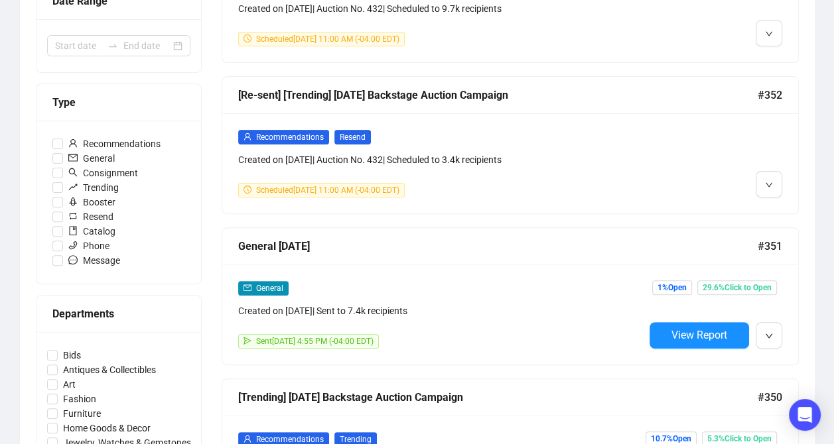
scroll to position [398, 0]
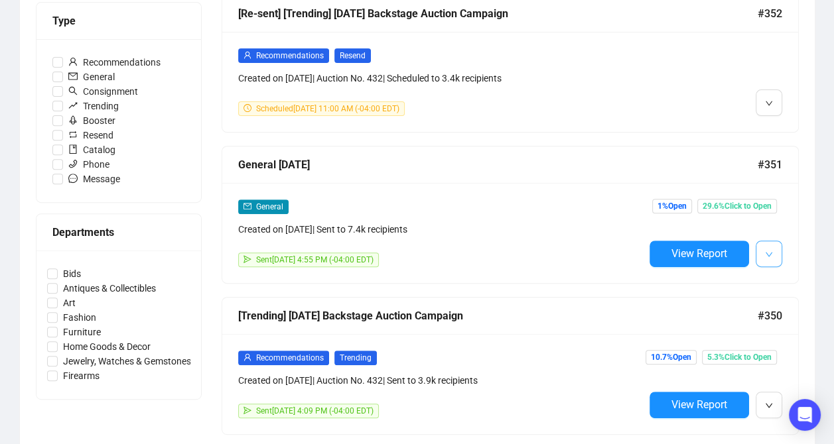
click at [767, 261] on button "button" at bounding box center [768, 254] width 27 height 27
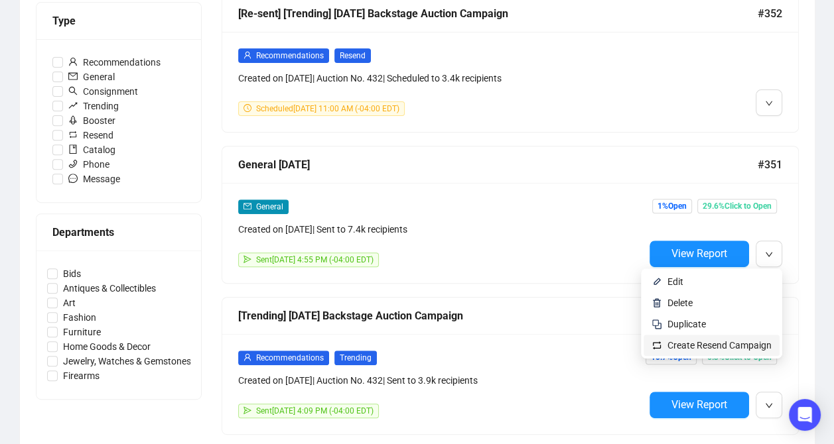
click at [740, 344] on span "Create Resend Campaign" at bounding box center [719, 345] width 104 height 11
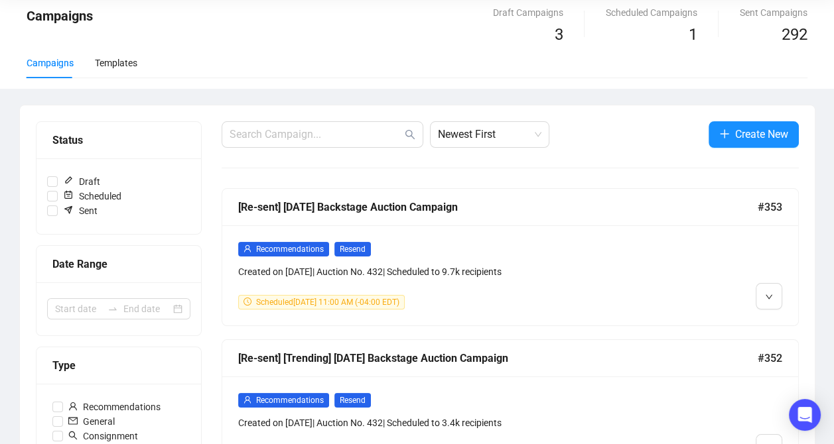
scroll to position [0, 0]
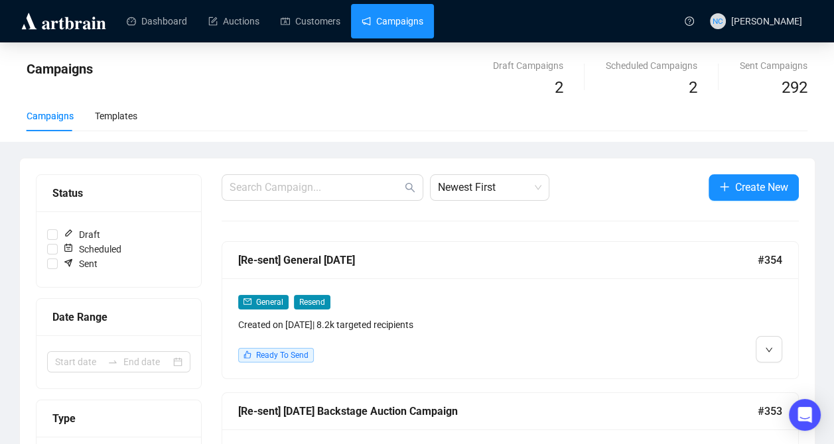
click at [627, 310] on div "General Resend Created on Aug 22, 2025 | 8.2k targeted recipients" at bounding box center [441, 313] width 406 height 38
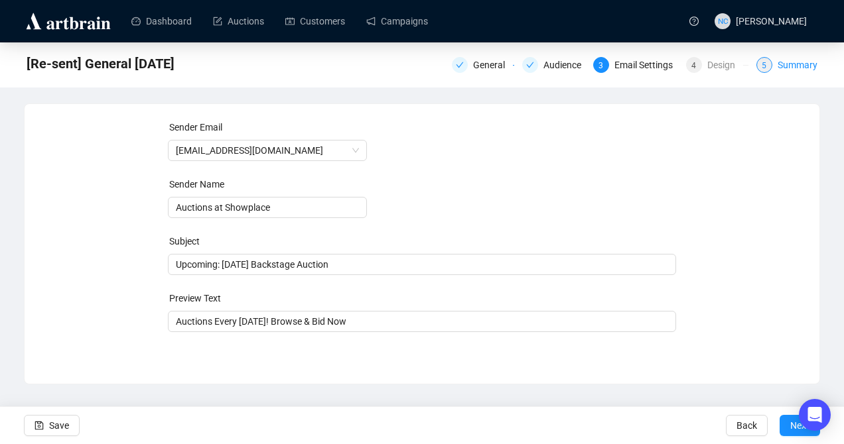
click at [786, 62] on div "Summary" at bounding box center [797, 65] width 40 height 16
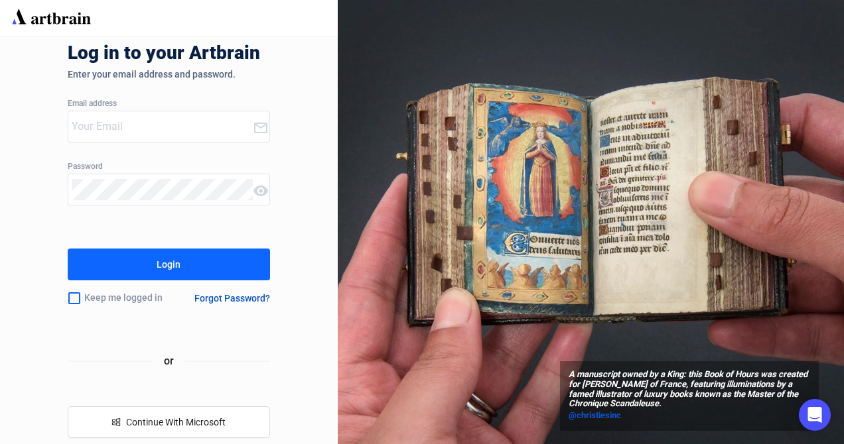
type input "nick@nyshowplace.com"
click at [178, 264] on div "Login" at bounding box center [169, 264] width 24 height 21
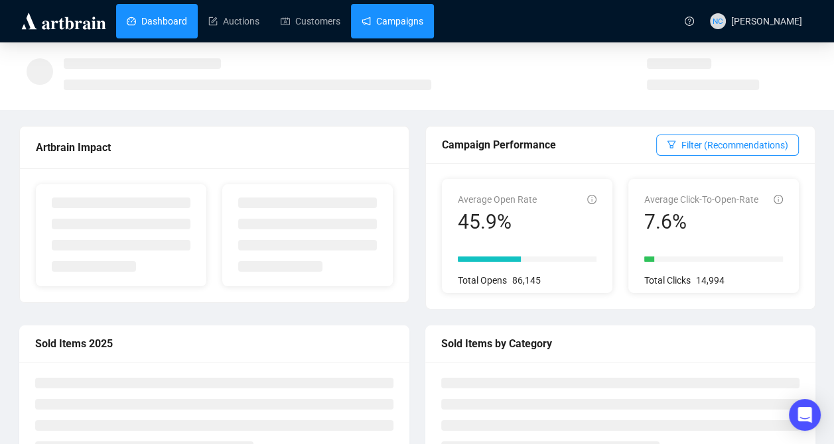
click at [383, 19] on link "Campaigns" at bounding box center [392, 21] width 62 height 34
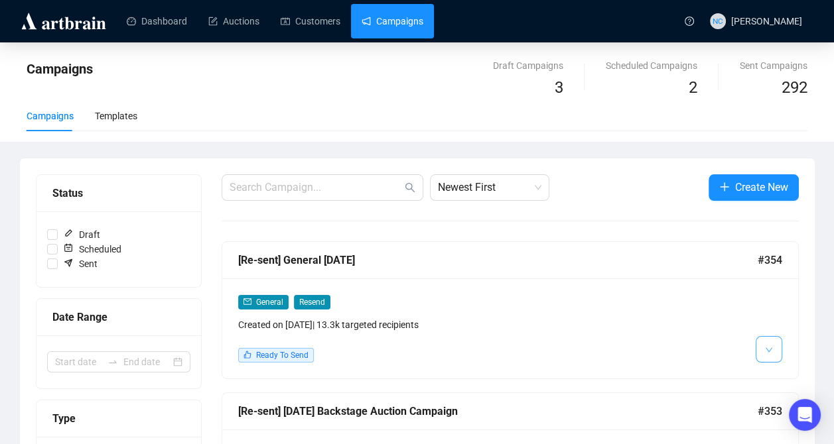
click at [763, 350] on button "button" at bounding box center [768, 349] width 27 height 27
click at [780, 403] on li "Delete" at bounding box center [786, 399] width 57 height 21
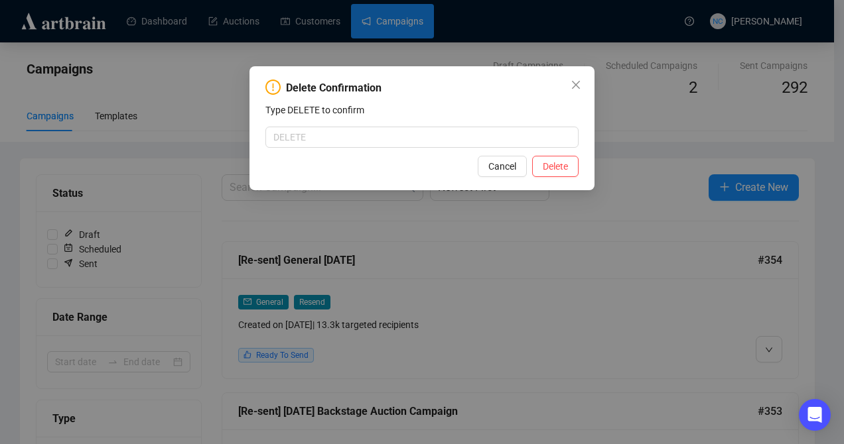
type input "a"
type input "DELETE"
